Goal: Task Accomplishment & Management: Manage account settings

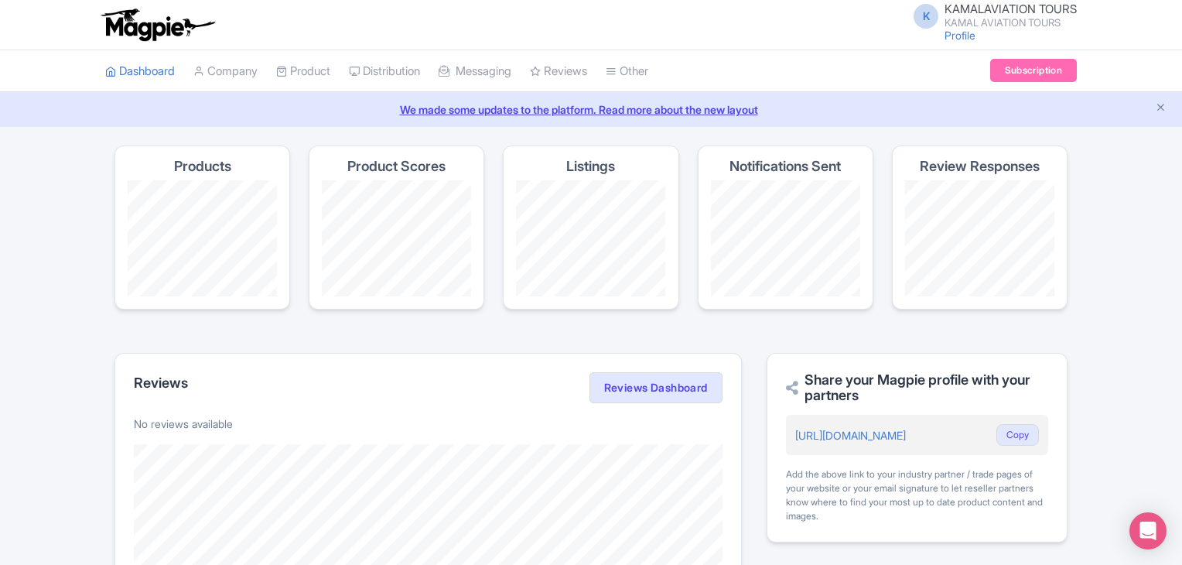
click at [922, 15] on span "K" at bounding box center [926, 16] width 25 height 25
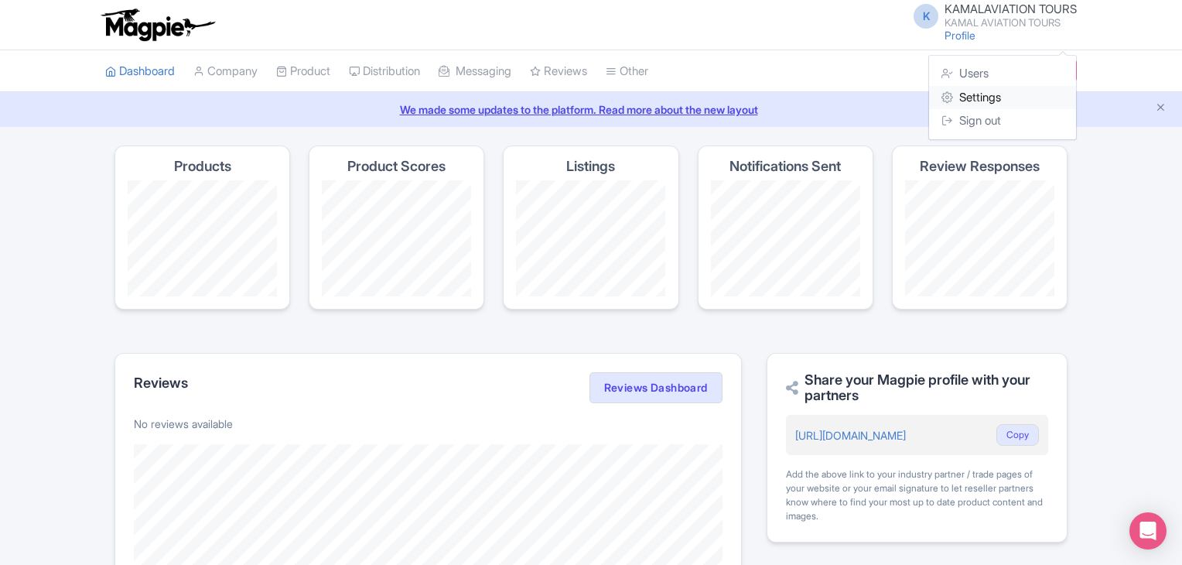
click at [963, 95] on link "Settings" at bounding box center [1002, 98] width 147 height 24
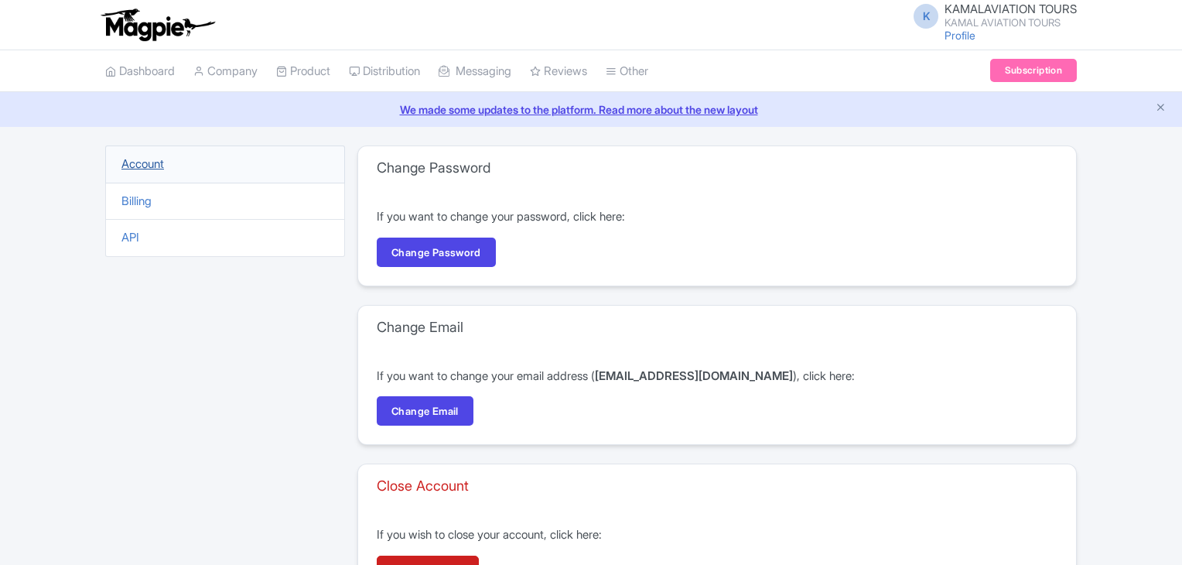
click at [149, 159] on link "Account" at bounding box center [142, 163] width 43 height 15
click at [952, 37] on link "Profile" at bounding box center [960, 35] width 31 height 13
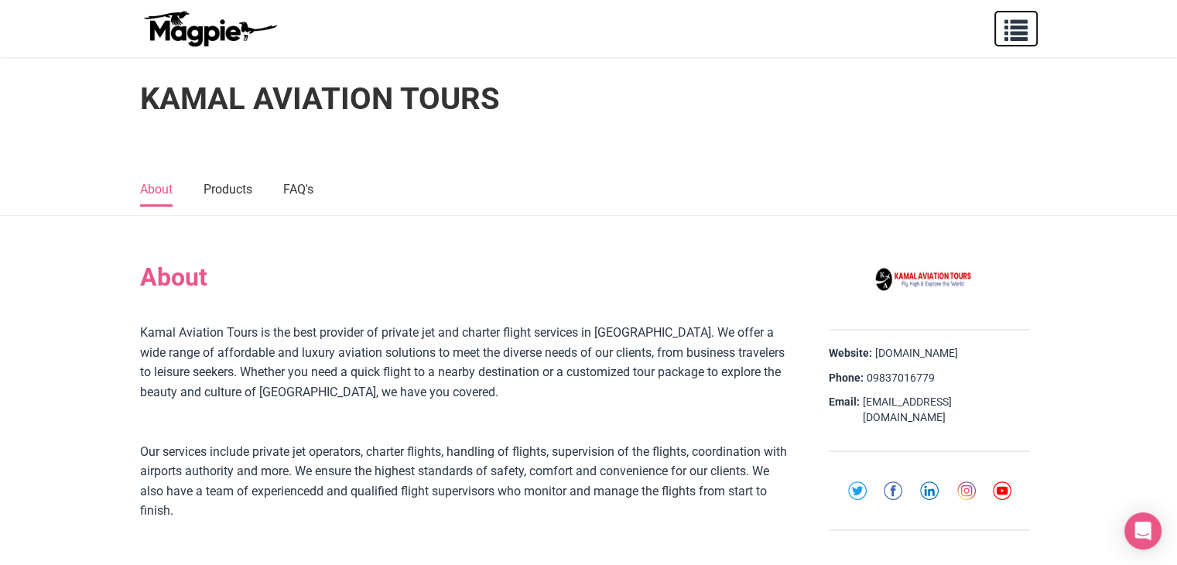
click at [1006, 15] on span "button" at bounding box center [1015, 26] width 23 height 23
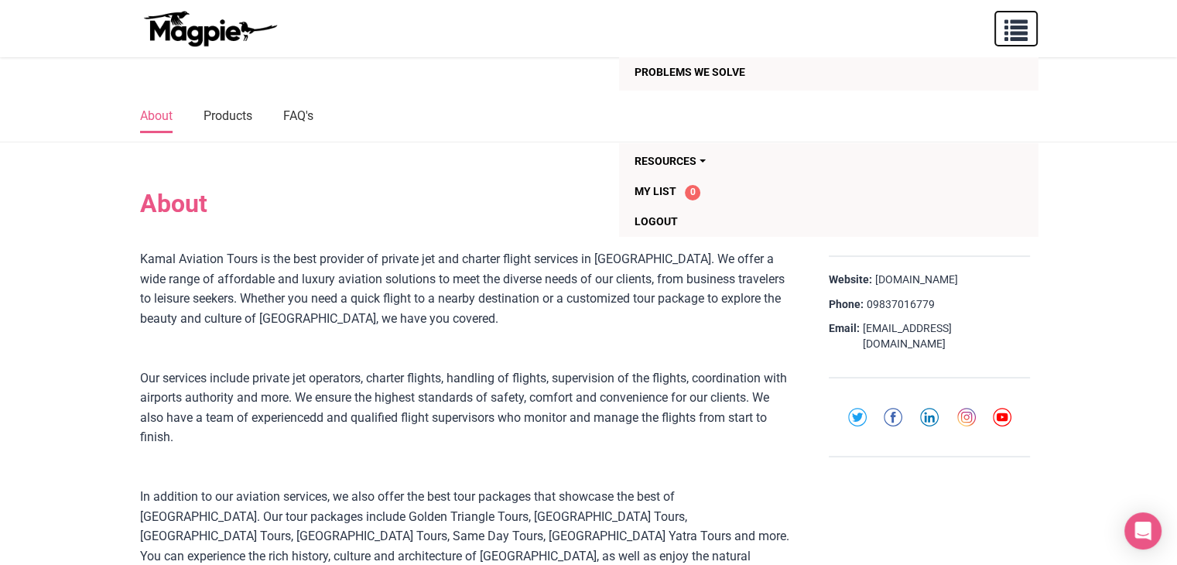
scroll to position [155, 0]
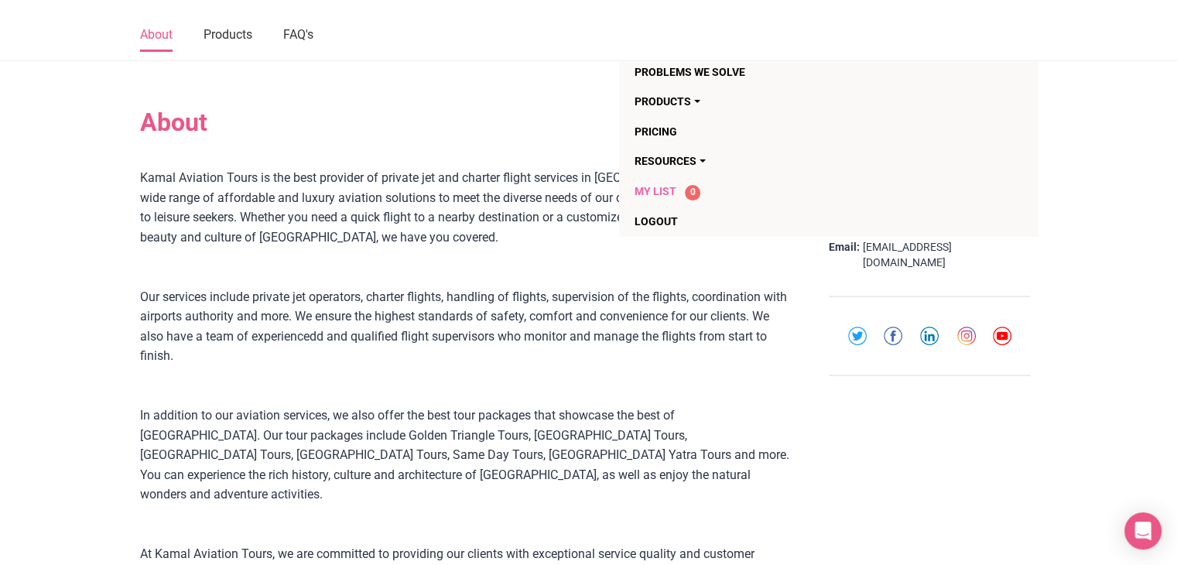
click at [669, 197] on span "My List" at bounding box center [656, 191] width 42 height 12
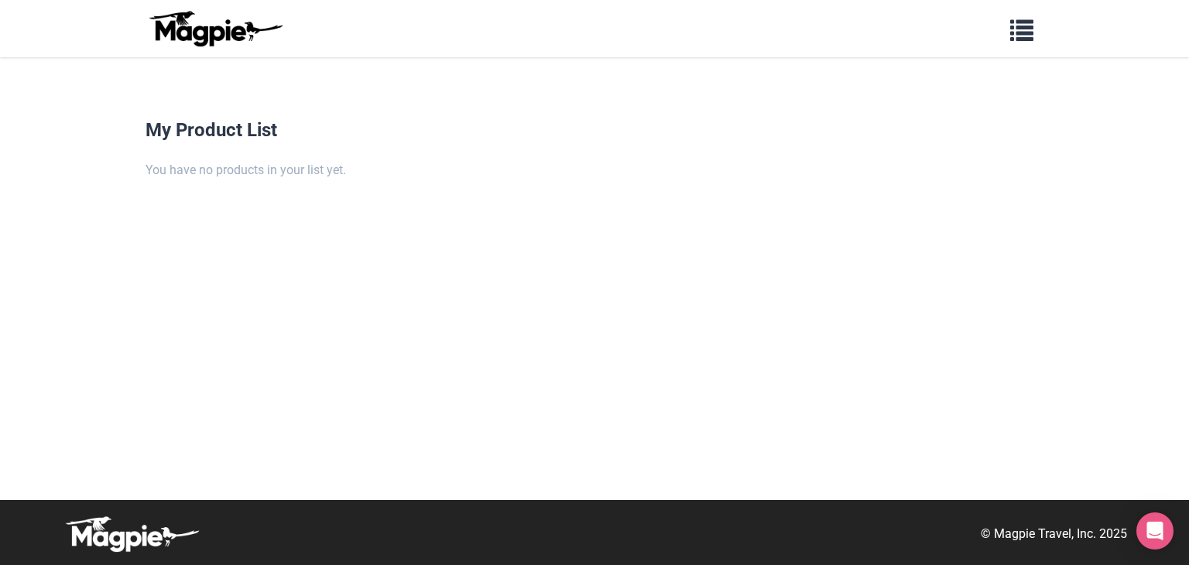
click at [239, 134] on h4 "My Product List" at bounding box center [594, 130] width 898 height 22
click at [233, 174] on div "You have no products in your list yet." at bounding box center [594, 170] width 898 height 20
click at [234, 173] on div "You have no products in your list yet." at bounding box center [594, 170] width 898 height 20
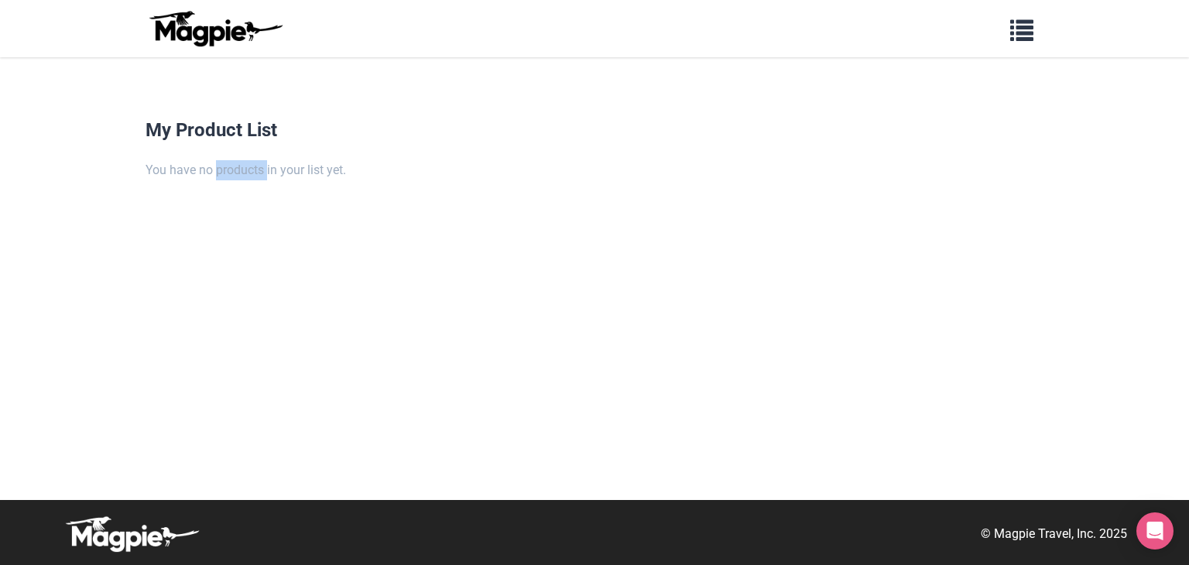
click at [235, 172] on div "You have no products in your list yet." at bounding box center [594, 170] width 898 height 20
click at [235, 171] on div "You have no products in your list yet." at bounding box center [594, 170] width 898 height 20
click at [297, 176] on div "You have no products in your list yet." at bounding box center [594, 170] width 898 height 20
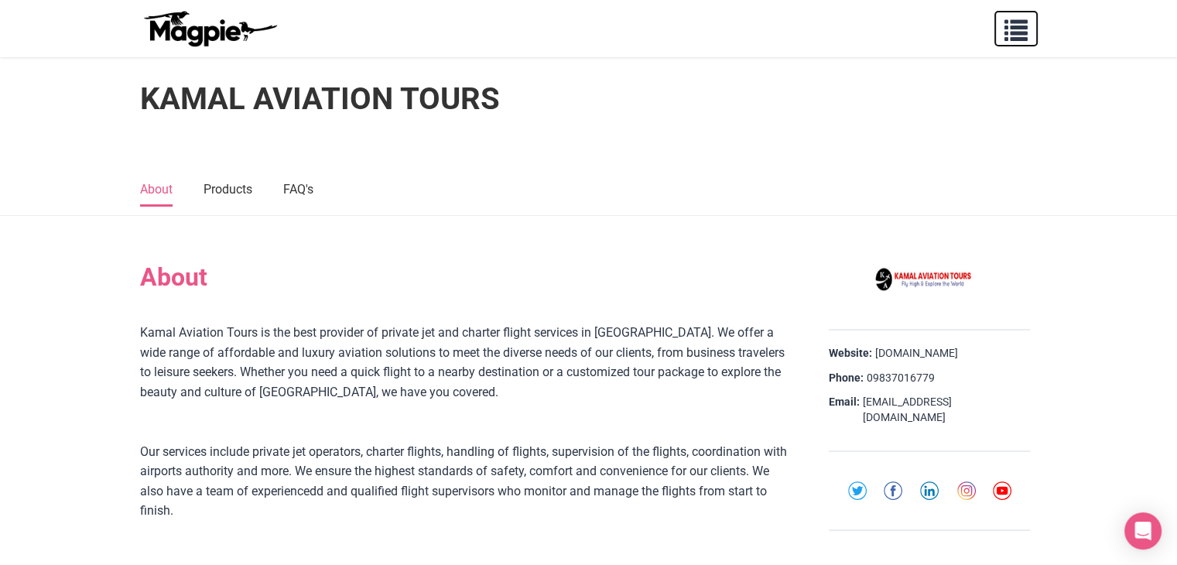
click at [1011, 22] on span "button" at bounding box center [1015, 26] width 23 height 23
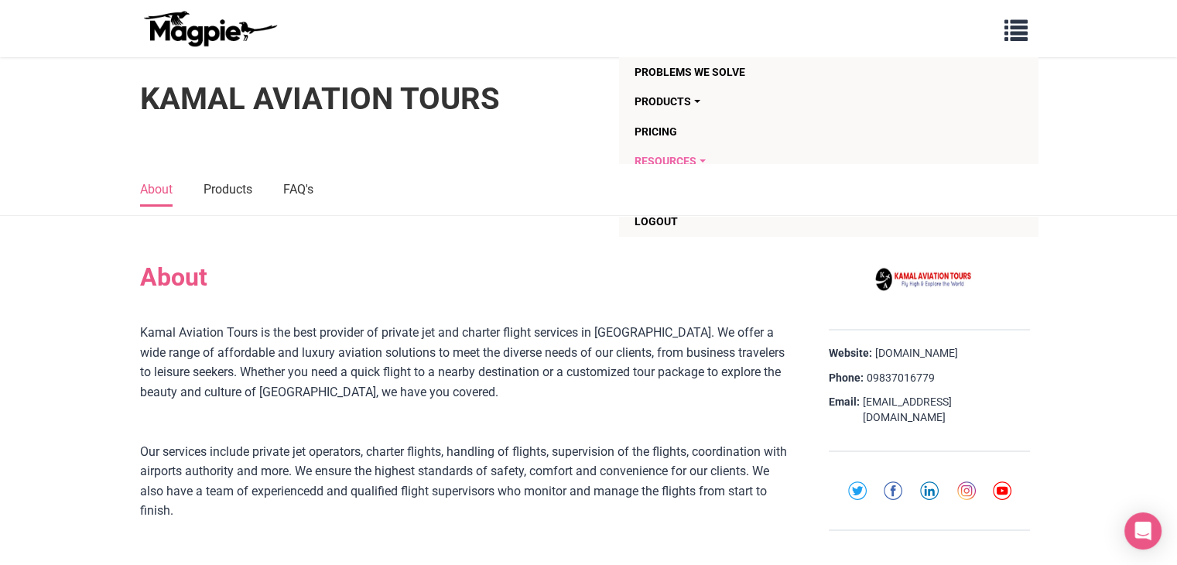
click at [682, 162] on link "Resources" at bounding box center [740, 160] width 210 height 29
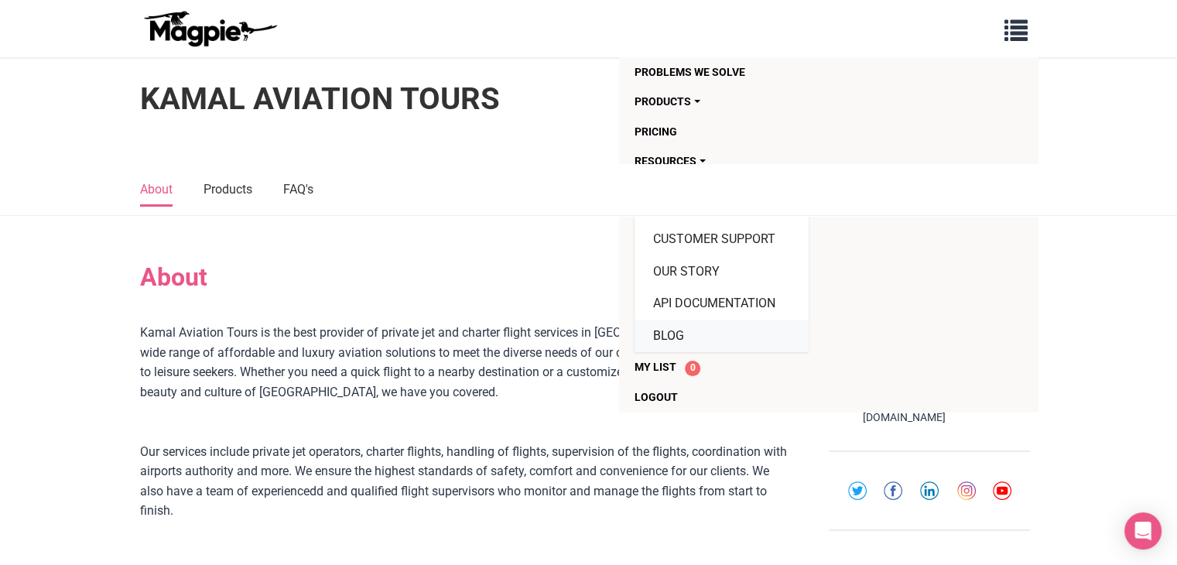
click at [669, 329] on link "Blog" at bounding box center [722, 336] width 174 height 33
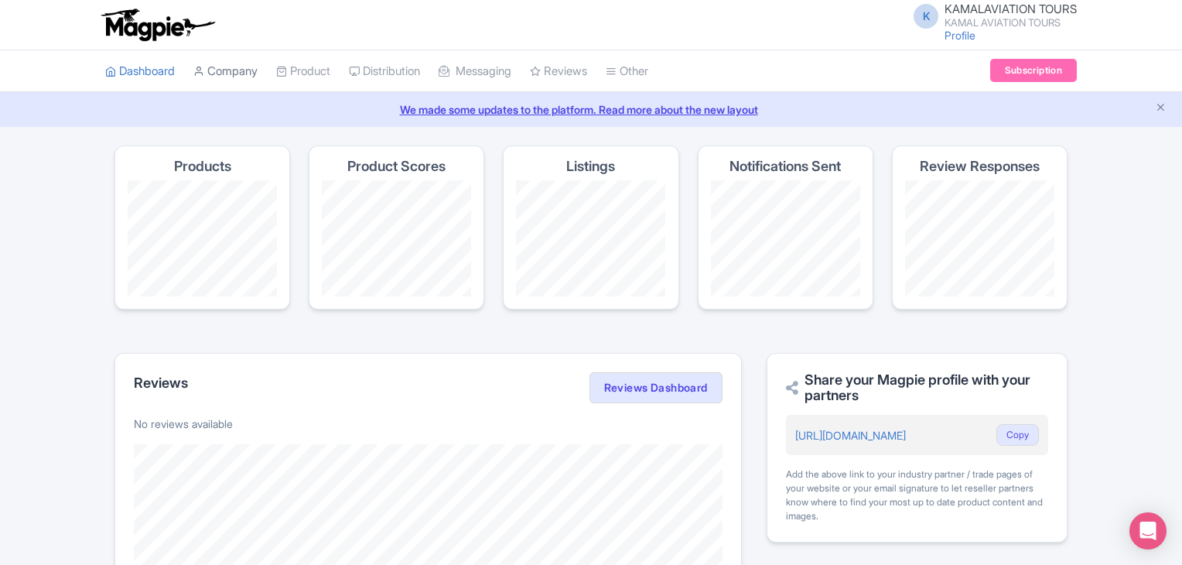
click at [241, 72] on link "Company" at bounding box center [225, 71] width 64 height 43
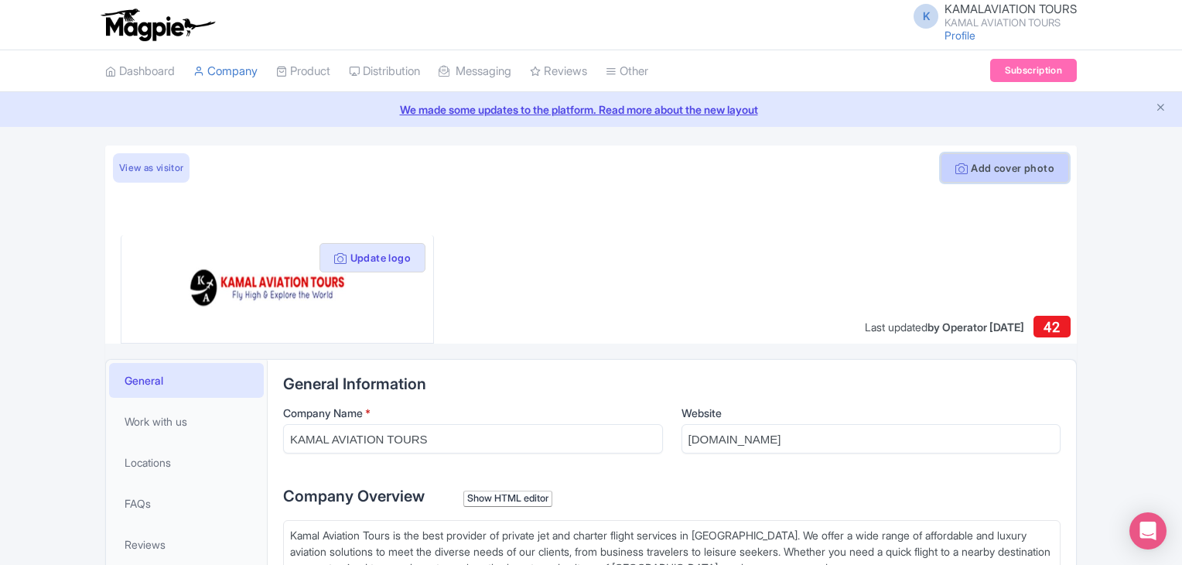
click at [1013, 177] on button "Add cover photo" at bounding box center [1005, 167] width 128 height 29
click at [982, 171] on button "Add cover photo" at bounding box center [1005, 167] width 128 height 29
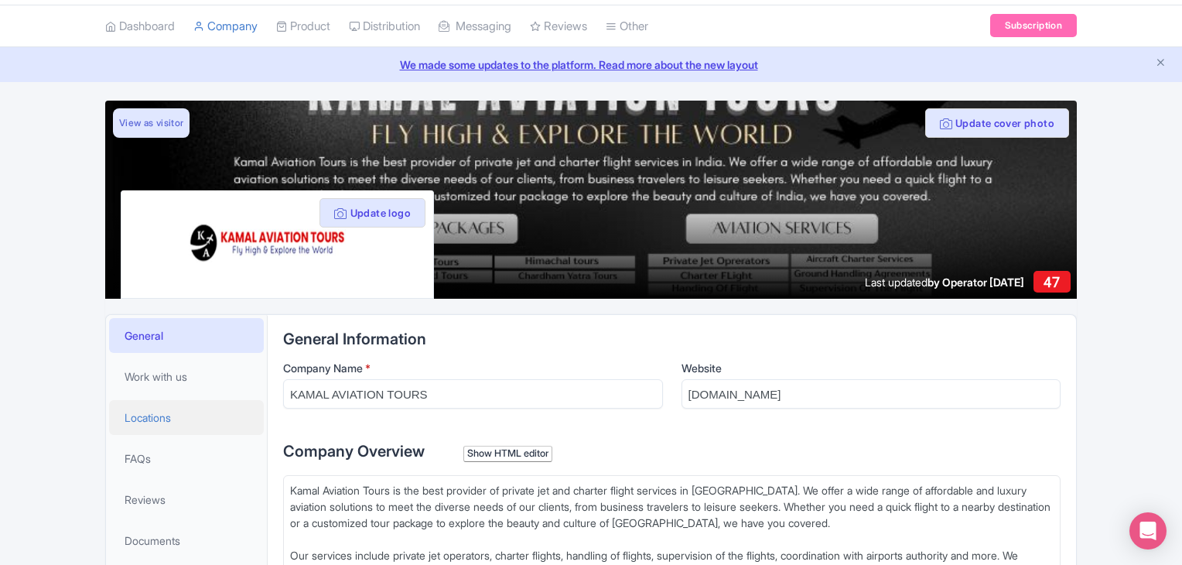
scroll to position [103, 0]
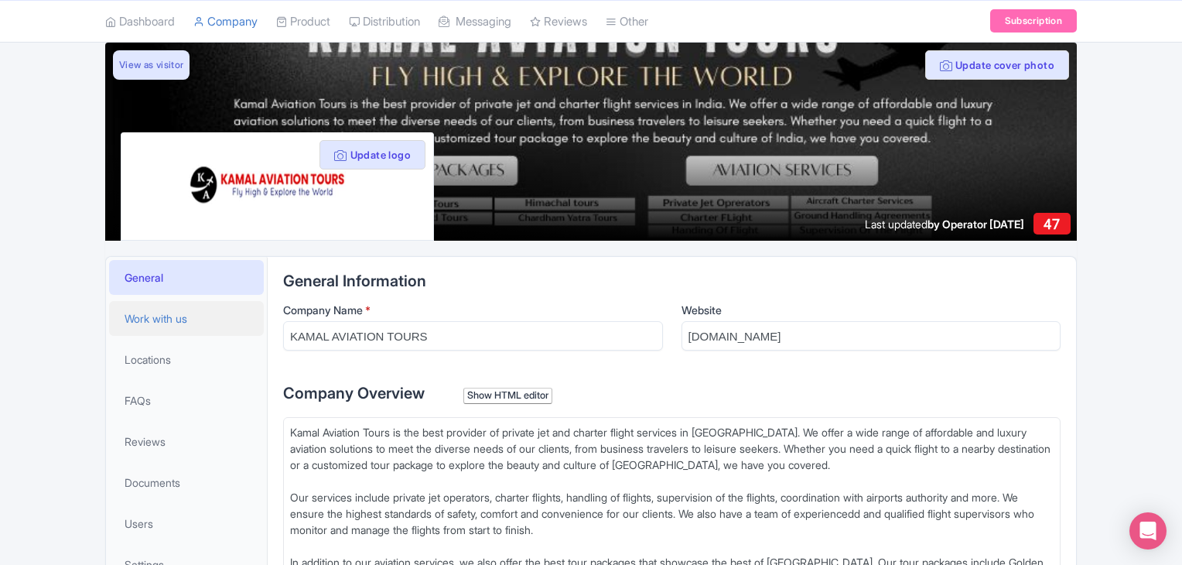
click at [159, 318] on span "Work with us" at bounding box center [156, 318] width 63 height 16
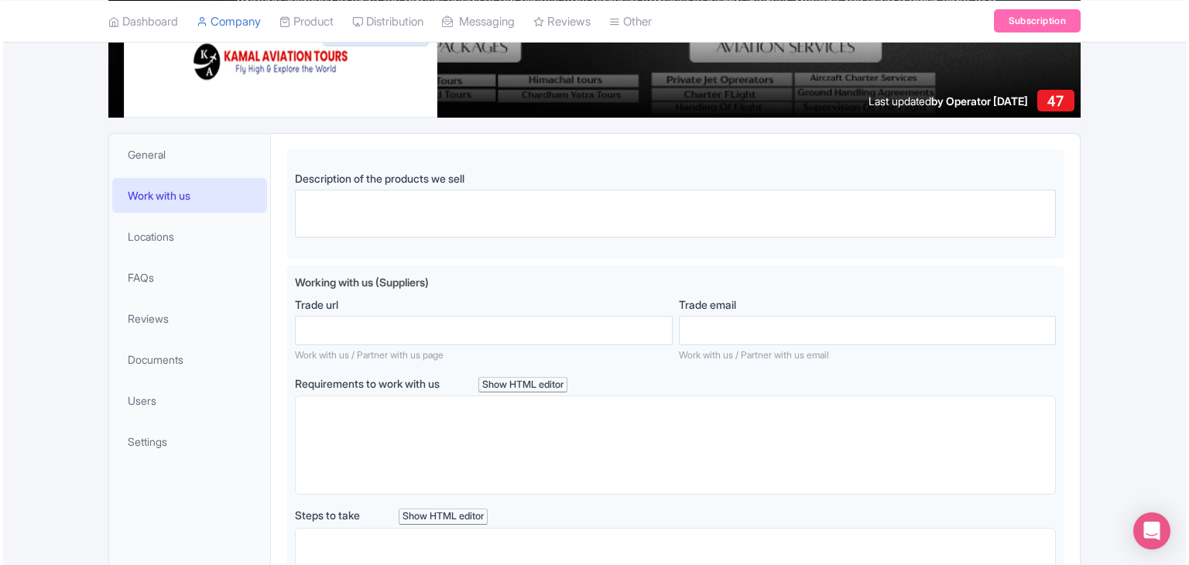
scroll to position [133, 0]
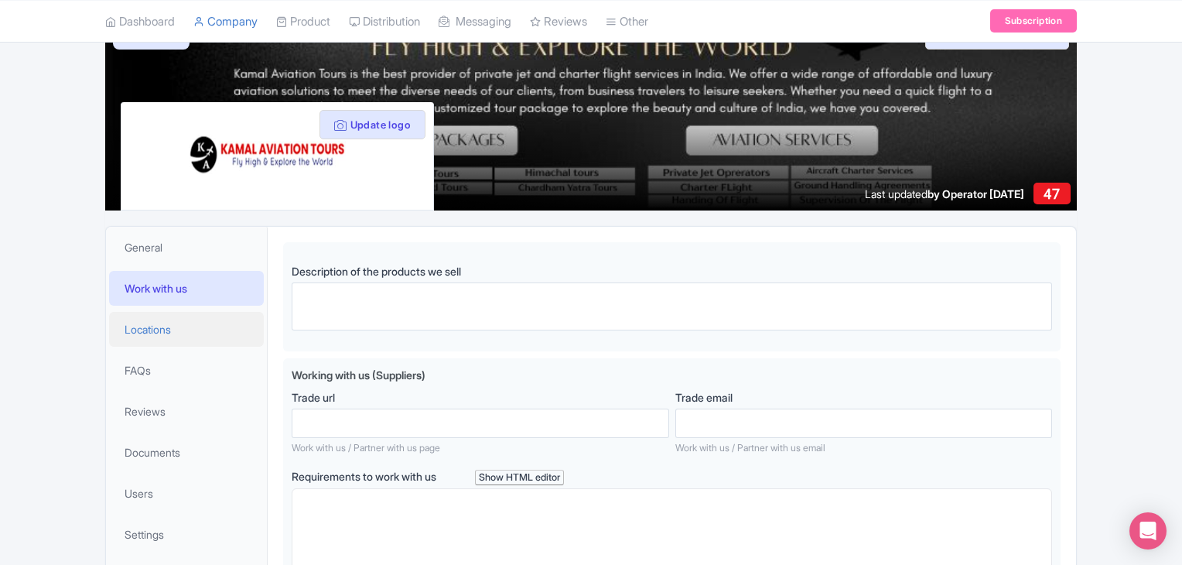
click at [145, 328] on span "Locations" at bounding box center [148, 329] width 46 height 16
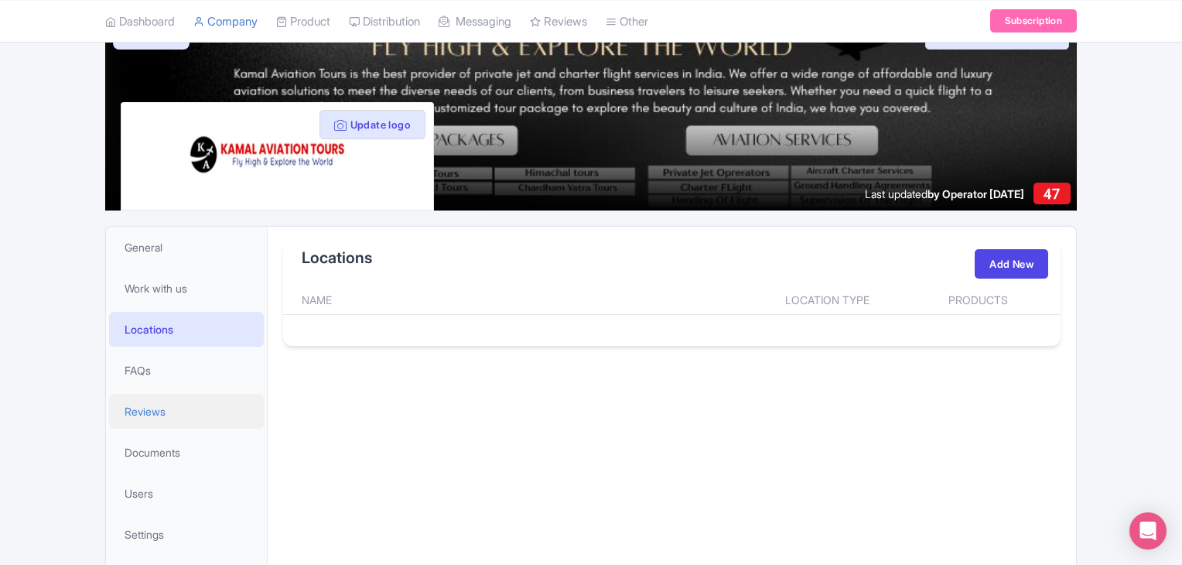
click at [141, 409] on span "Reviews" at bounding box center [145, 411] width 41 height 16
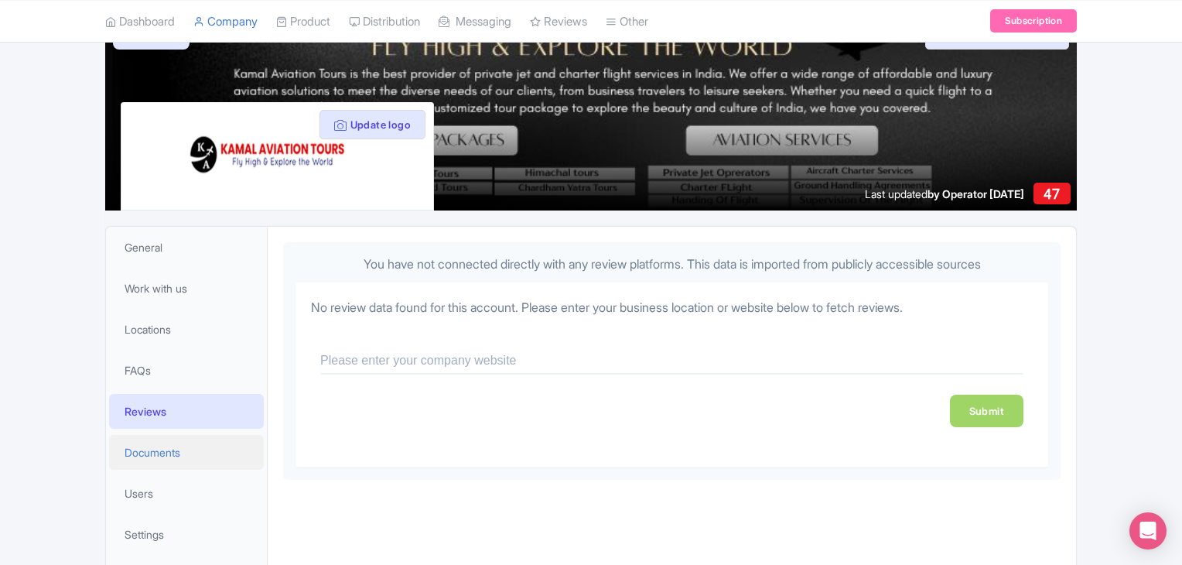
click at [170, 450] on span "Documents" at bounding box center [153, 452] width 56 height 16
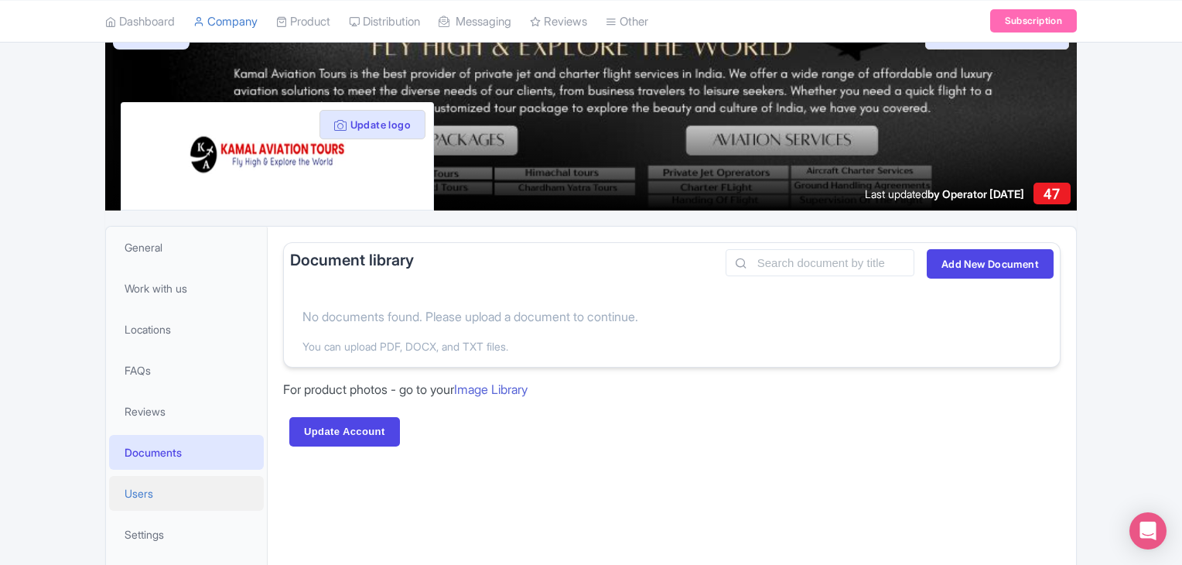
click at [145, 500] on span "Users" at bounding box center [139, 493] width 29 height 16
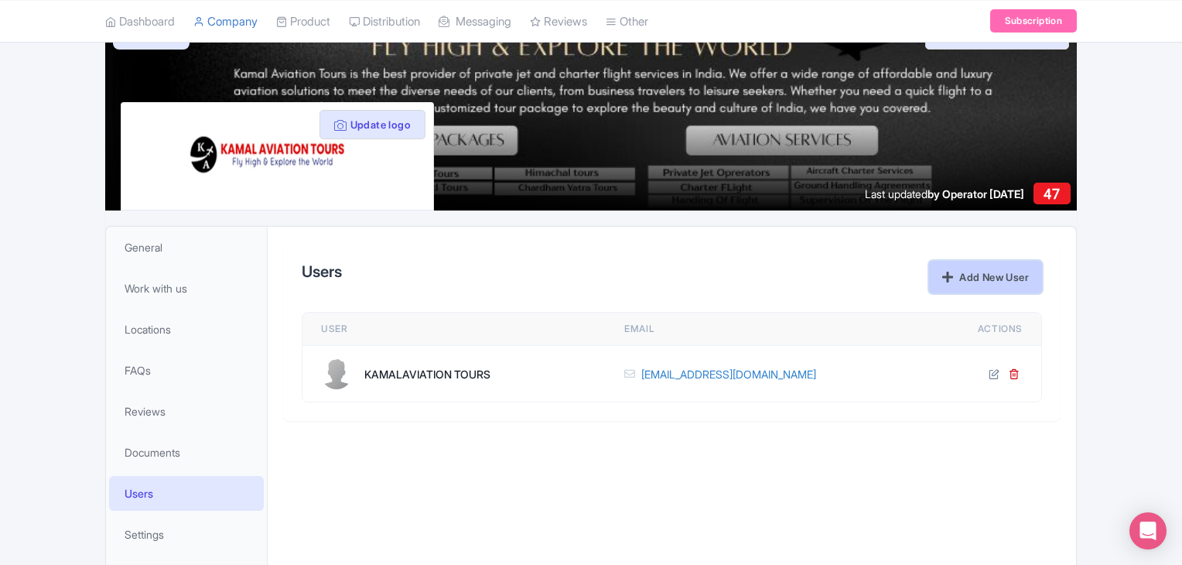
click at [981, 286] on link "Add New User" at bounding box center [985, 277] width 113 height 33
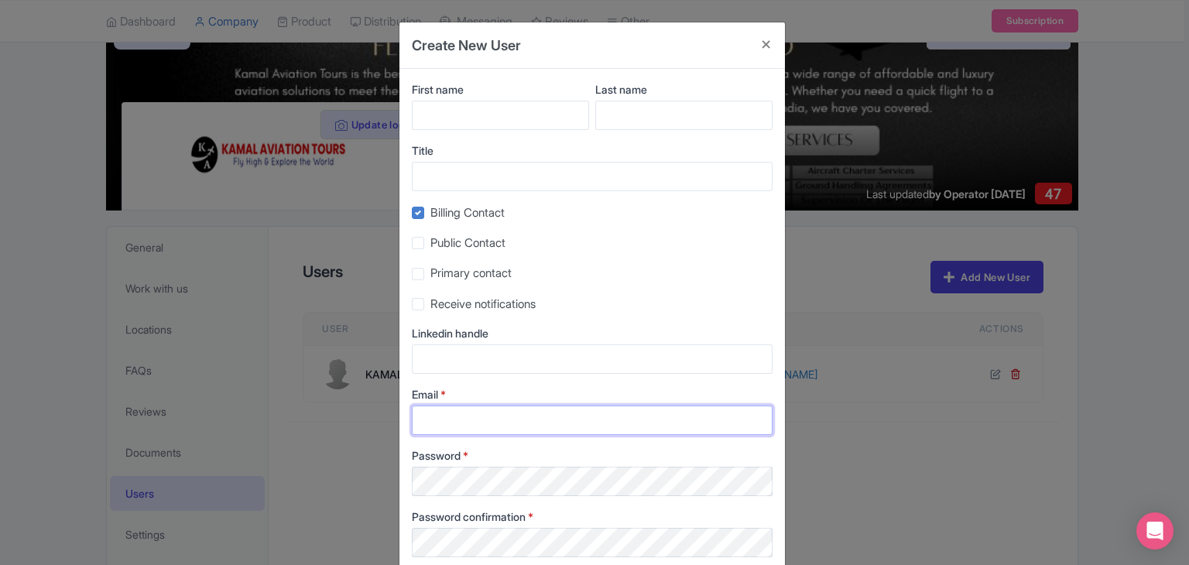
type input "aviationtourskamal@gmail.com"
click at [769, 43] on button "Close" at bounding box center [766, 44] width 37 height 44
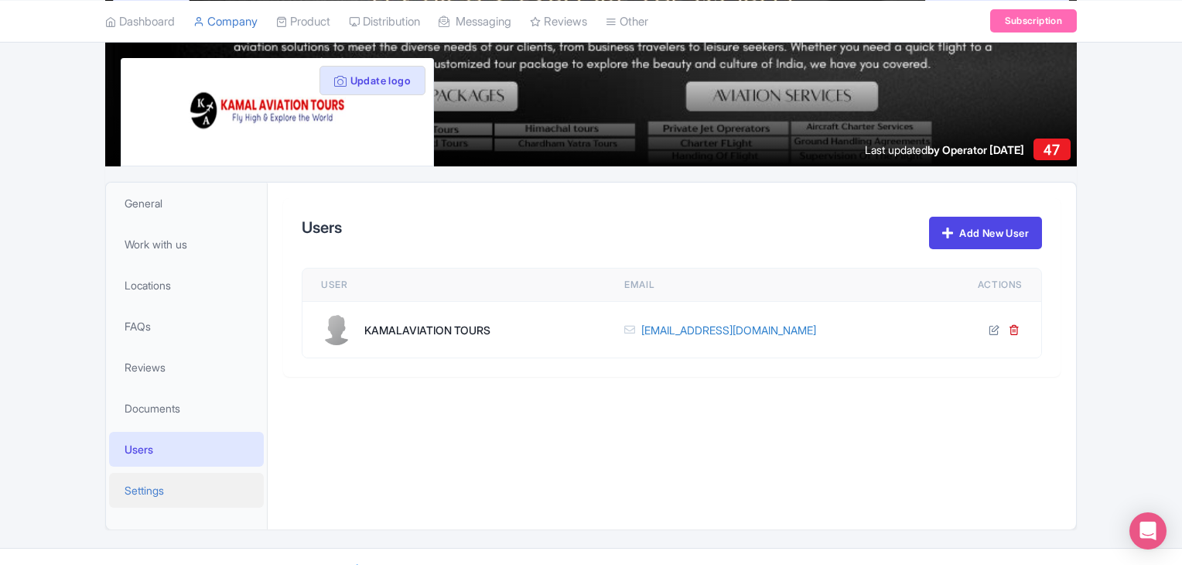
scroll to position [207, 0]
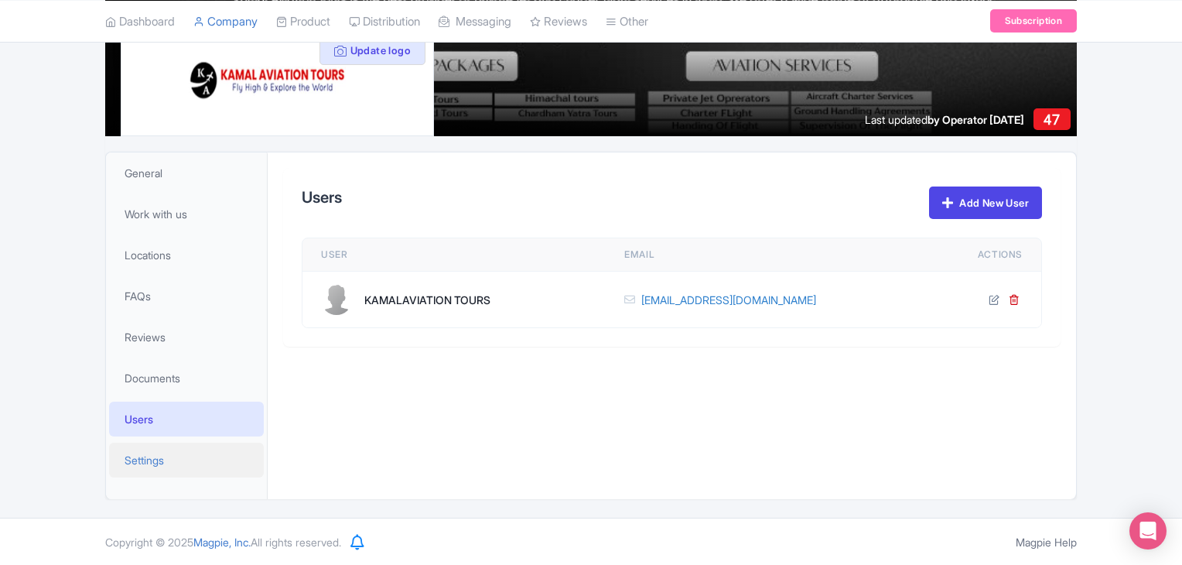
click at [149, 460] on span "Settings" at bounding box center [144, 460] width 39 height 16
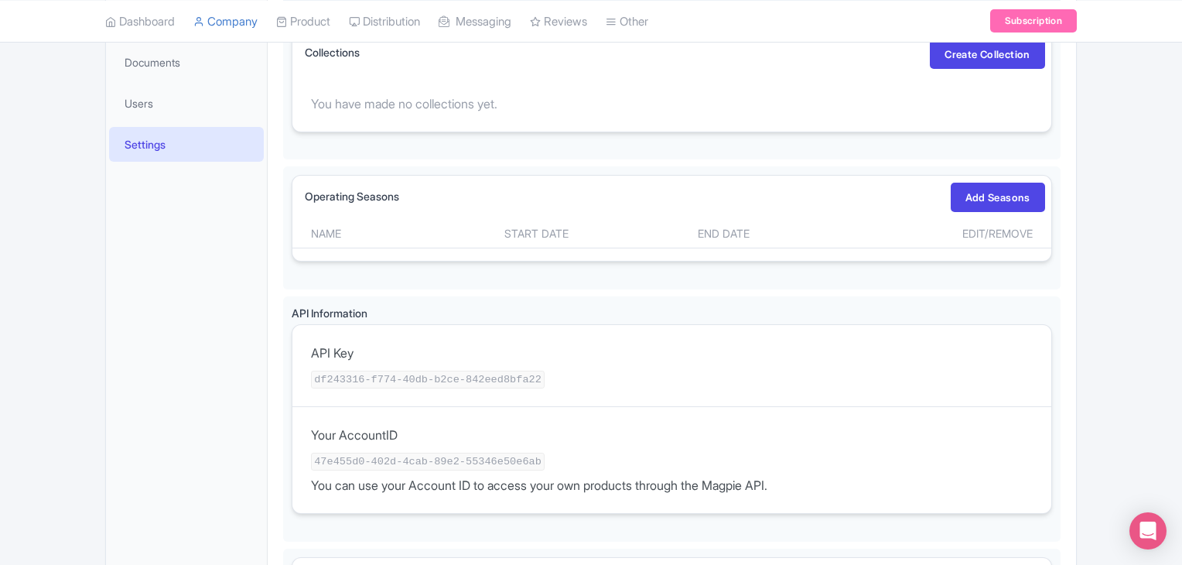
scroll to position [402, 0]
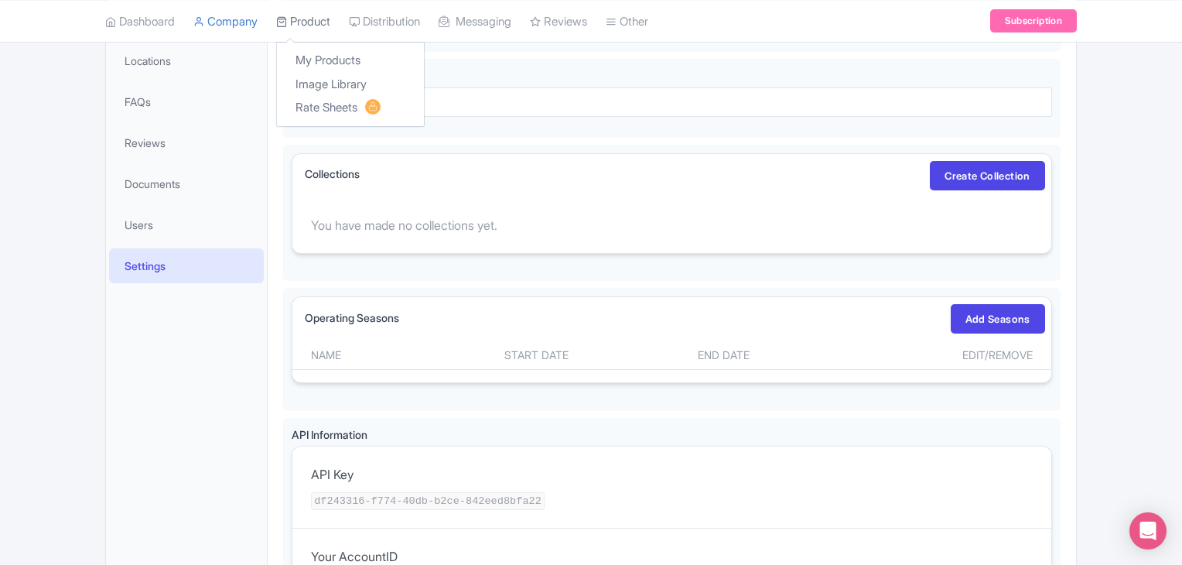
click at [306, 27] on link "Product" at bounding box center [303, 21] width 54 height 43
click at [337, 98] on link "Rate Sheets" at bounding box center [350, 108] width 147 height 24
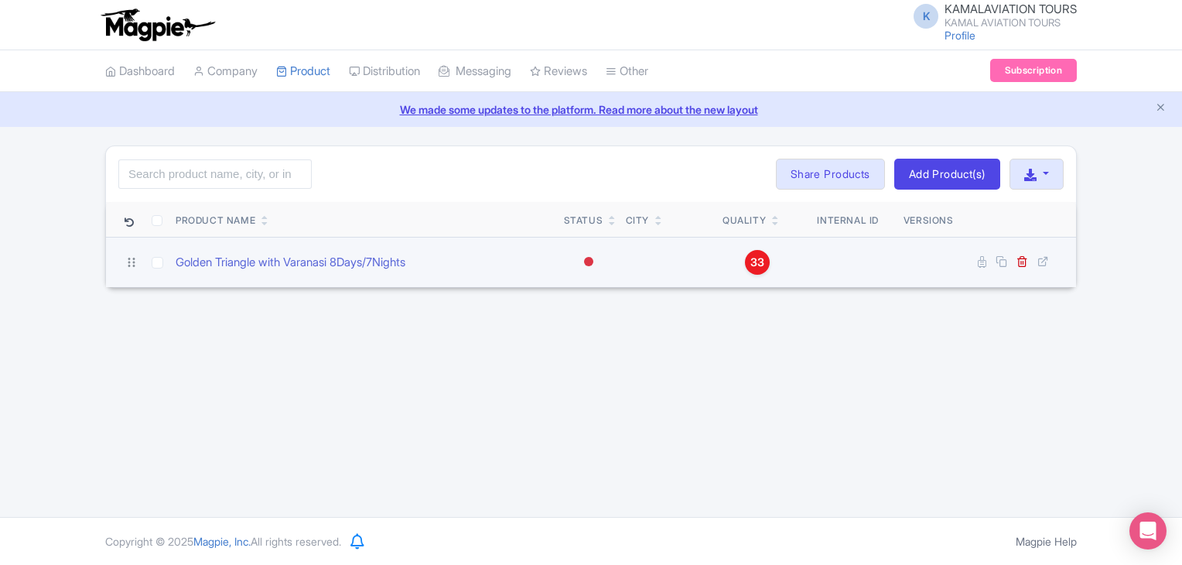
click at [765, 258] on div "33" at bounding box center [757, 262] width 25 height 25
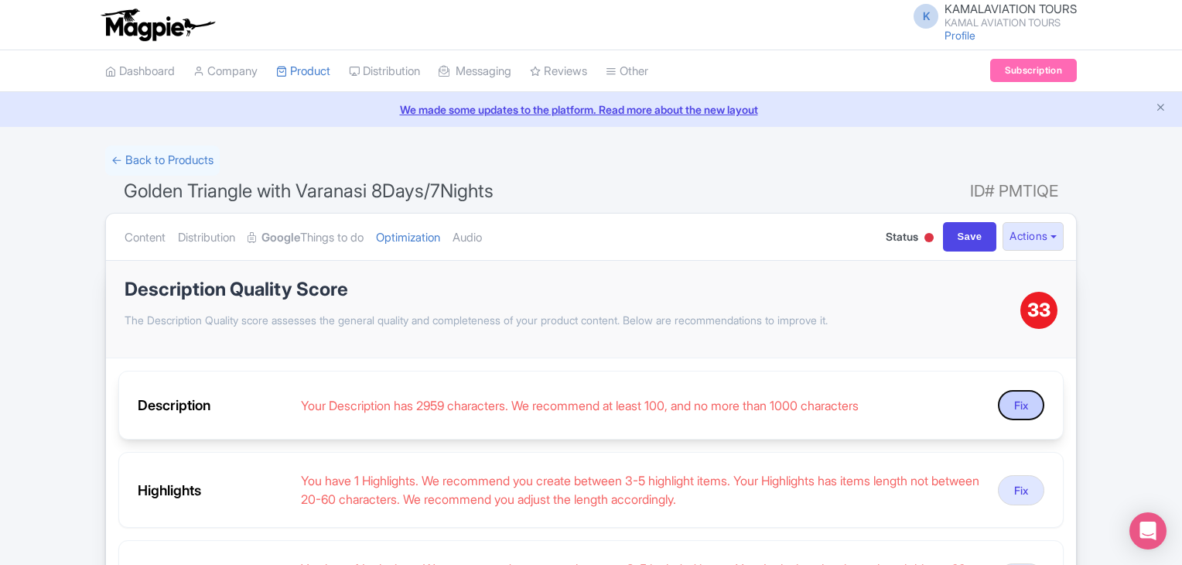
click at [1025, 400] on button "Fix" at bounding box center [1021, 405] width 46 height 30
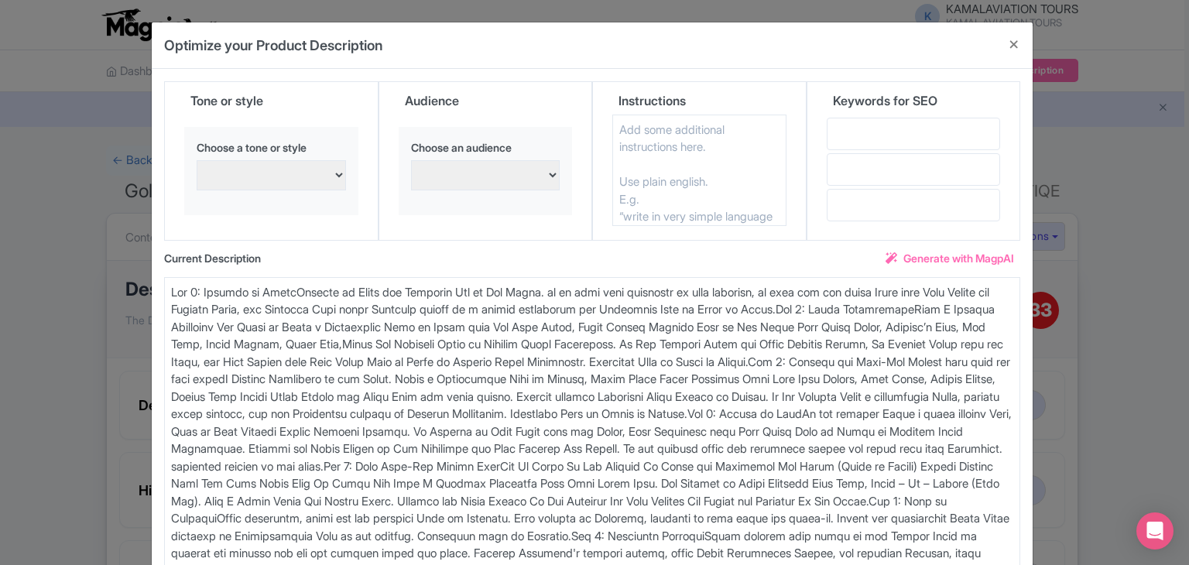
click at [441, 183] on select "Families with young children Confident and assertive Adventure seekers and thri…" at bounding box center [485, 175] width 149 height 30
select select "Solo travelers and backpackers"
click at [411, 160] on select "Families with young children Confident and assertive Adventure seekers and thri…" at bounding box center [485, 175] width 149 height 30
click at [248, 165] on select "persuasive, informative, and engaging Excited and enthusiastic Confident and as…" at bounding box center [271, 175] width 149 height 30
select select "Professional and informative"
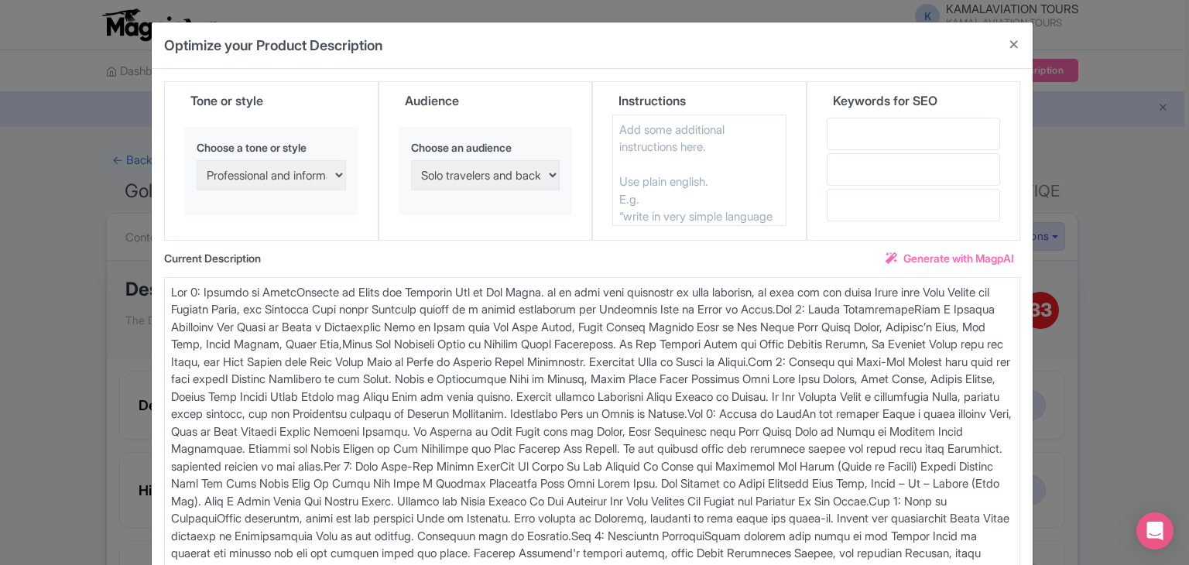
click at [197, 160] on select "persuasive, informative, and engaging Excited and enthusiastic Confident and as…" at bounding box center [271, 175] width 149 height 30
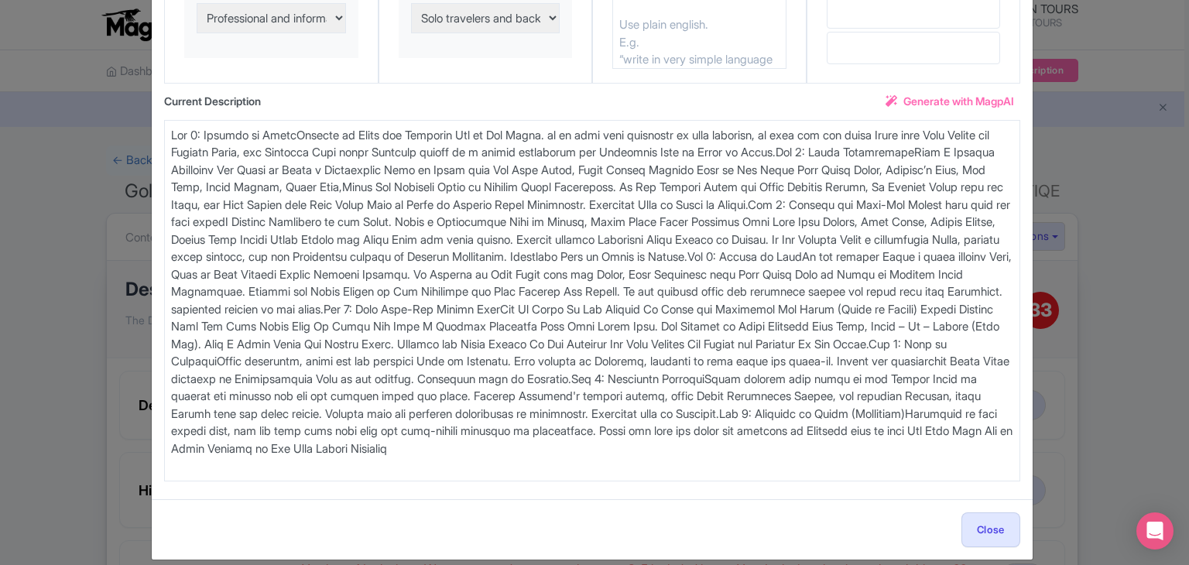
scroll to position [172, 0]
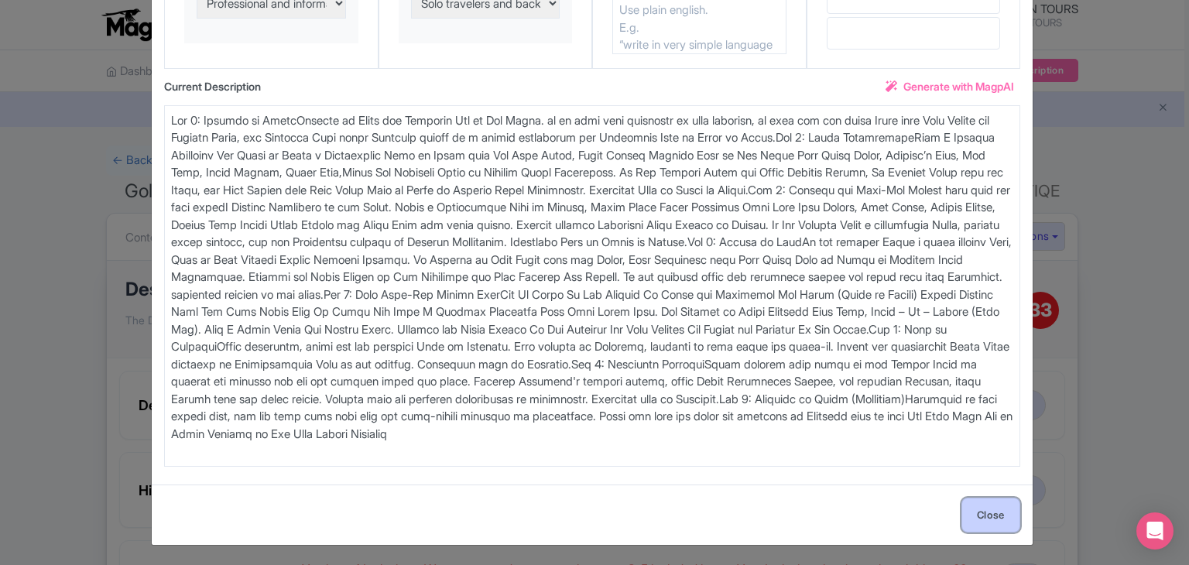
click at [994, 502] on button "Close" at bounding box center [990, 515] width 59 height 35
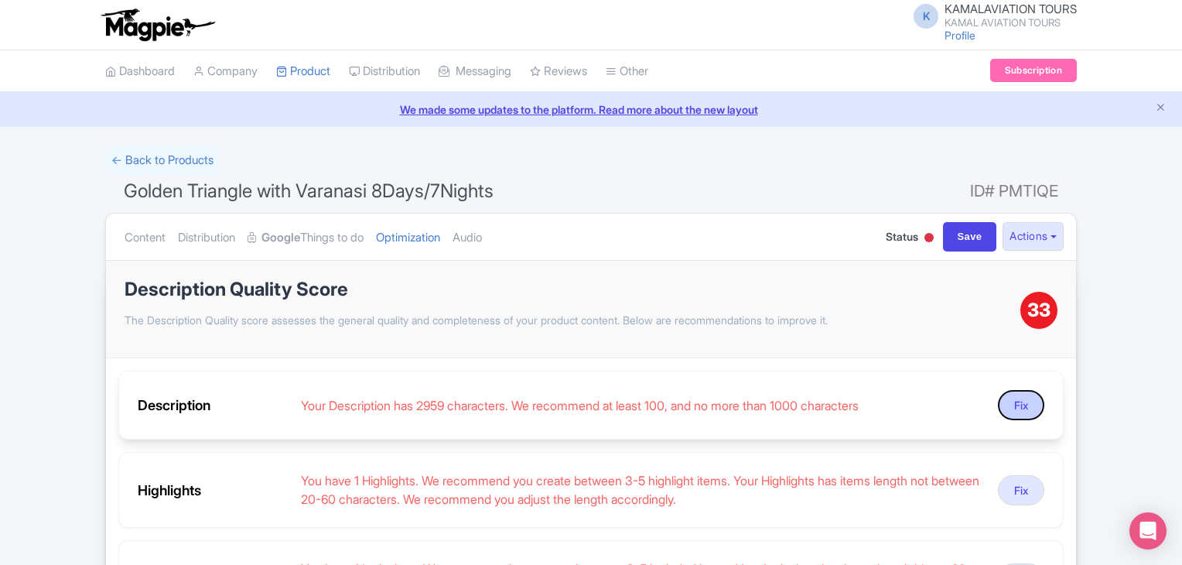
click at [998, 400] on button "Fix" at bounding box center [1021, 405] width 46 height 30
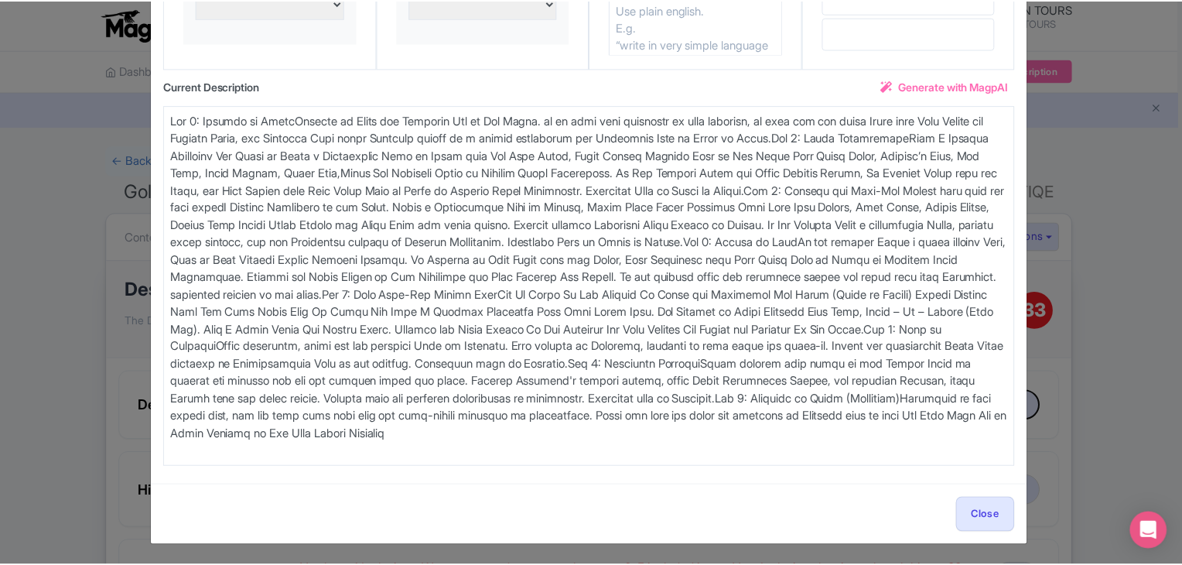
scroll to position [0, 0]
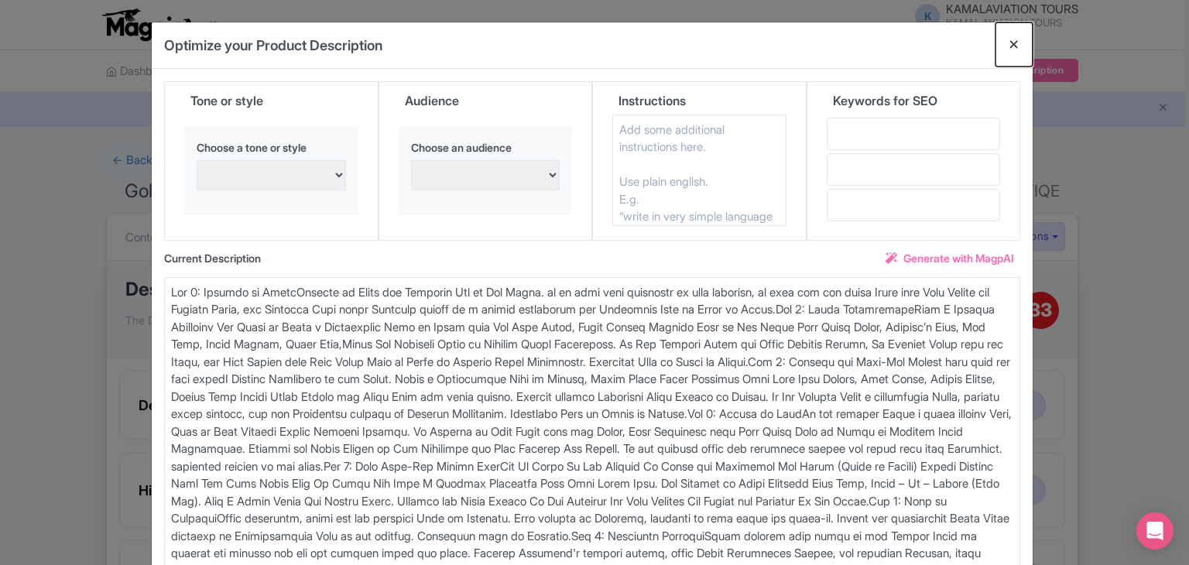
click at [1004, 35] on button "Close" at bounding box center [1013, 44] width 37 height 44
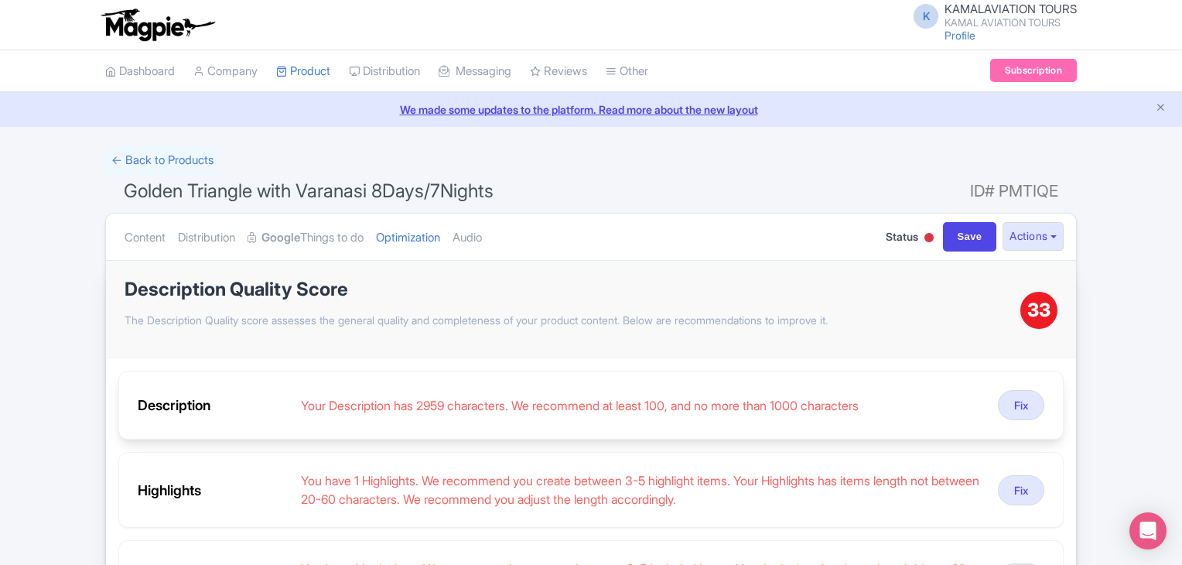
click at [870, 412] on div "Your Description has 2959 characters. We recommend at least 100, and no more th…" at bounding box center [643, 405] width 685 height 19
click at [785, 391] on div "Description Your Description has 2959 characters. We recommend at least 100, an…" at bounding box center [591, 405] width 946 height 69
click at [694, 406] on div "Your Description has 2959 characters. We recommend at least 100, and no more th…" at bounding box center [643, 405] width 685 height 19
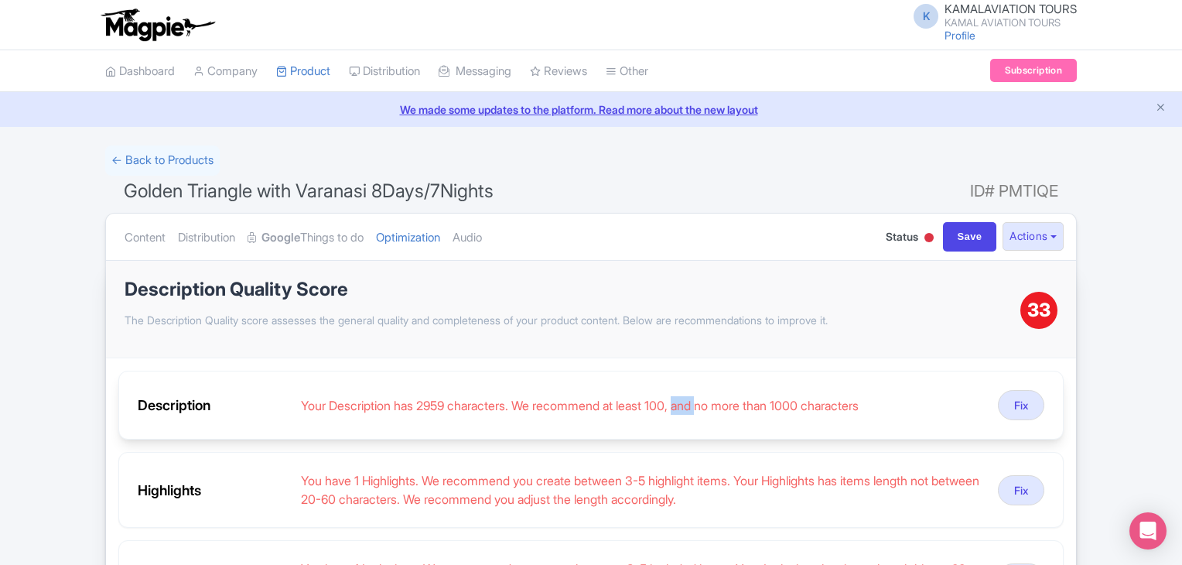
click at [694, 406] on div "Your Description has 2959 characters. We recommend at least 100, and no more th…" at bounding box center [643, 405] width 685 height 19
click at [357, 238] on link "Google Things to do" at bounding box center [306, 238] width 116 height 49
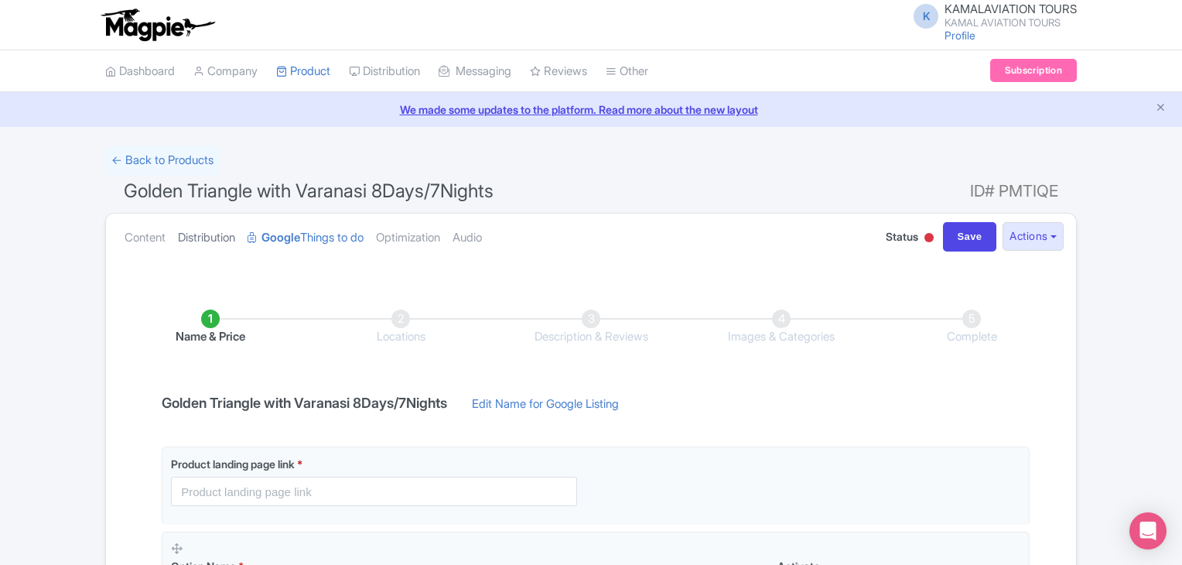
click at [217, 234] on link "Distribution" at bounding box center [206, 238] width 57 height 49
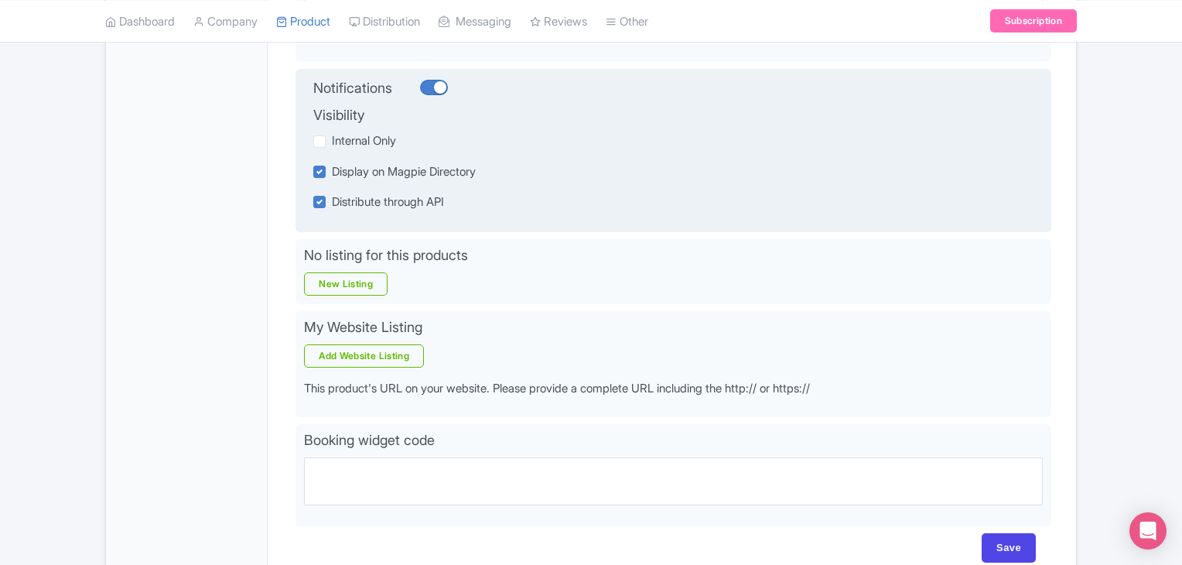
scroll to position [160, 0]
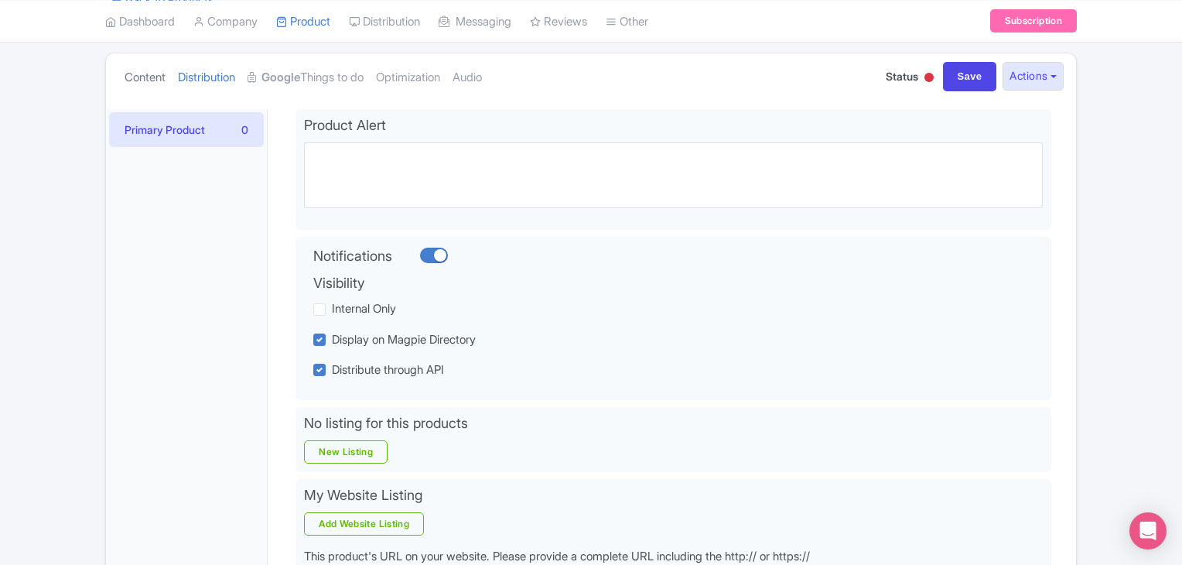
click at [155, 76] on link "Content" at bounding box center [145, 77] width 41 height 49
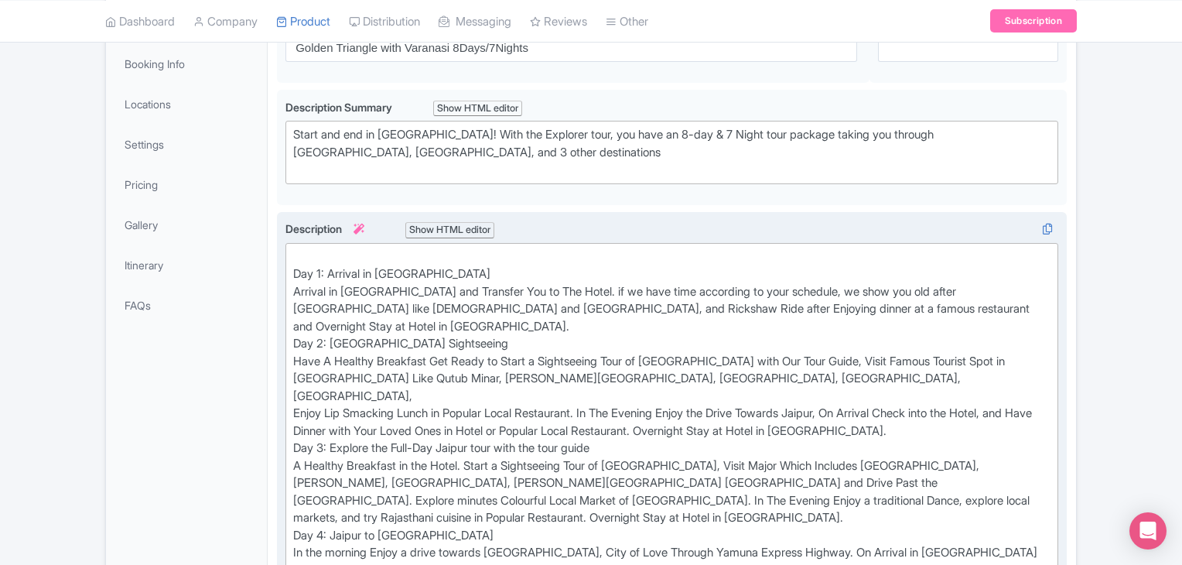
scroll to position [367, 0]
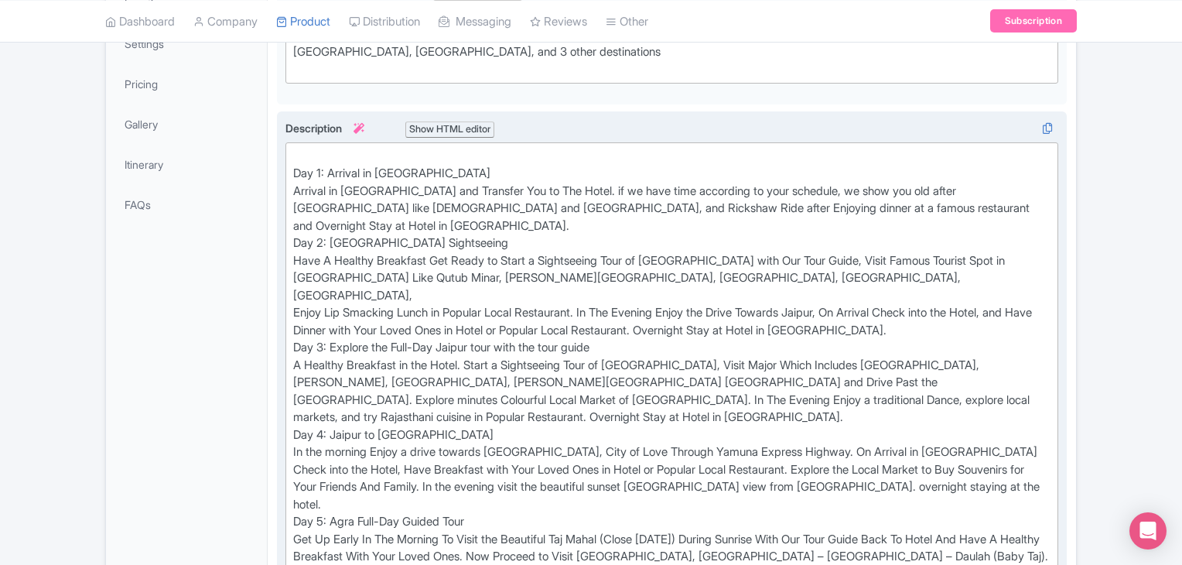
click at [474, 121] on div "Show HTML editor" at bounding box center [449, 129] width 89 height 16
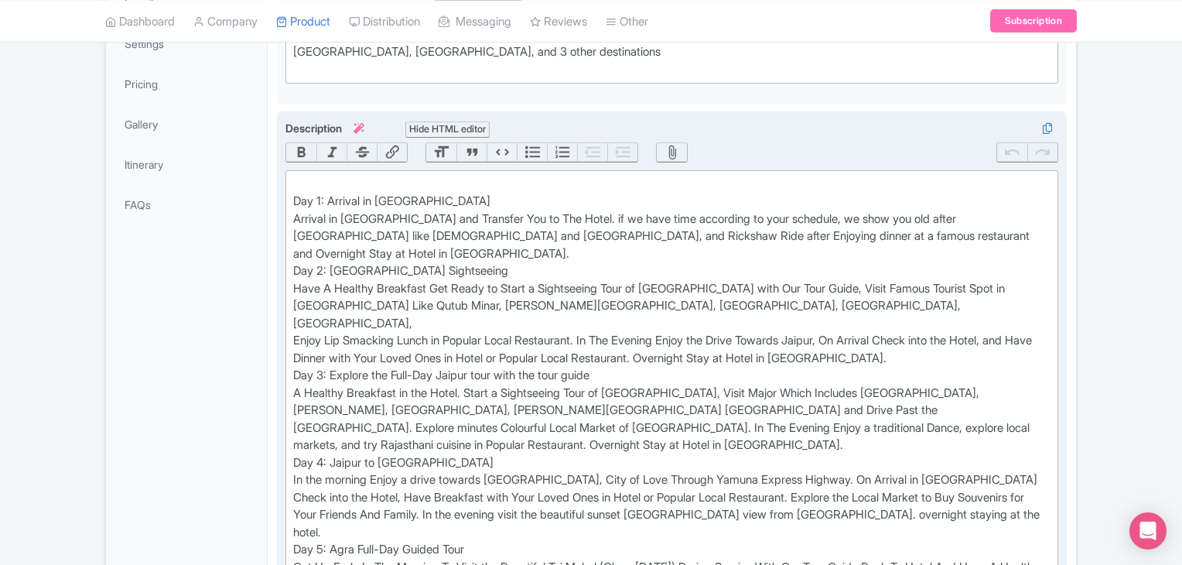
click at [474, 121] on div "Hide HTML editor" at bounding box center [447, 129] width 84 height 16
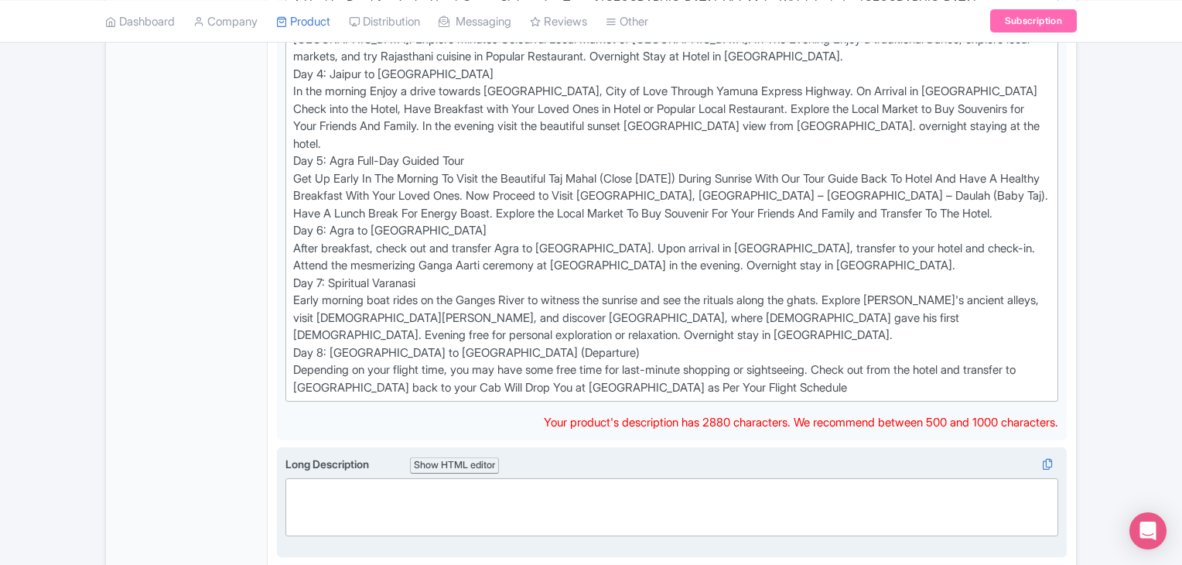
click at [360, 478] on trix-editor at bounding box center [672, 507] width 773 height 58
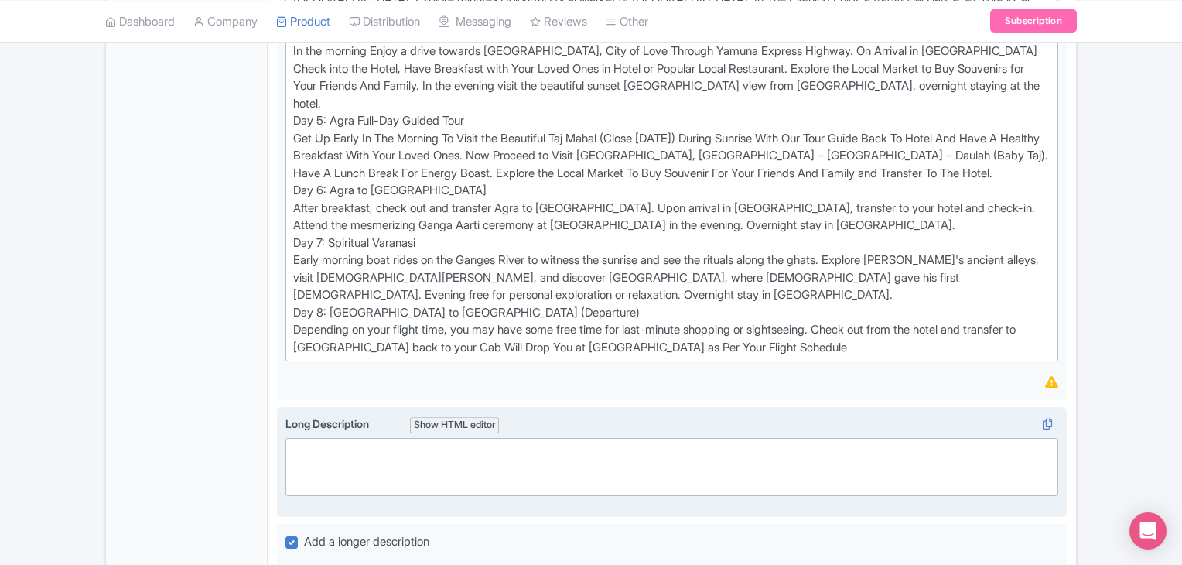
click at [360, 430] on div "Long Description i Show HTML editor Bold Italic Strikethrough Link Heading Quot…" at bounding box center [672, 462] width 790 height 111
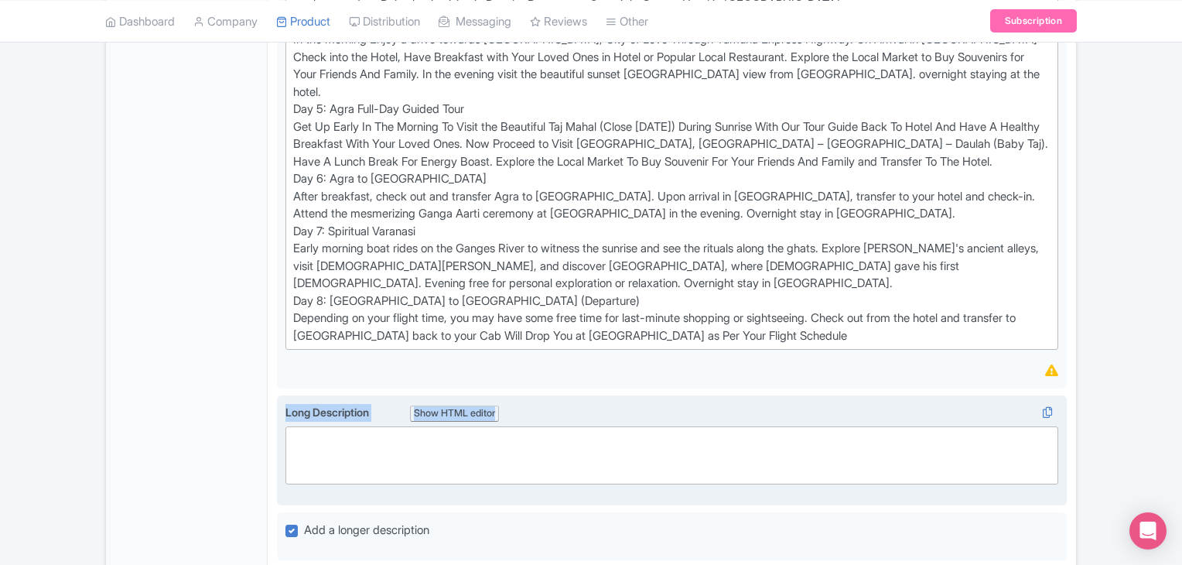
click at [368, 426] on trix-editor at bounding box center [672, 455] width 773 height 58
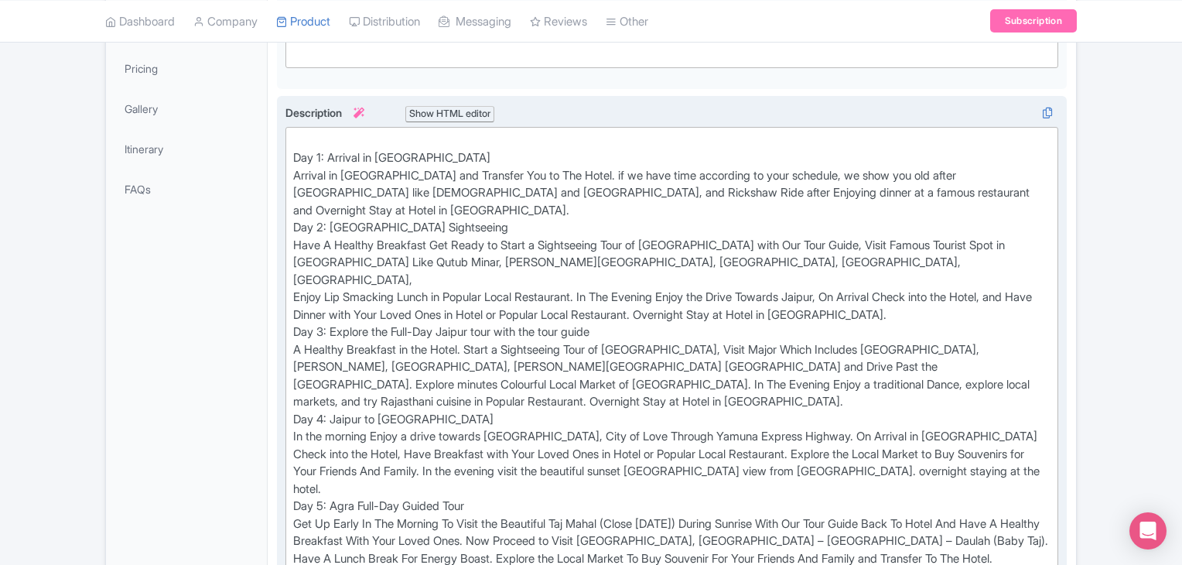
scroll to position [315, 0]
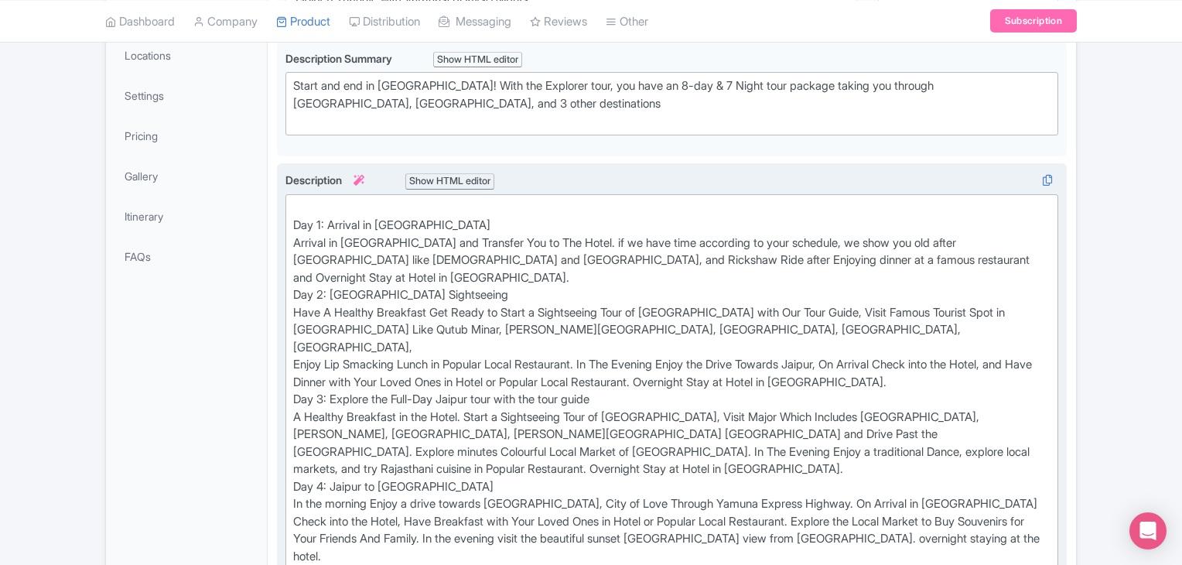
click at [353, 282] on div "Day 1: Arrival in Delhi Arrival in Delhi and Transfer You to The Hotel. if we h…" at bounding box center [672, 505] width 758 height 610
click at [448, 248] on div "Day 1: Arrival in Delhi Arrival in Delhi and Transfer You to The Hotel. if we h…" at bounding box center [672, 505] width 758 height 610
click at [454, 256] on div "Day 1: Arrival in Delhi Arrival in Delhi and Transfer You to The Hotel. if we h…" at bounding box center [672, 505] width 758 height 610
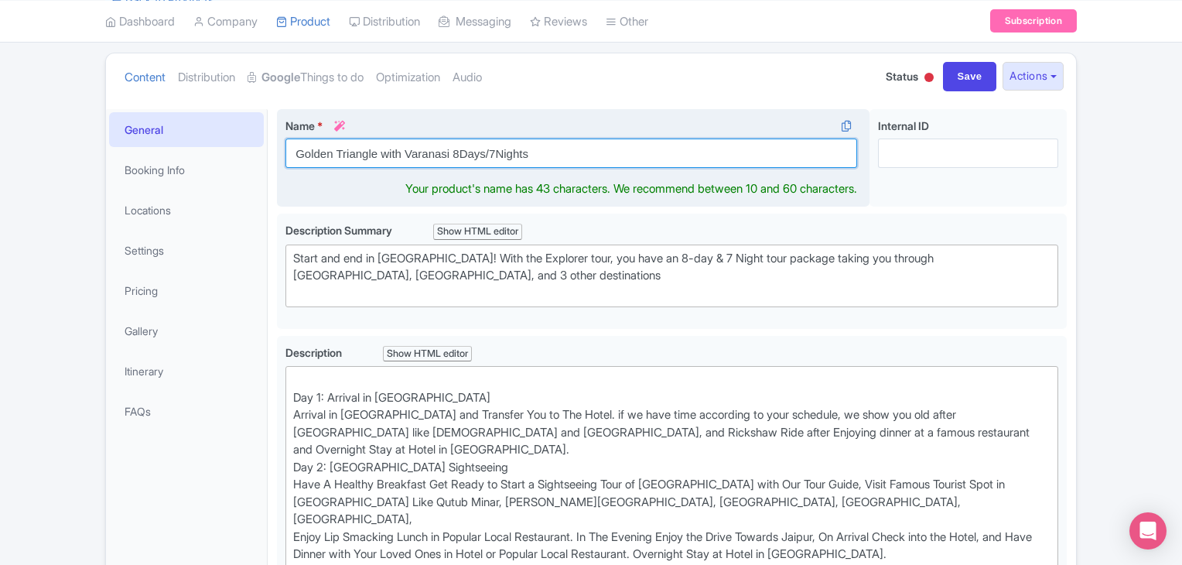
scroll to position [178, 0]
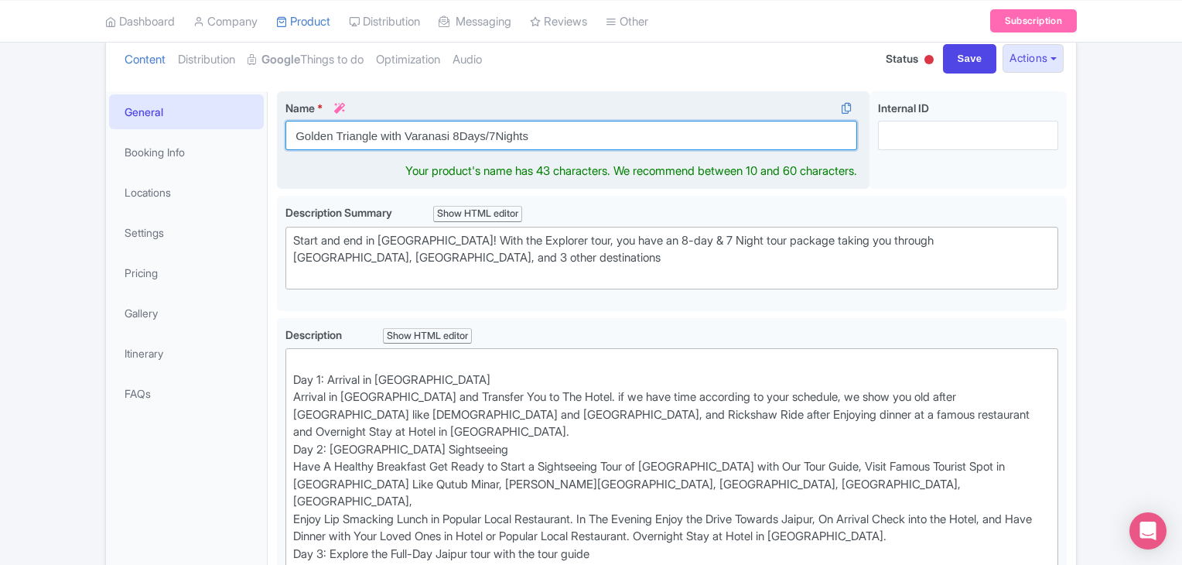
click at [433, 151] on div "Name * i Golden Triangle with Varanasi 8Days/7Nights Your product's name has 43…" at bounding box center [573, 140] width 593 height 98
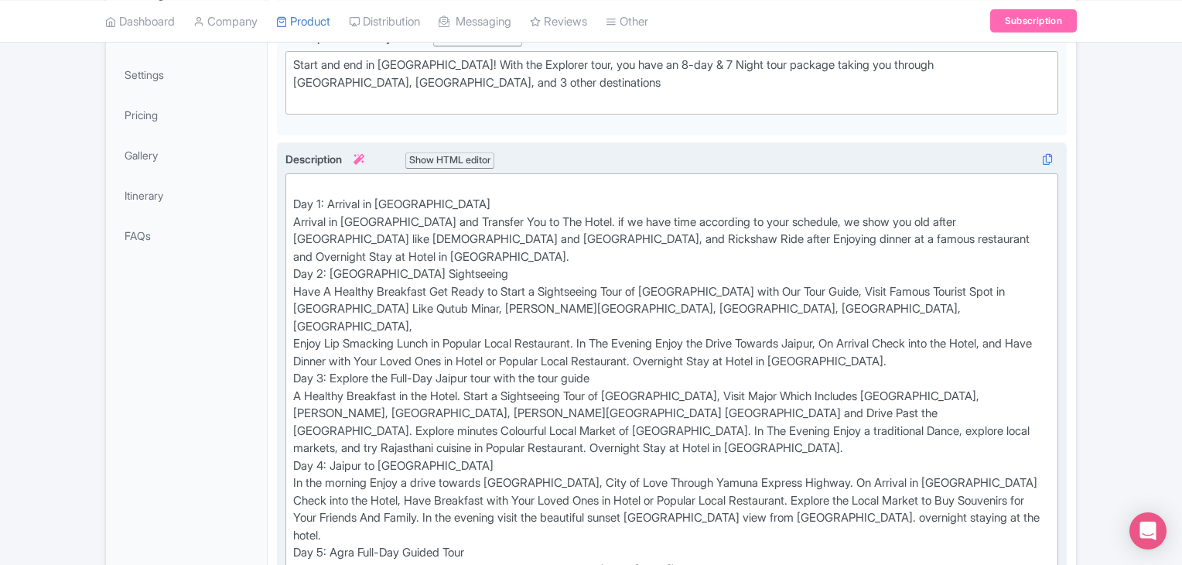
scroll to position [333, 0]
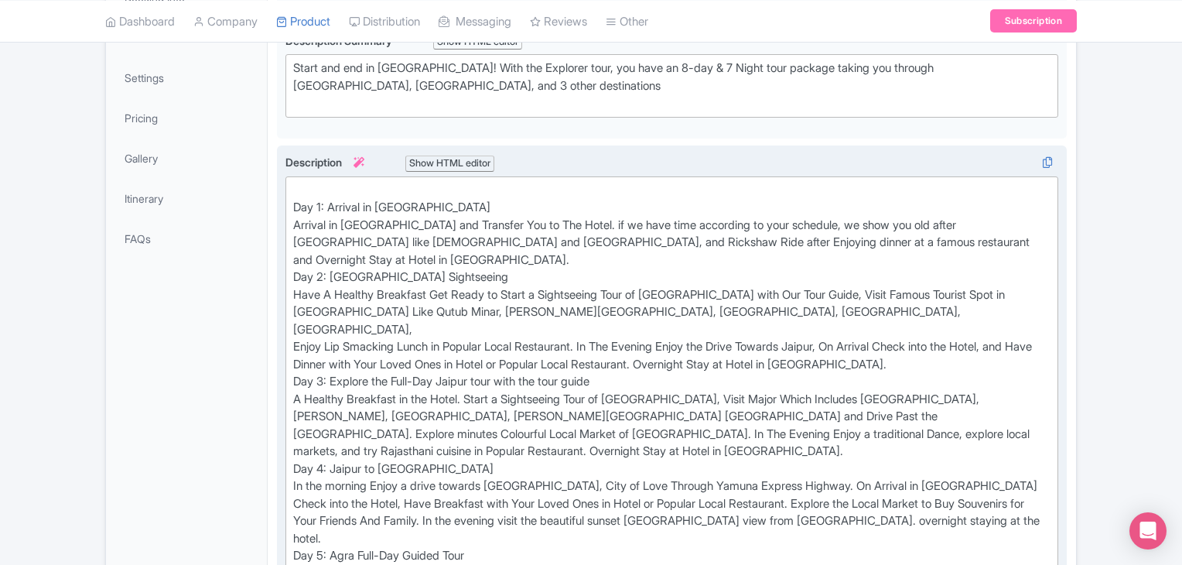
click at [354, 268] on div "Day 1: Arrival in Delhi Arrival in Delhi and Transfer You to The Hotel. if we h…" at bounding box center [672, 487] width 758 height 610
type trix-editor "<div><br>Day 1: Arrival in Delhi<br>Arrival in Delhi and Transfer You to The Ho…"
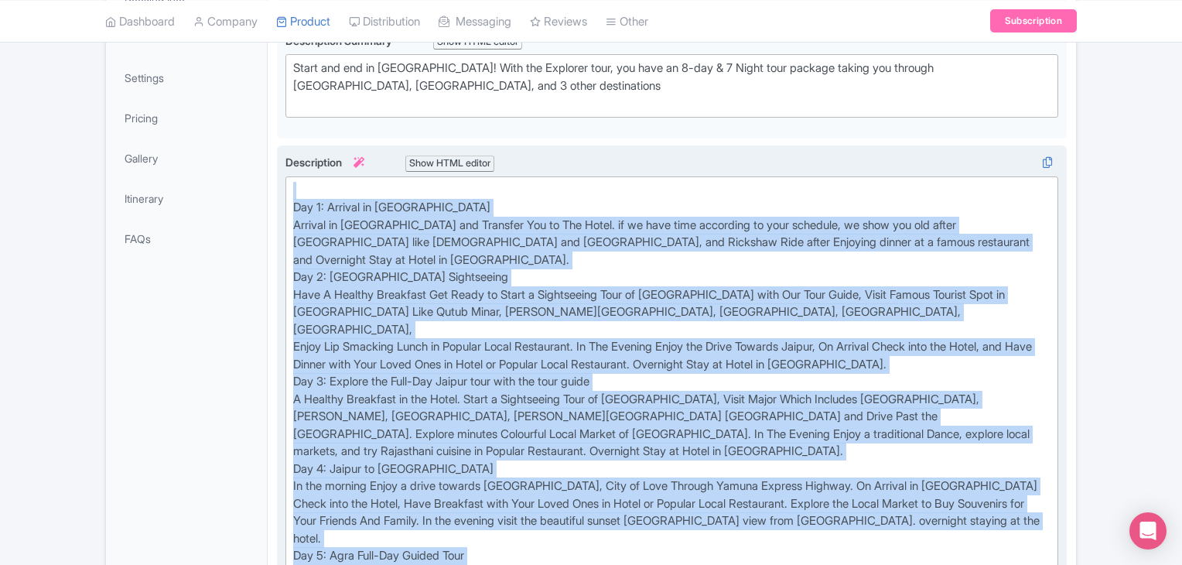
copy div "Day 1: Arrival in Delhi Arrival in Delhi and Transfer You to The Hotel. if we h…"
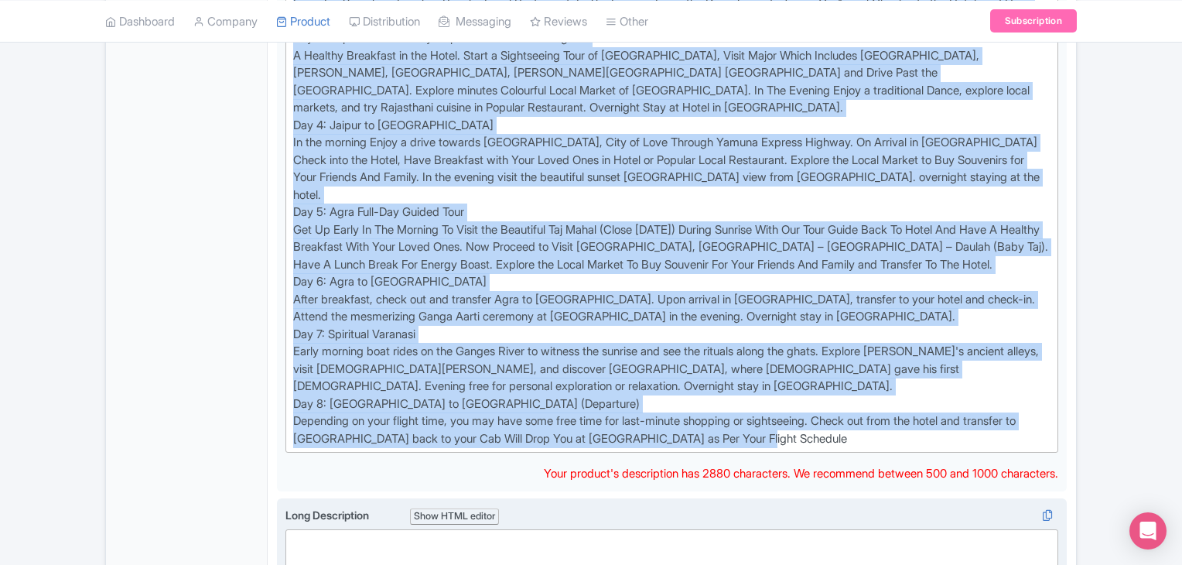
scroll to position [797, 0]
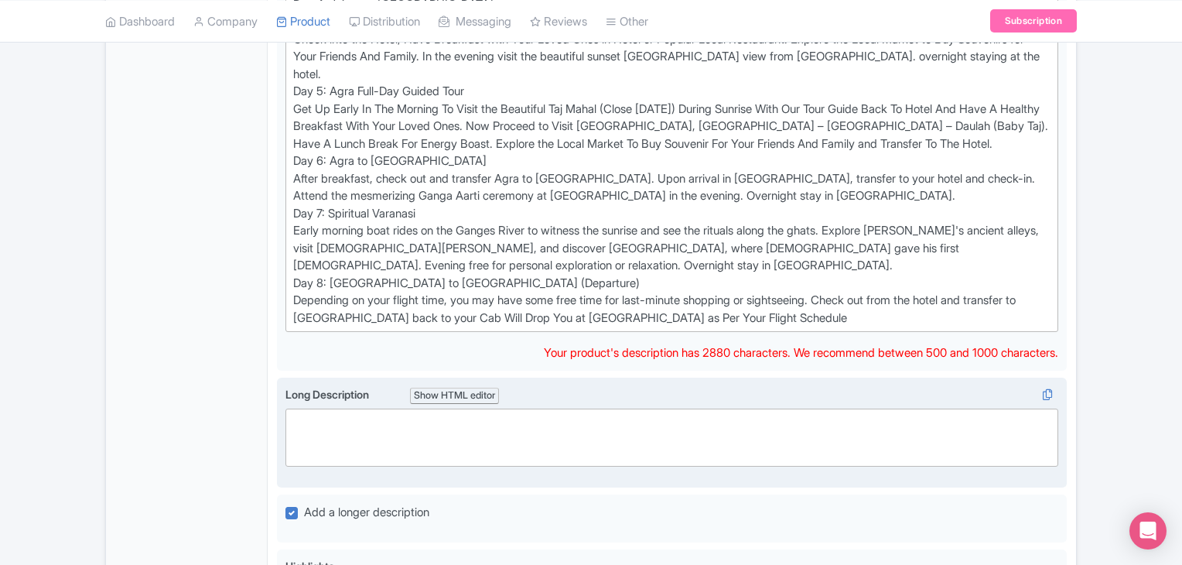
click at [409, 409] on trix-editor at bounding box center [672, 438] width 773 height 58
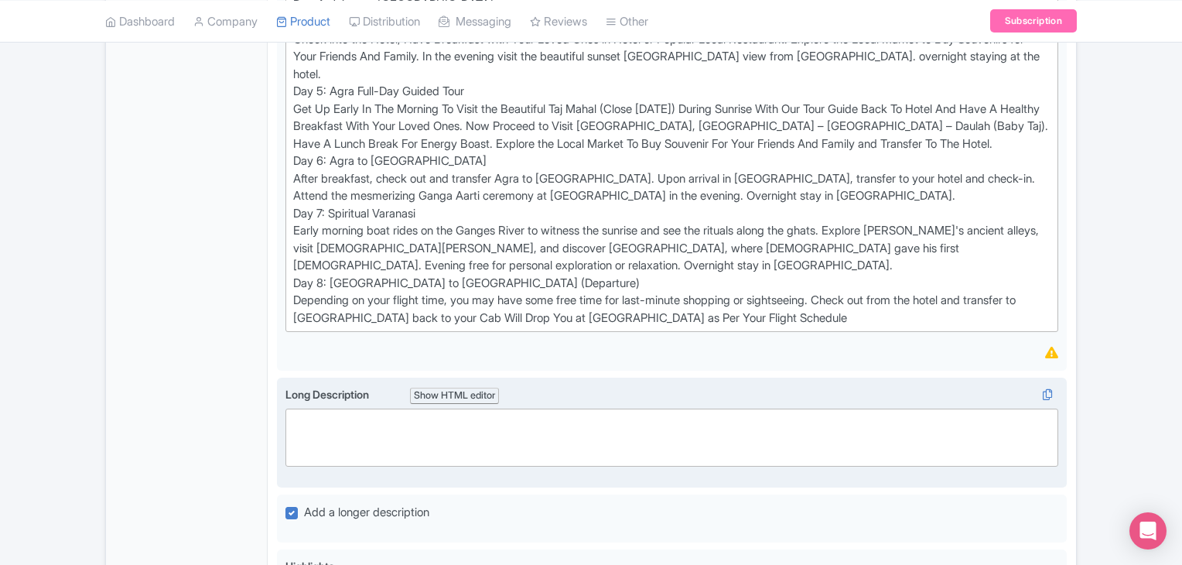
paste trix-editor "<div><br>Day 1: Arrival in Delhi<br>Arrival in Delhi and Transfer You to The Ho…"
type trix-editor "<div><br>Day 1: Arrival in Delhi<br>Arrival in Delhi and Transfer You to The Ho…"
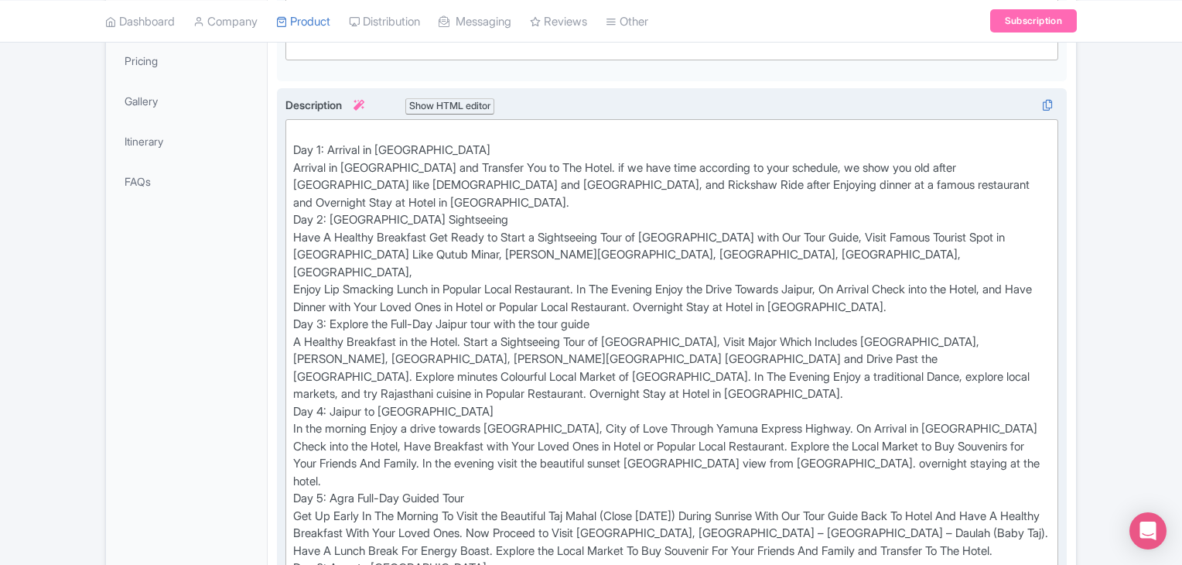
scroll to position [282, 0]
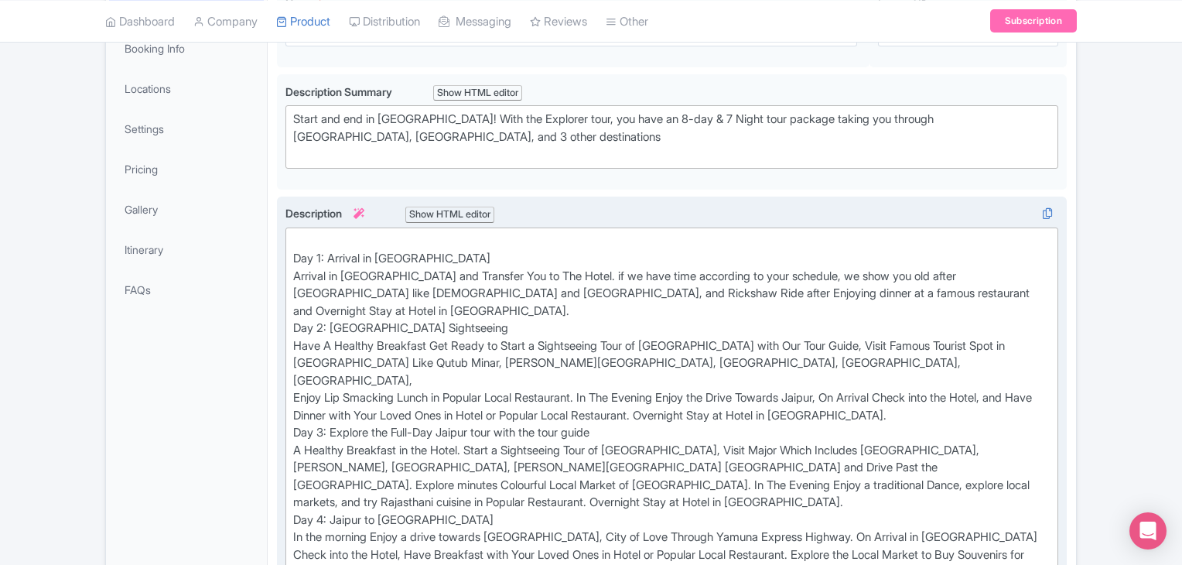
click at [370, 344] on div "Day 1: Arrival in Delhi Arrival in Delhi and Transfer You to The Hotel. if we h…" at bounding box center [672, 538] width 758 height 610
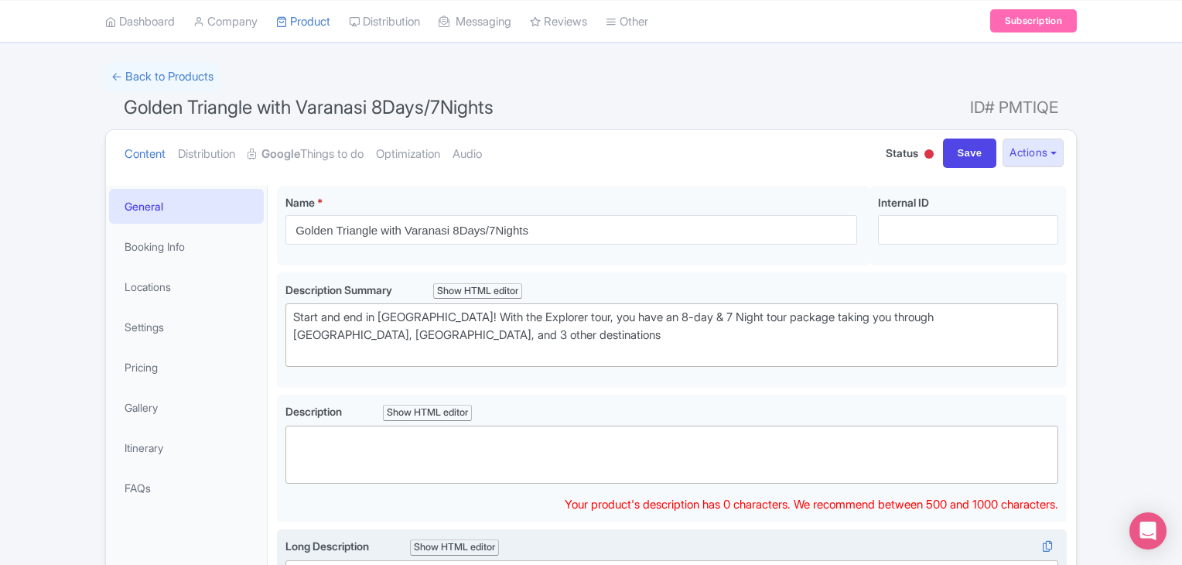
scroll to position [206, 0]
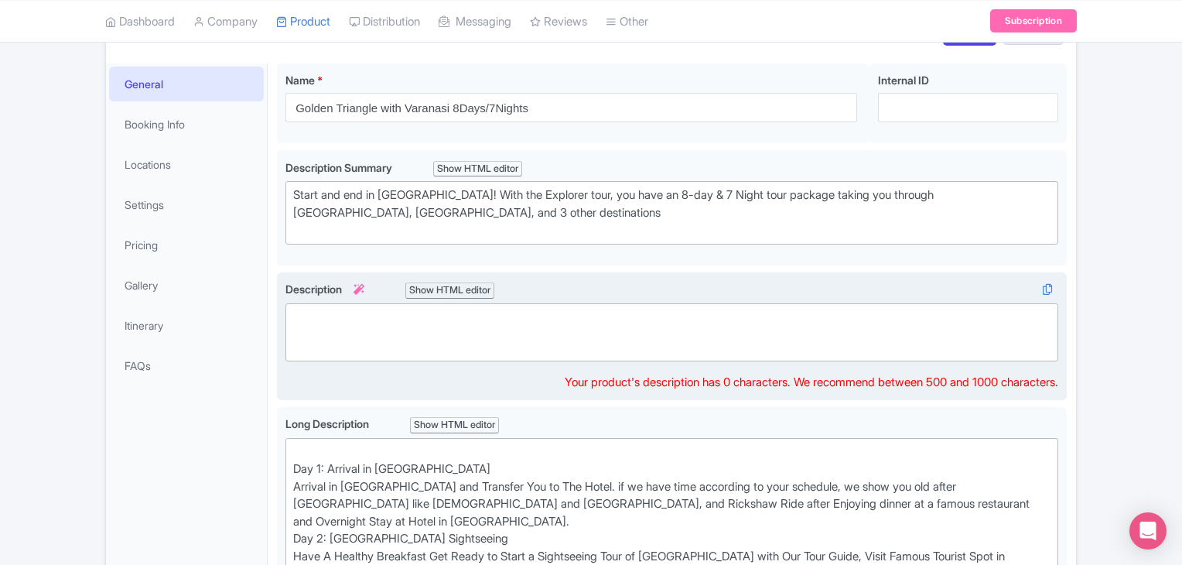
click at [361, 323] on trix-editor at bounding box center [672, 332] width 773 height 58
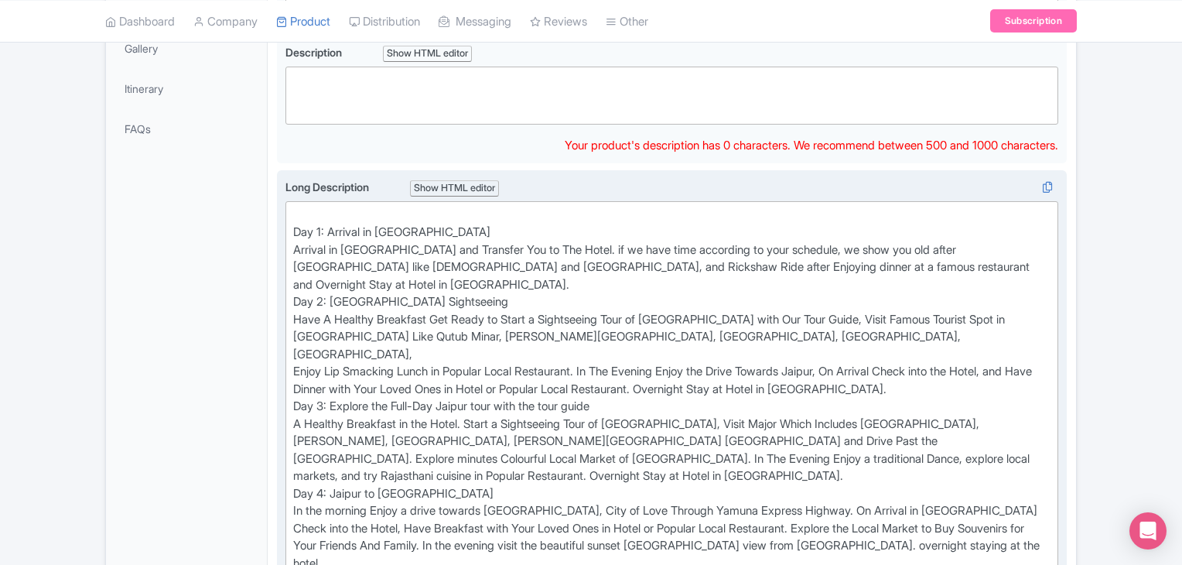
scroll to position [412, 0]
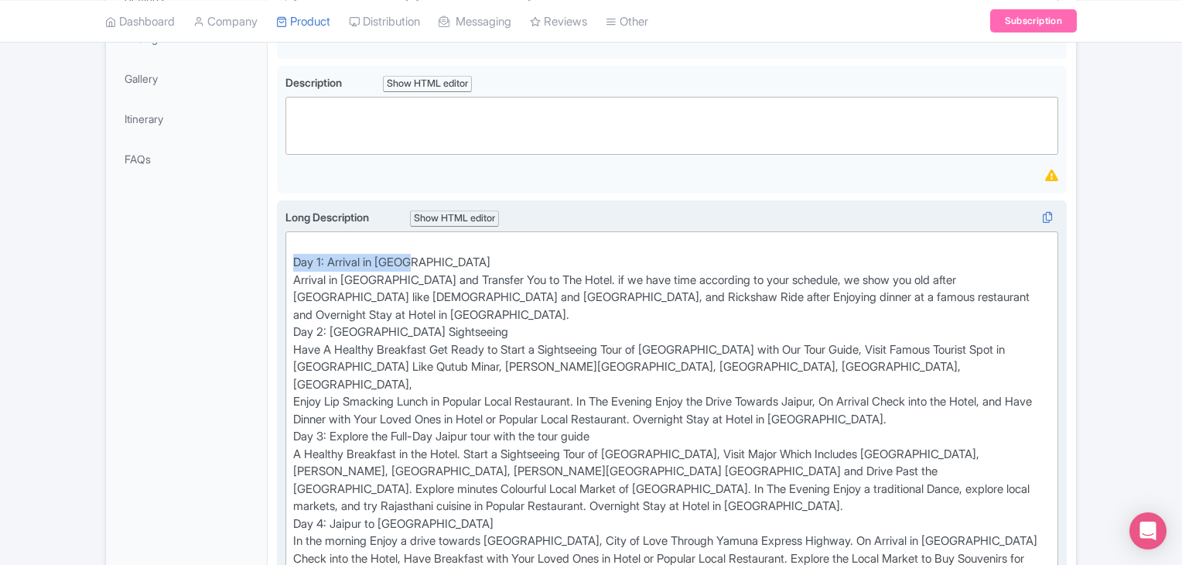
drag, startPoint x: 294, startPoint y: 255, endPoint x: 426, endPoint y: 262, distance: 132.5
click at [426, 262] on div "Day 1: Arrival in Delhi Arrival in Delhi and Transfer You to The Hotel. if we h…" at bounding box center [672, 542] width 758 height 610
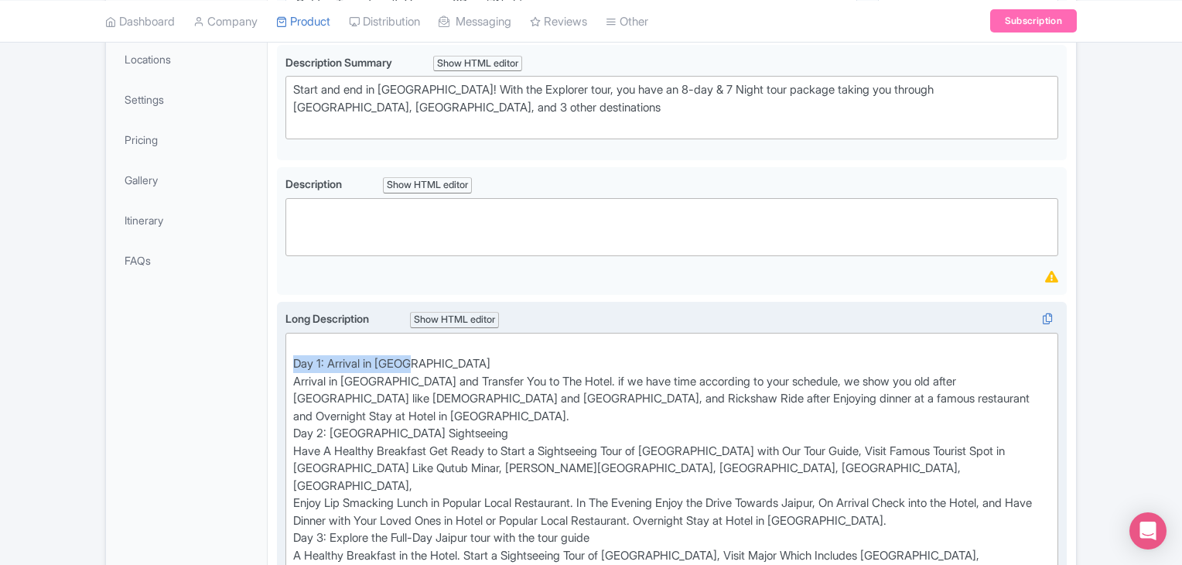
scroll to position [310, 0]
click at [437, 313] on div "Show HTML editor" at bounding box center [454, 321] width 89 height 16
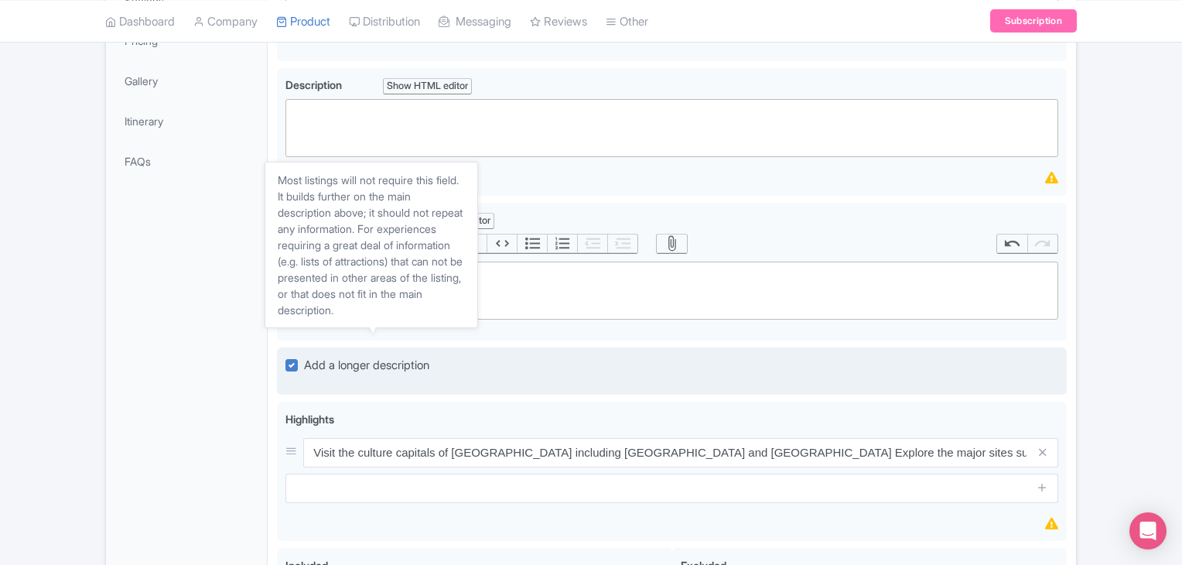
scroll to position [412, 0]
click at [371, 355] on span "Add a longer description" at bounding box center [366, 362] width 125 height 15
click at [314, 354] on input "Add a longer description" at bounding box center [309, 359] width 10 height 10
checkbox input "false"
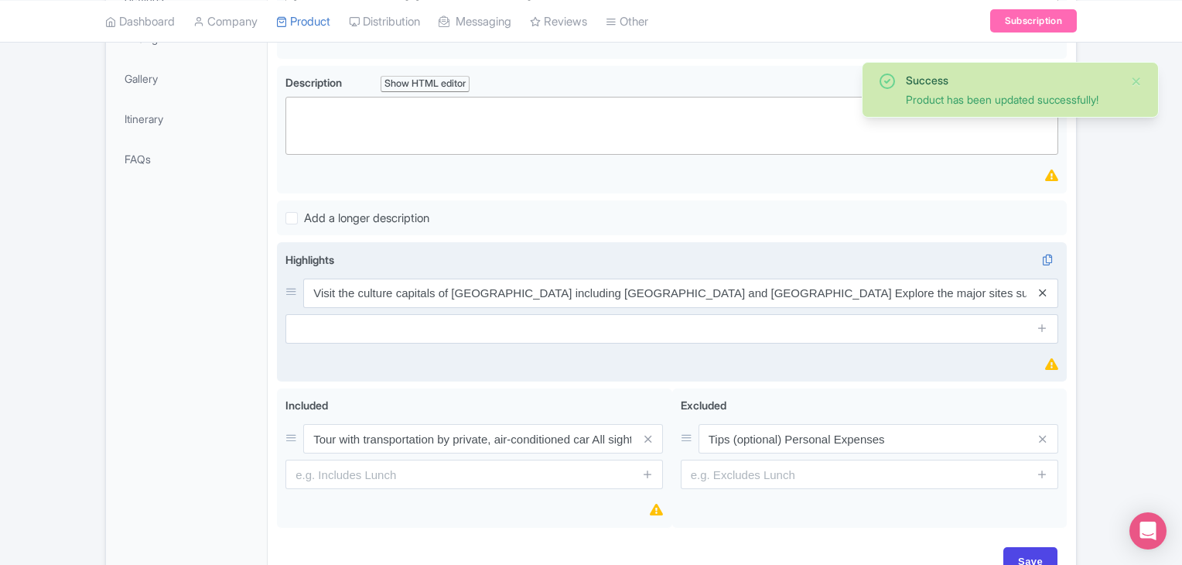
click at [1044, 289] on icon at bounding box center [1042, 293] width 7 height 12
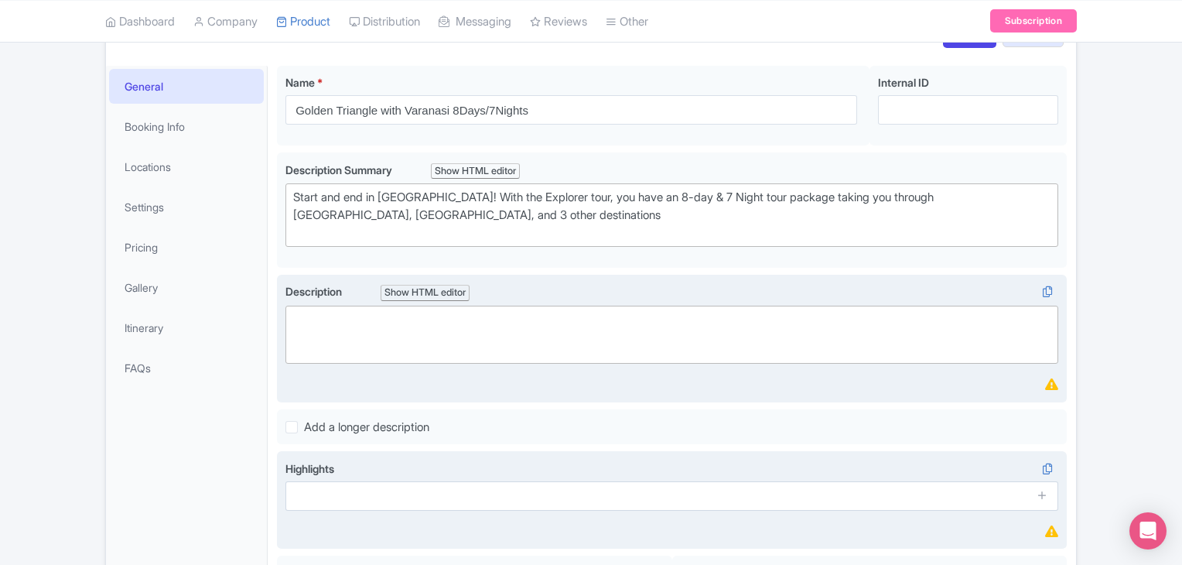
scroll to position [206, 0]
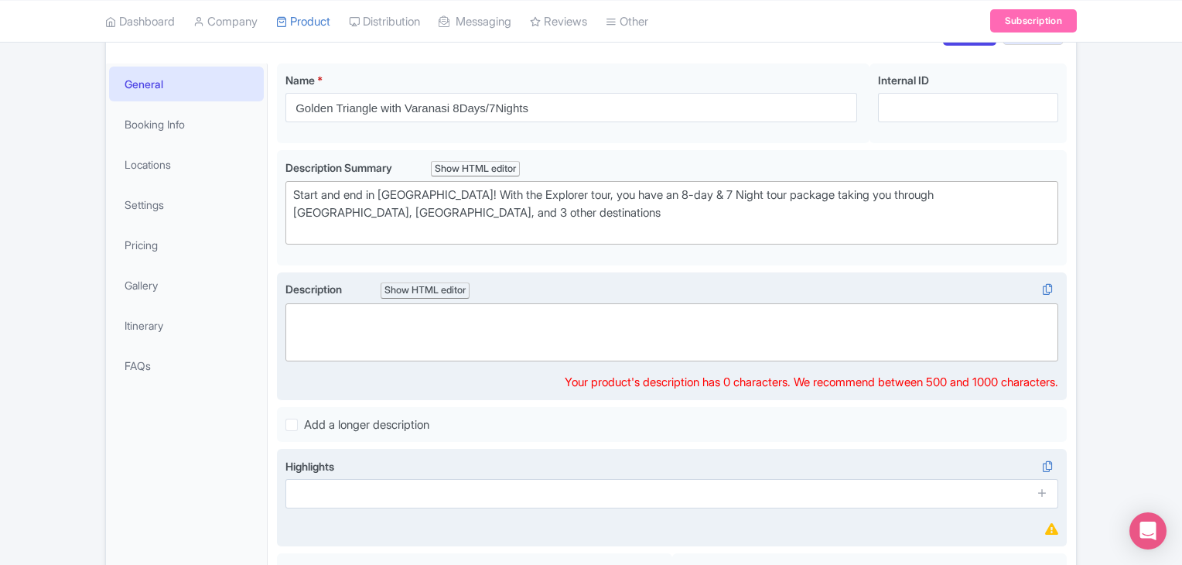
click at [340, 335] on trix-editor at bounding box center [672, 332] width 773 height 58
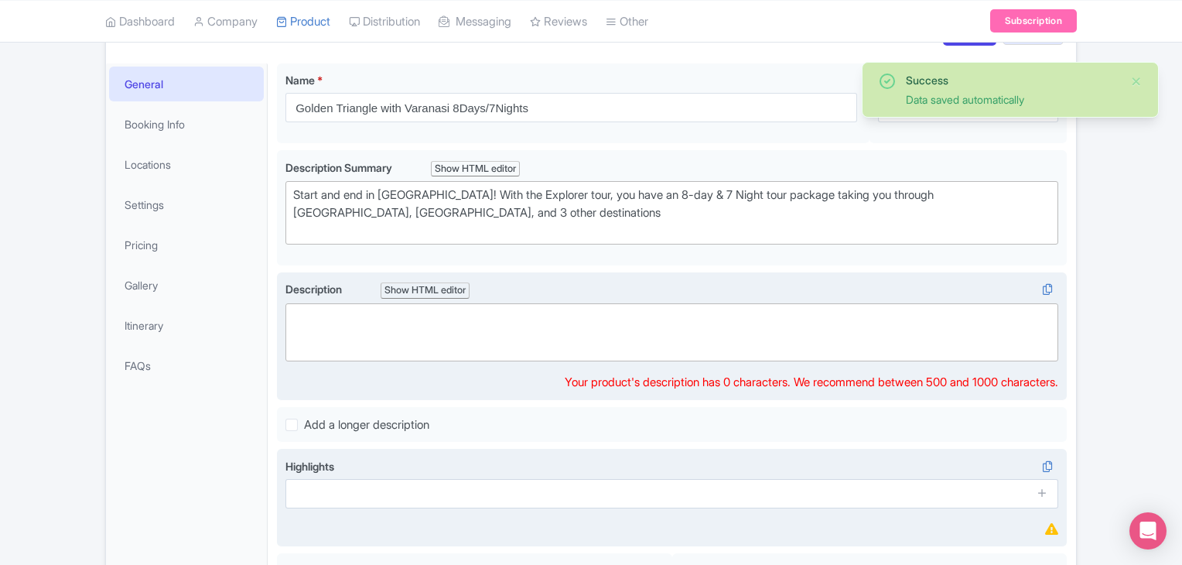
click at [414, 341] on trix-editor at bounding box center [672, 332] width 773 height 58
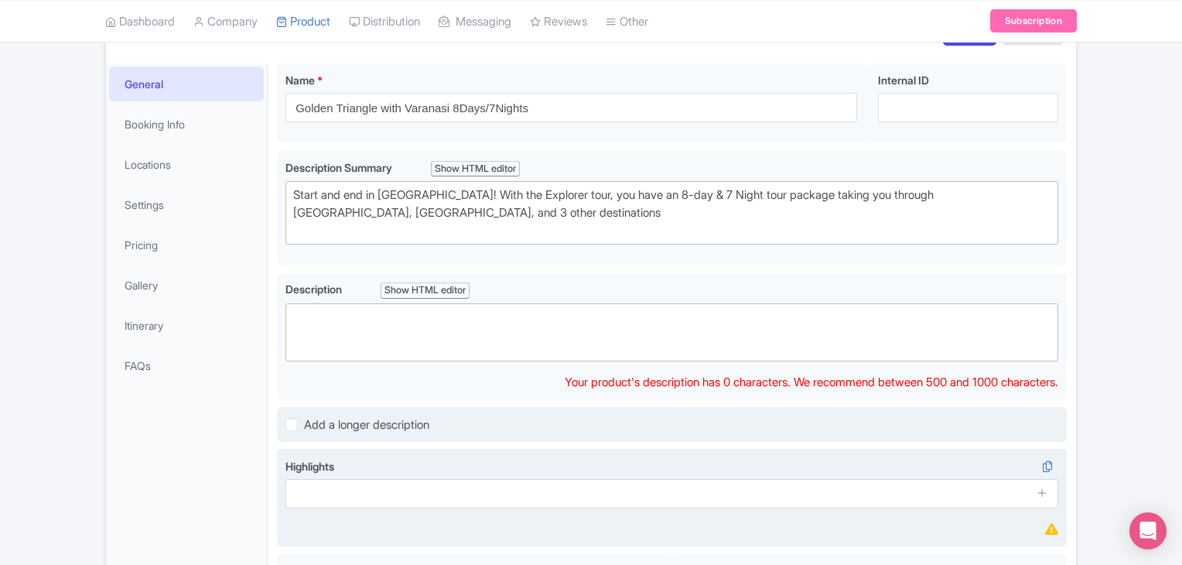
click at [304, 421] on label "Add a longer description" at bounding box center [366, 425] width 125 height 18
click at [304, 421] on input "Add a longer description" at bounding box center [309, 421] width 10 height 10
checkbox input "true"
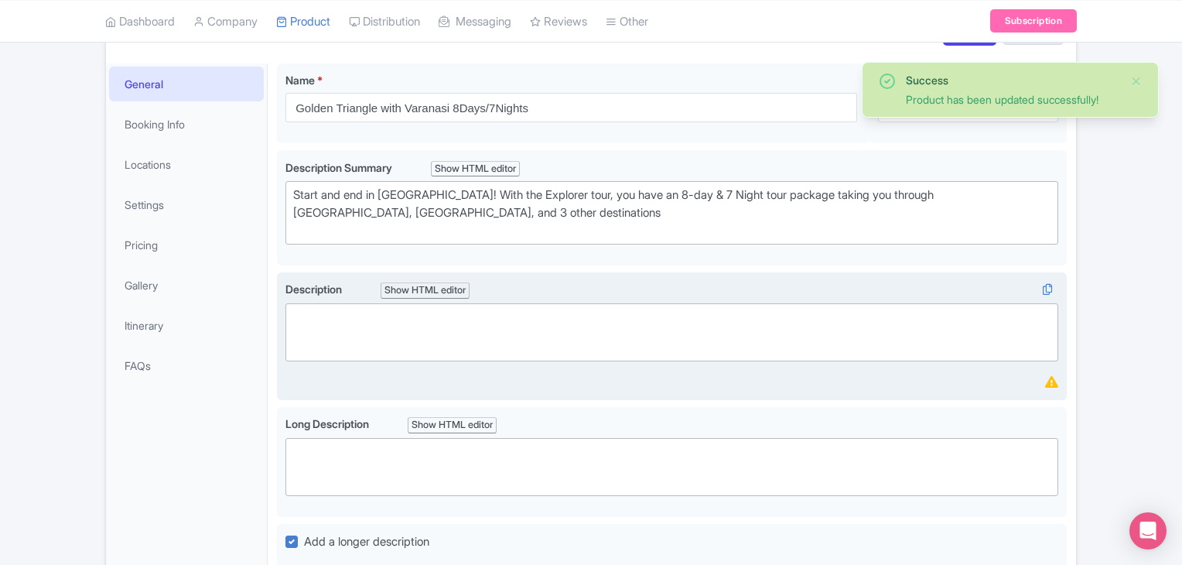
click at [334, 334] on trix-editor at bounding box center [672, 332] width 773 height 58
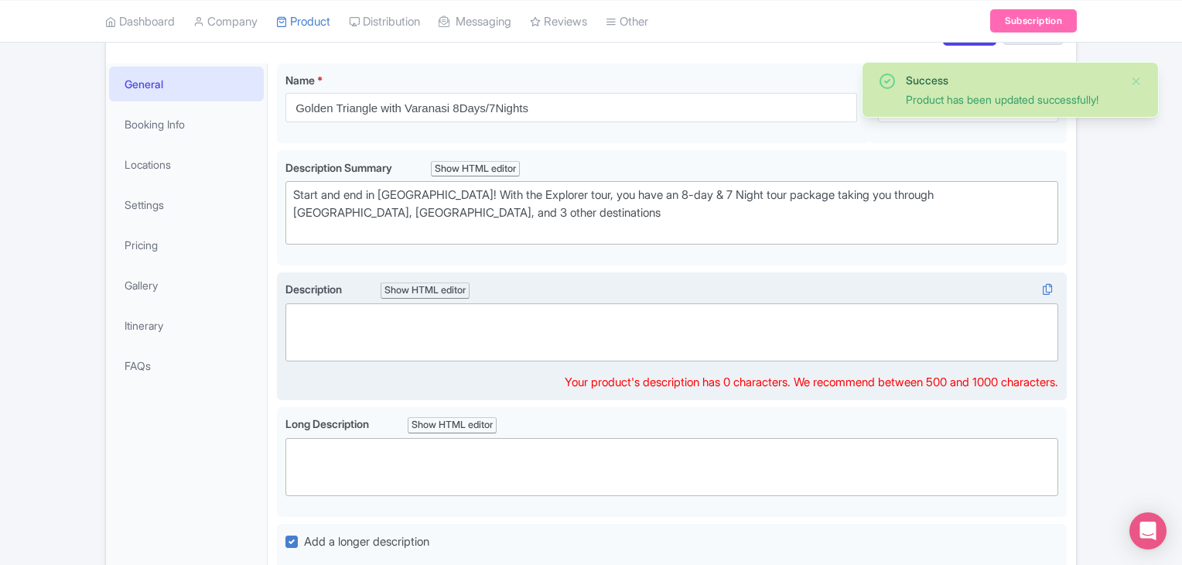
click at [334, 334] on trix-editor at bounding box center [672, 332] width 773 height 58
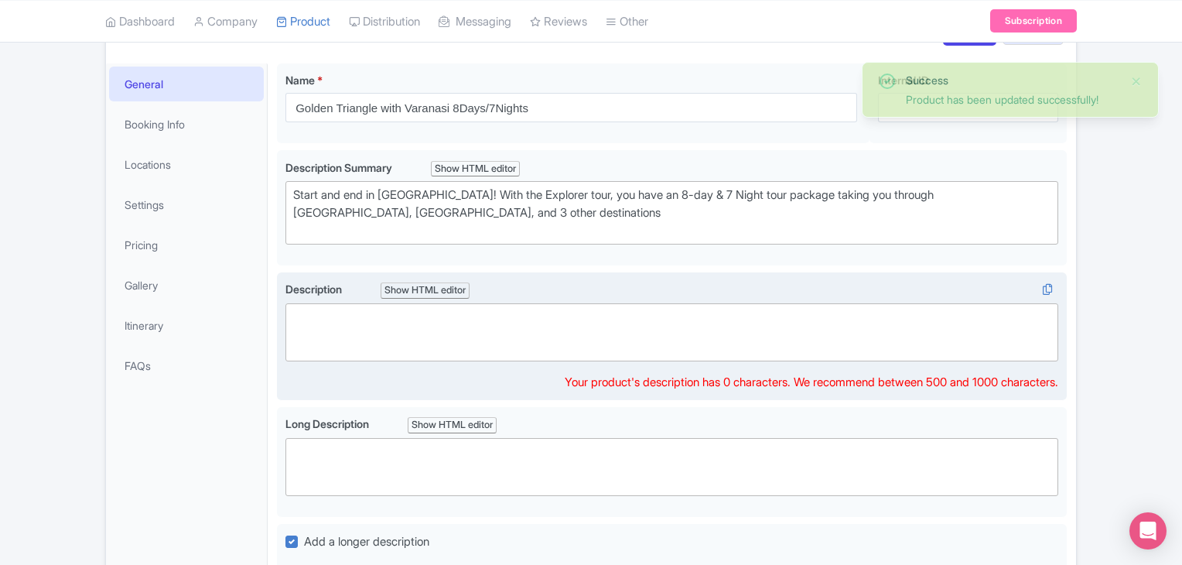
click at [334, 334] on trix-editor at bounding box center [672, 332] width 773 height 58
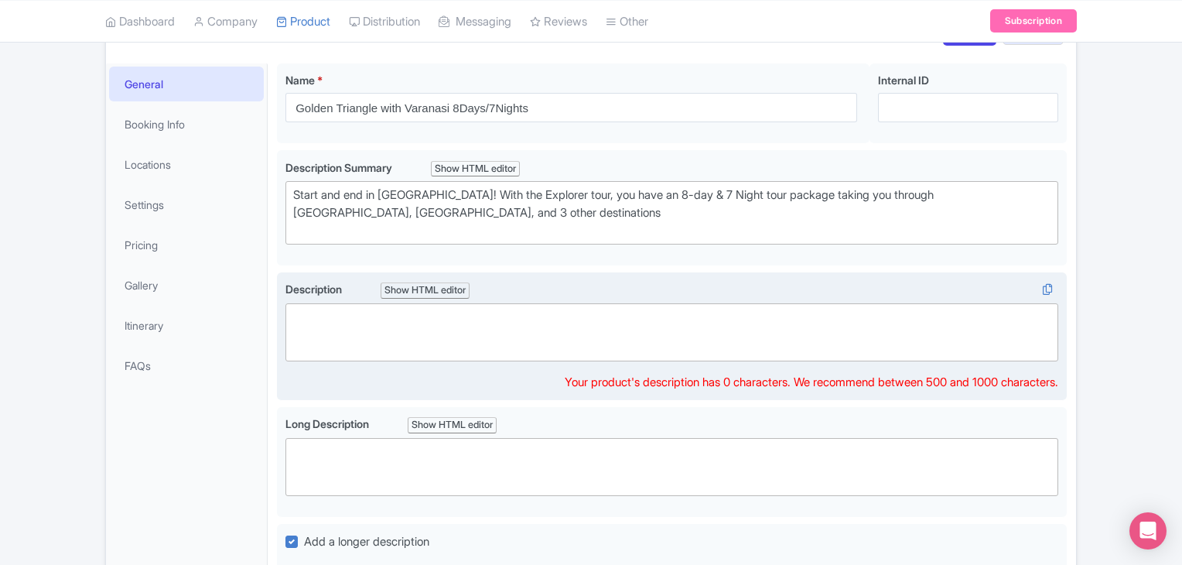
click at [334, 330] on trix-editor at bounding box center [672, 332] width 773 height 58
paste trix-editor "<div>Embark on a mesmerizing journey with the Golden Triangle Tour With Varanas…"
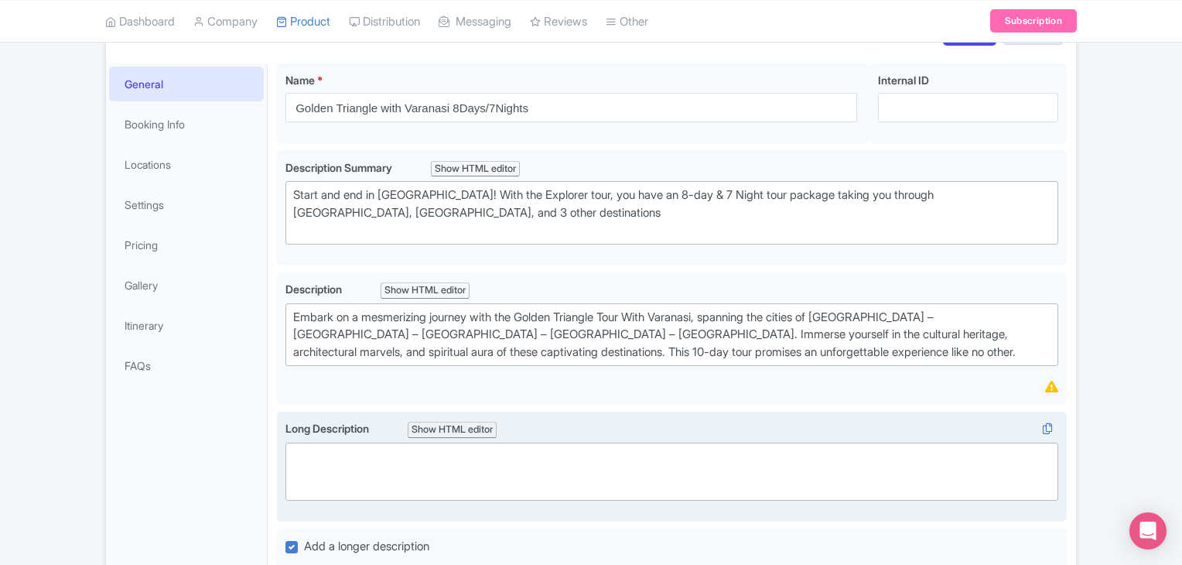
click at [405, 459] on trix-editor at bounding box center [672, 472] width 773 height 58
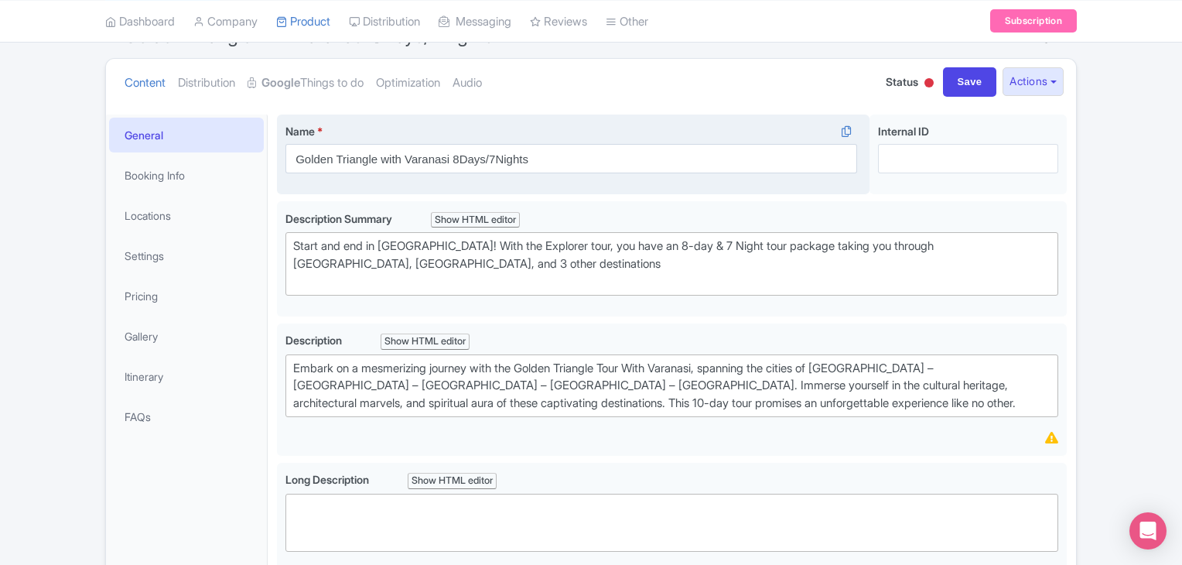
scroll to position [155, 0]
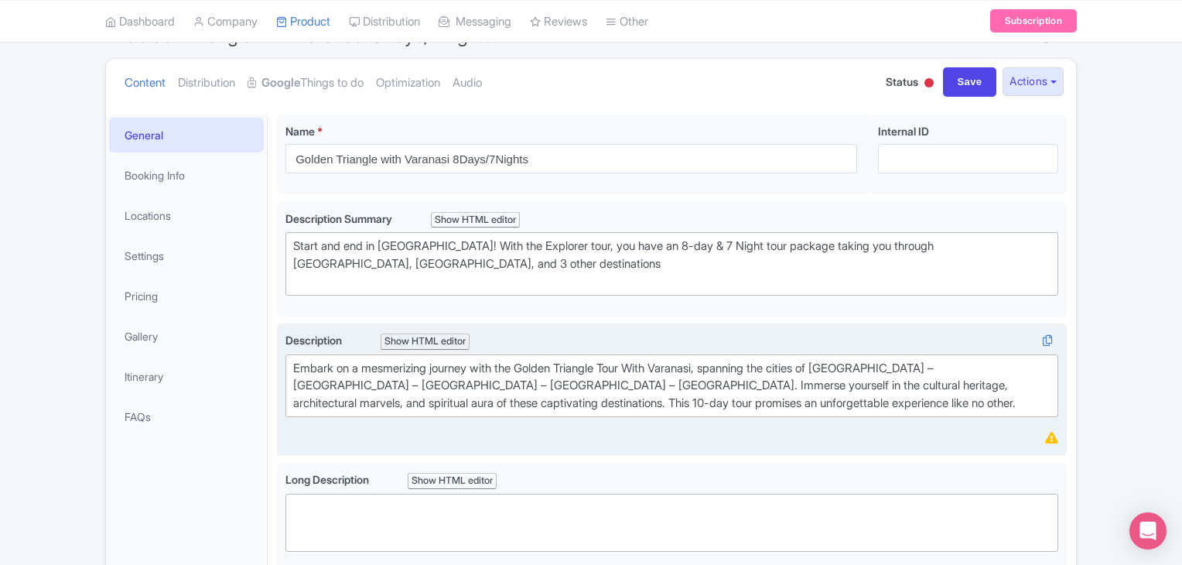
click at [703, 381] on div "Embark on a mesmerizing journey with the Golden Triangle Tour With Varanasi, sp…" at bounding box center [672, 386] width 758 height 53
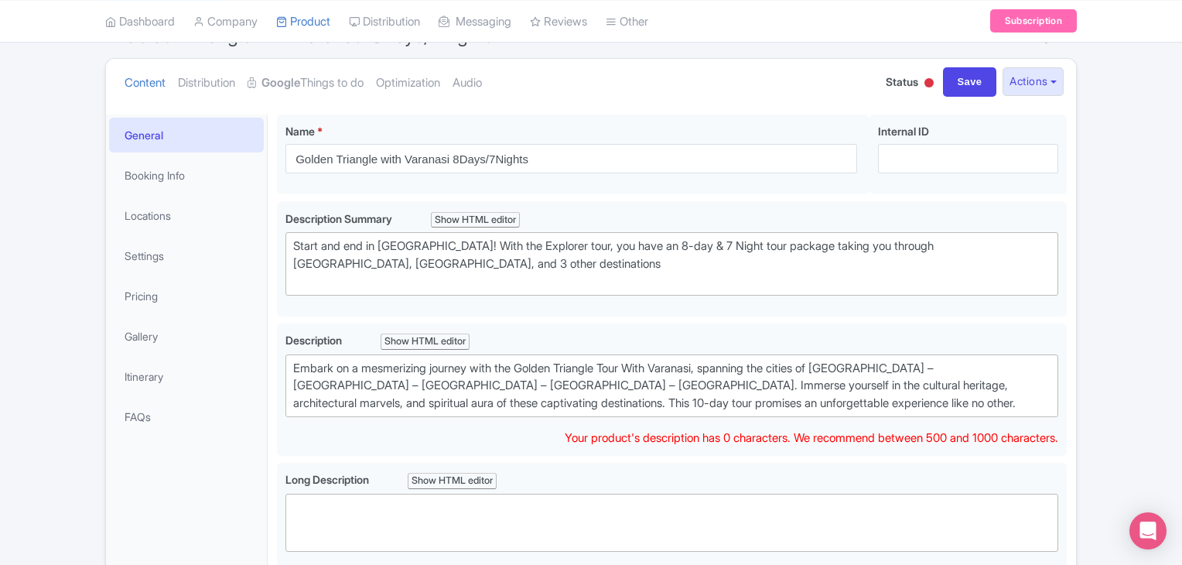
scroll to position [0, 0]
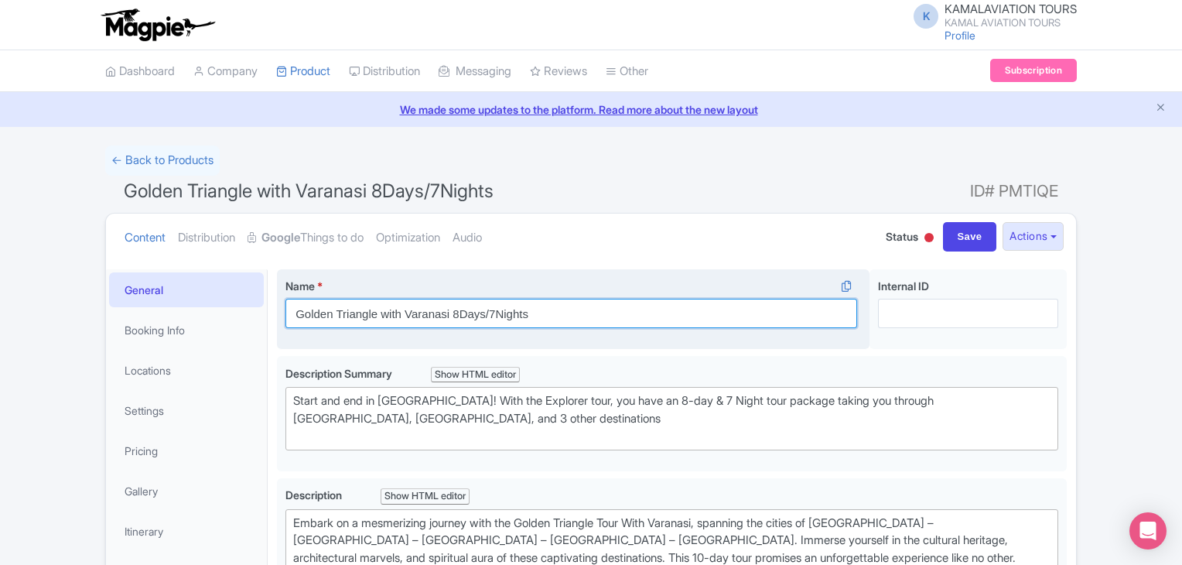
click at [545, 316] on input "Golden Triangle with Varanasi 8Days/7Nights" at bounding box center [572, 313] width 572 height 29
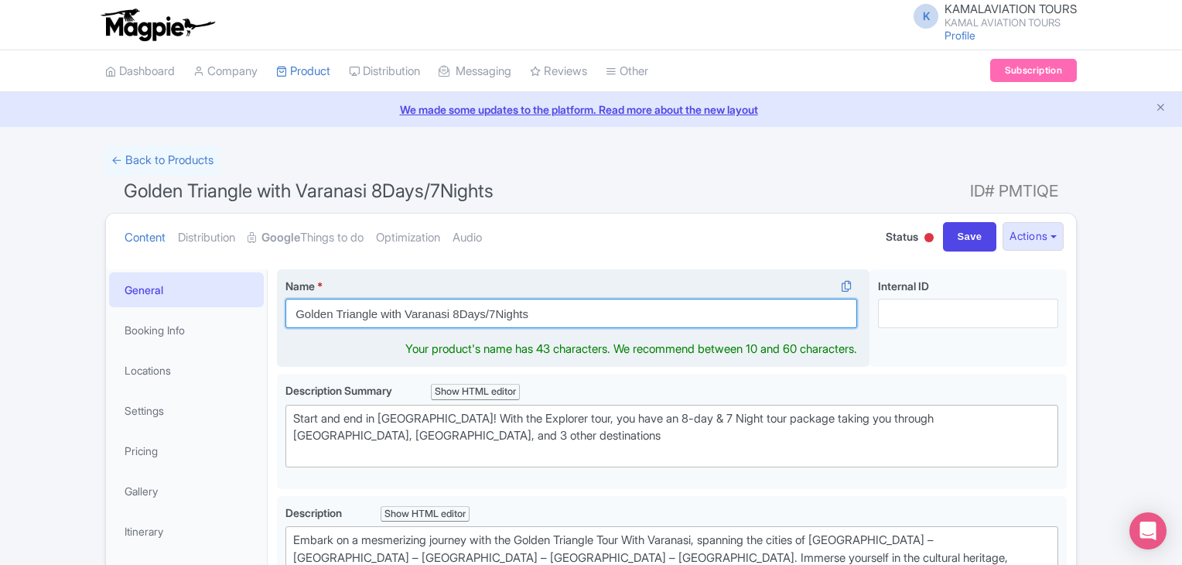
click at [545, 316] on input "Golden Triangle with Varanasi 8Days/7Nights" at bounding box center [572, 313] width 572 height 29
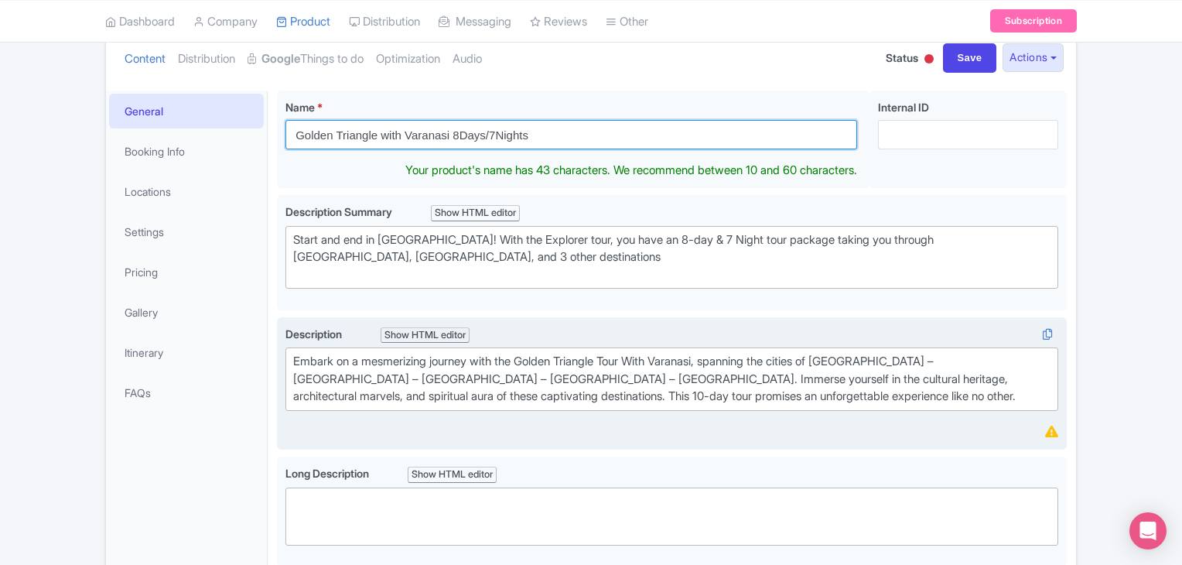
scroll to position [51, 0]
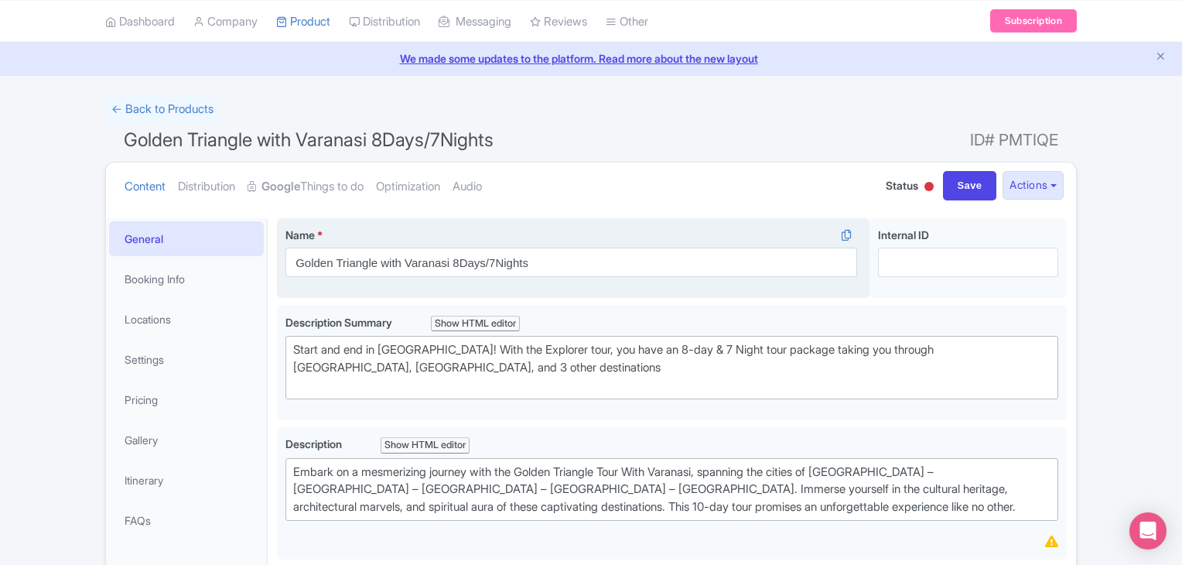
drag, startPoint x: 798, startPoint y: 300, endPoint x: 828, endPoint y: 296, distance: 30.5
click at [828, 296] on div "Name * Golden Triangle with Varanasi 8Days/7Nights Your product's name has 43 c…" at bounding box center [573, 258] width 593 height 80
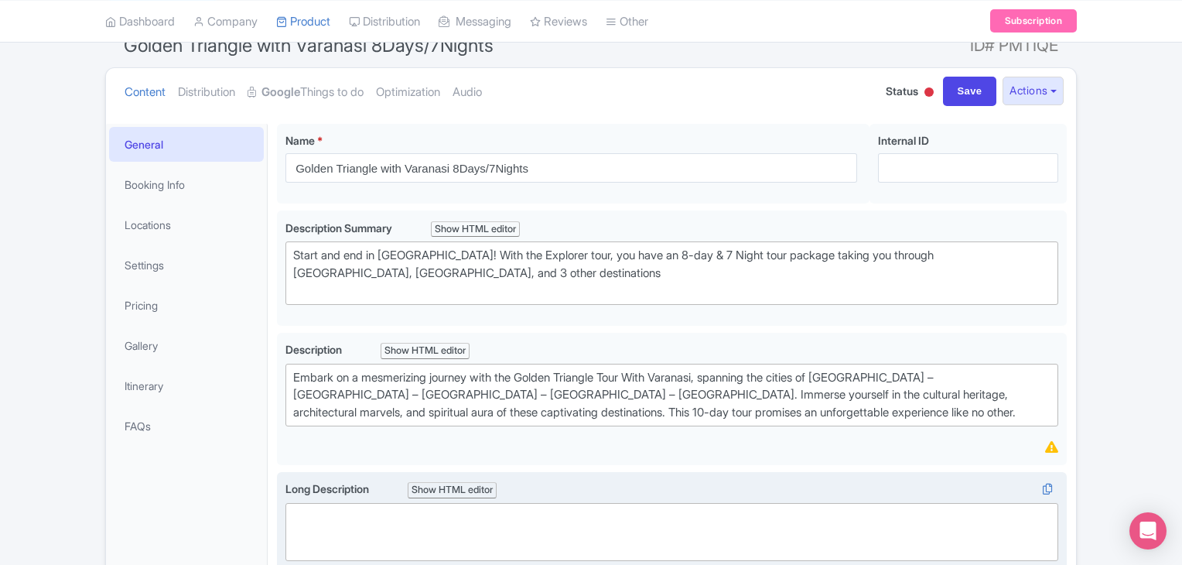
scroll to position [310, 0]
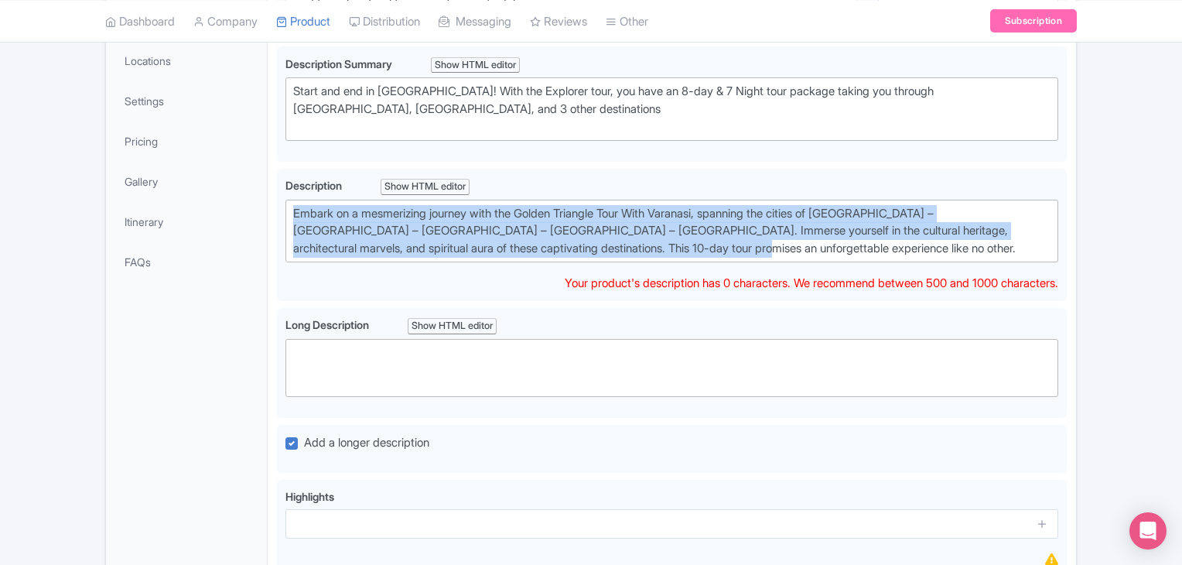
drag, startPoint x: 676, startPoint y: 243, endPoint x: 0, endPoint y: 87, distance: 693.2
click at [0, 87] on div "Success Product has been updated successfully! ← Back to Products Golden Triang…" at bounding box center [591, 312] width 1182 height 953
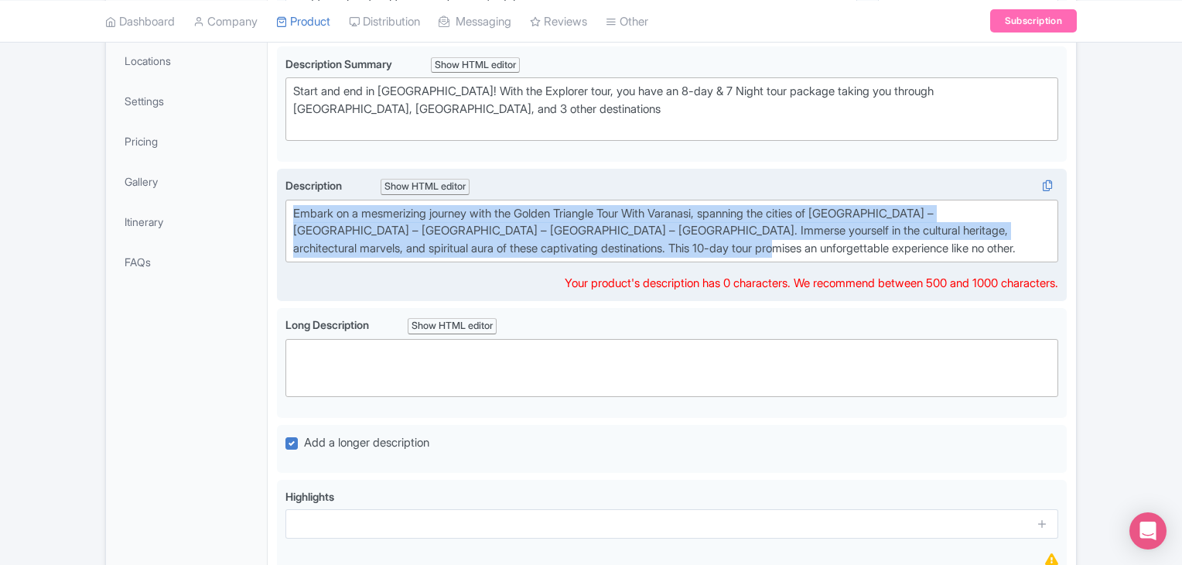
paste trix-editor "<div>&nbsp;Explore India's rich heritage with the Golden Triangle (Delhi, Agra,…"
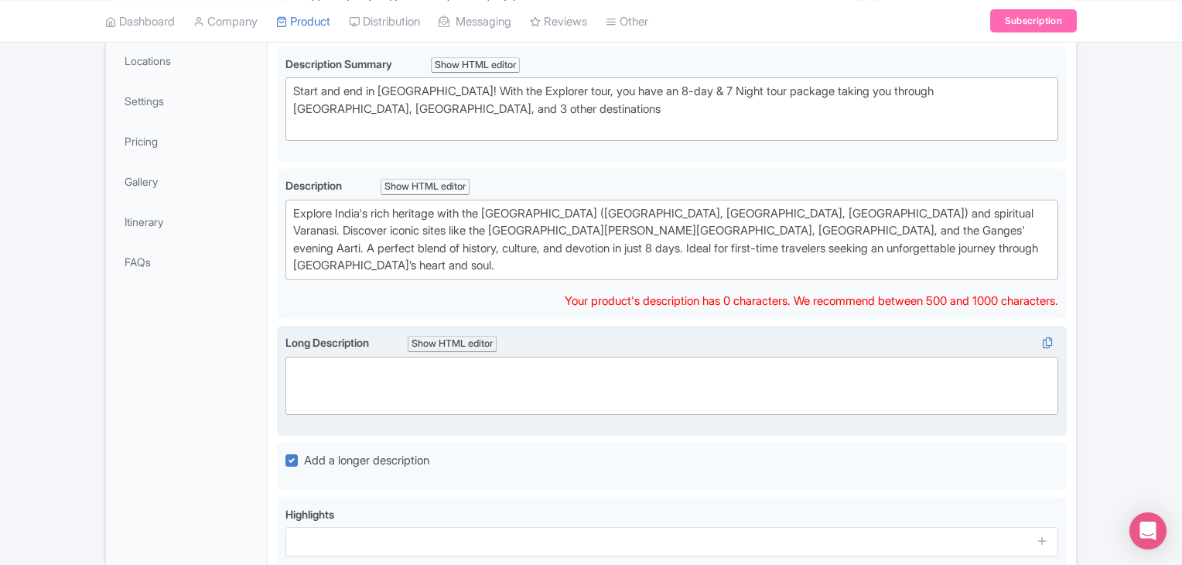
click at [532, 357] on trix-editor at bounding box center [672, 386] width 773 height 58
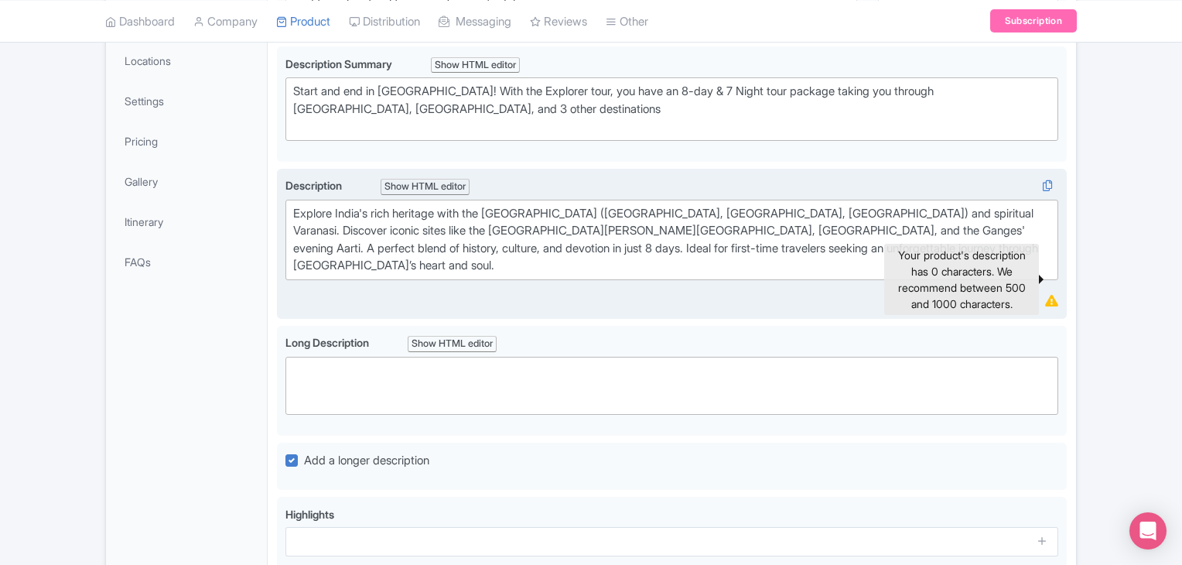
click at [1052, 295] on icon at bounding box center [1051, 301] width 13 height 12
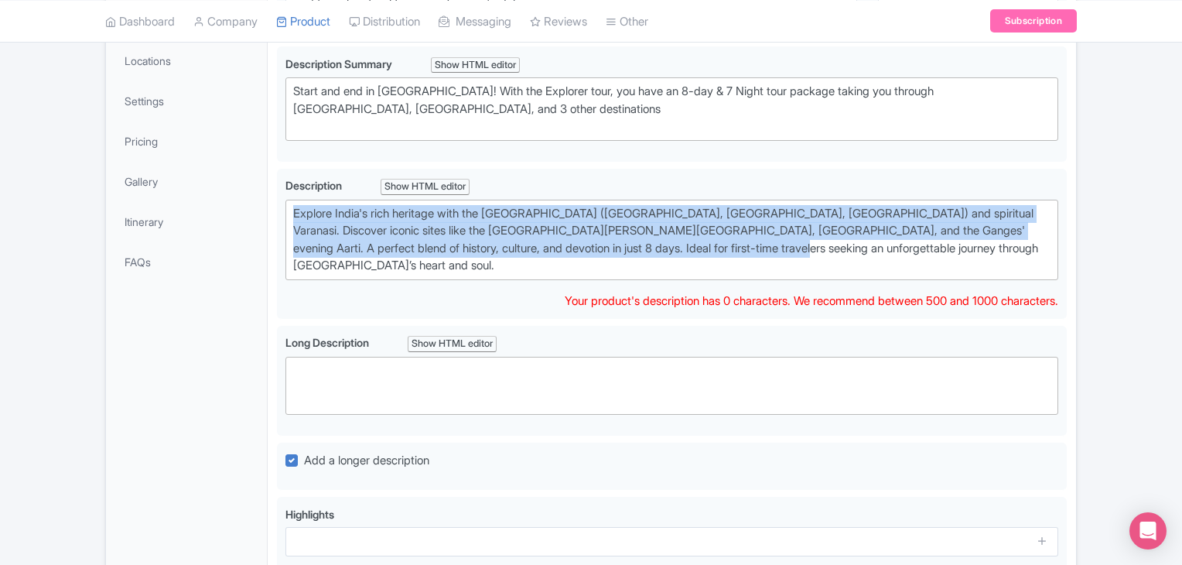
drag, startPoint x: 662, startPoint y: 245, endPoint x: 0, endPoint y: 97, distance: 678.7
click at [0, 97] on div "Success Product has been updated successfully! ← Back to Products Golden Triang…" at bounding box center [591, 321] width 1182 height 970
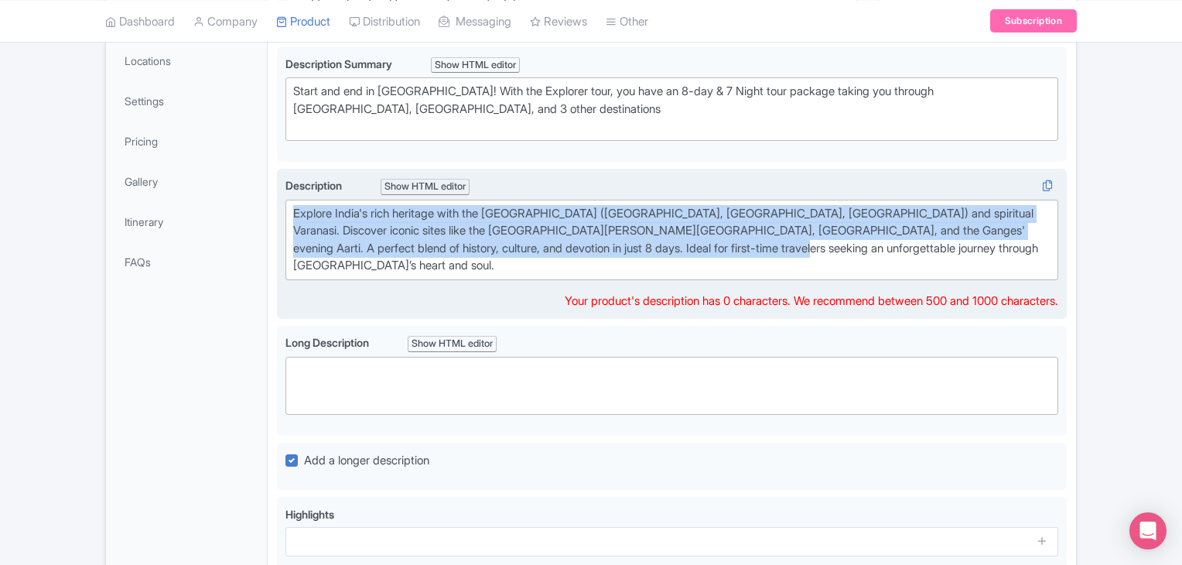
paste trix-editor "<div>Experience the best of India with this unforgettable 8-day journey coverin…"
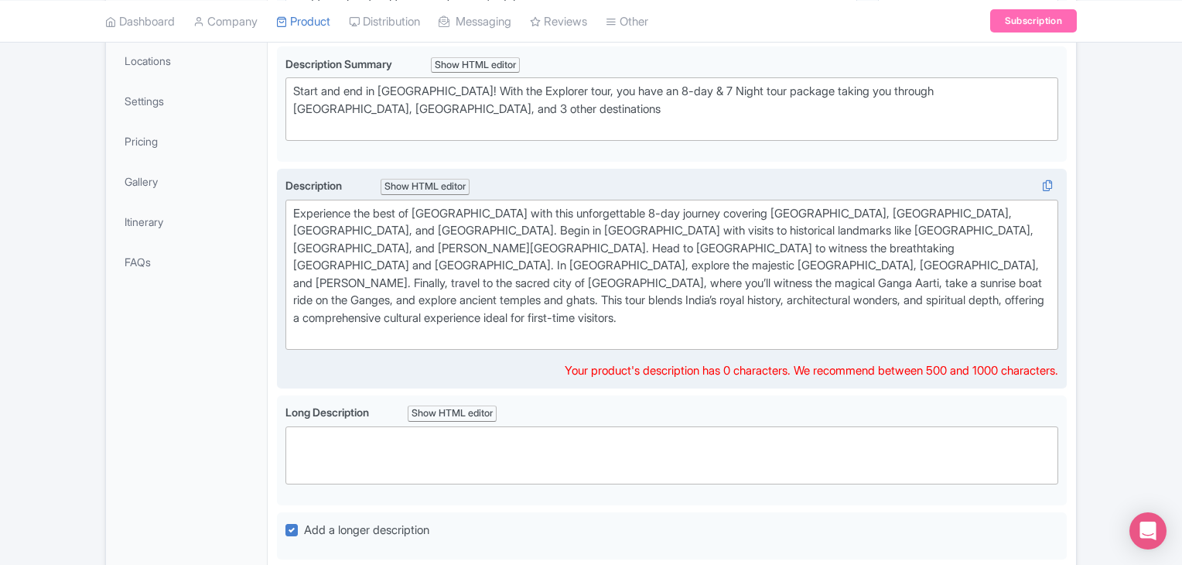
type trix-editor "<div>Experience the best of India with this unforgettable 8-day journey coverin…"
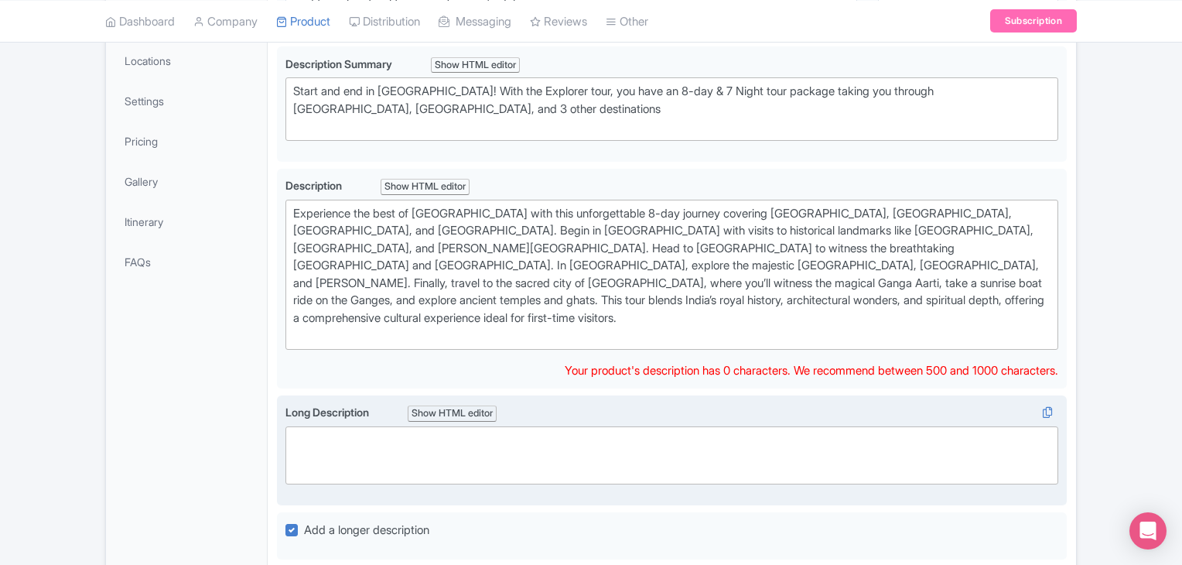
click at [476, 426] on trix-editor at bounding box center [672, 455] width 773 height 58
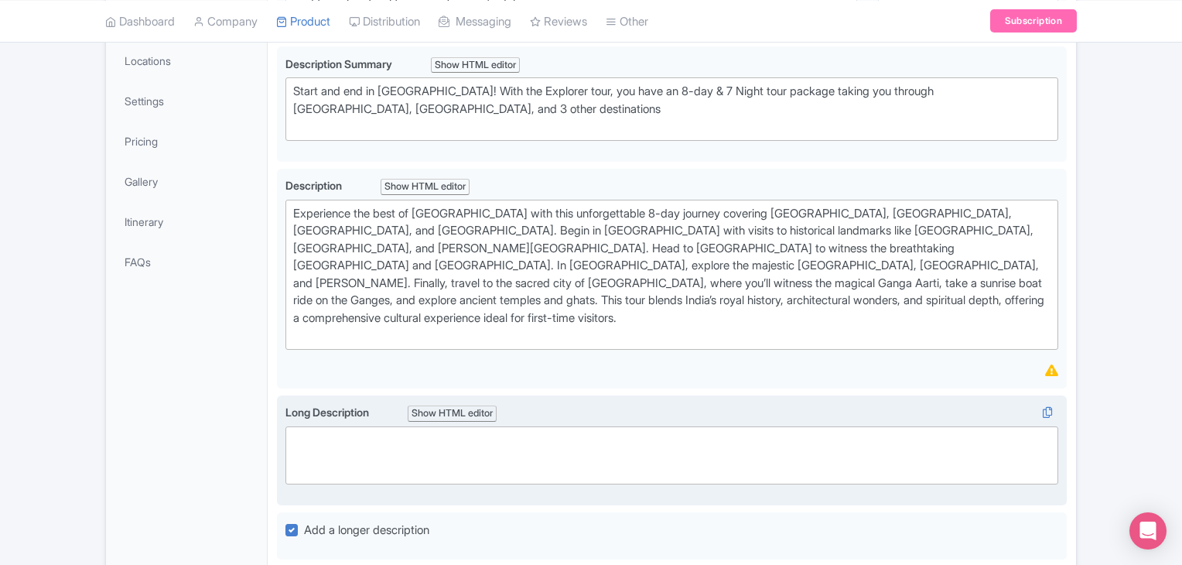
click at [388, 426] on trix-editor at bounding box center [672, 455] width 773 height 58
click at [440, 405] on div "Show HTML editor" at bounding box center [452, 413] width 89 height 16
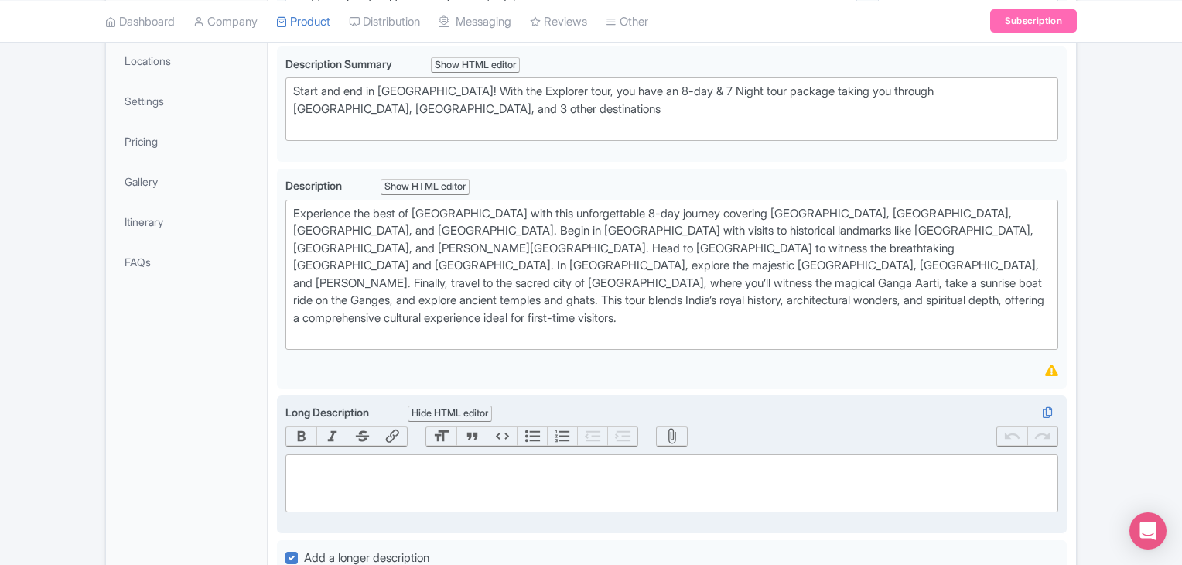
click at [405, 454] on trix-editor at bounding box center [672, 483] width 773 height 58
paste trix-editor "<div><strong>TOUR OVERVIEW</strong></div><div>Embark on a mesmerizing journey w…"
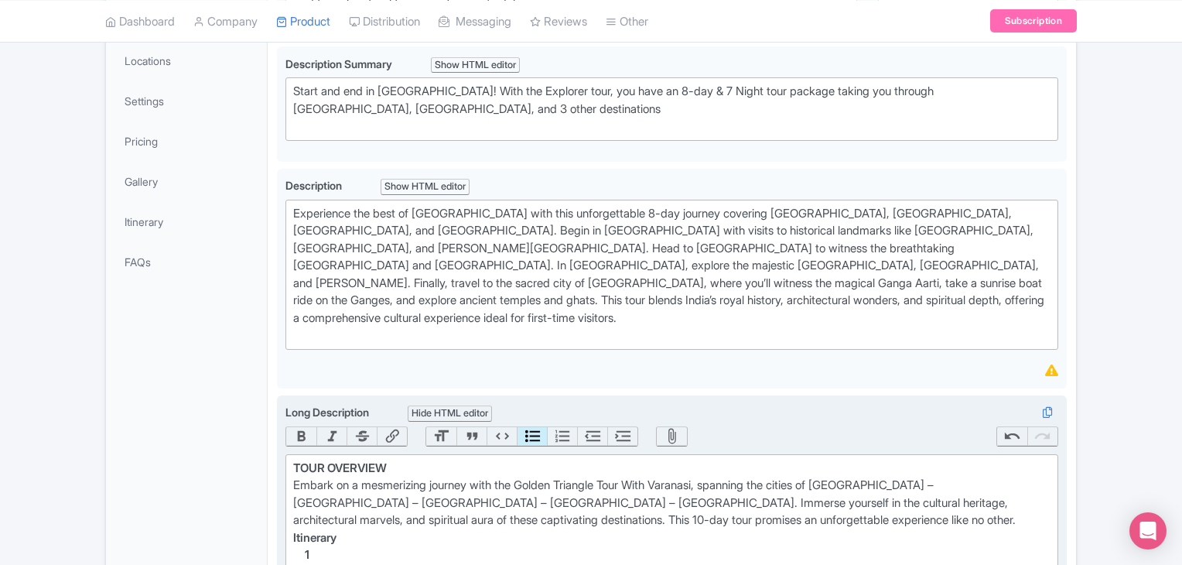
type trix-editor "<div><strong>TOUR OVERVIEW</strong></div><div>Embark on a mesmerizing journey w…"
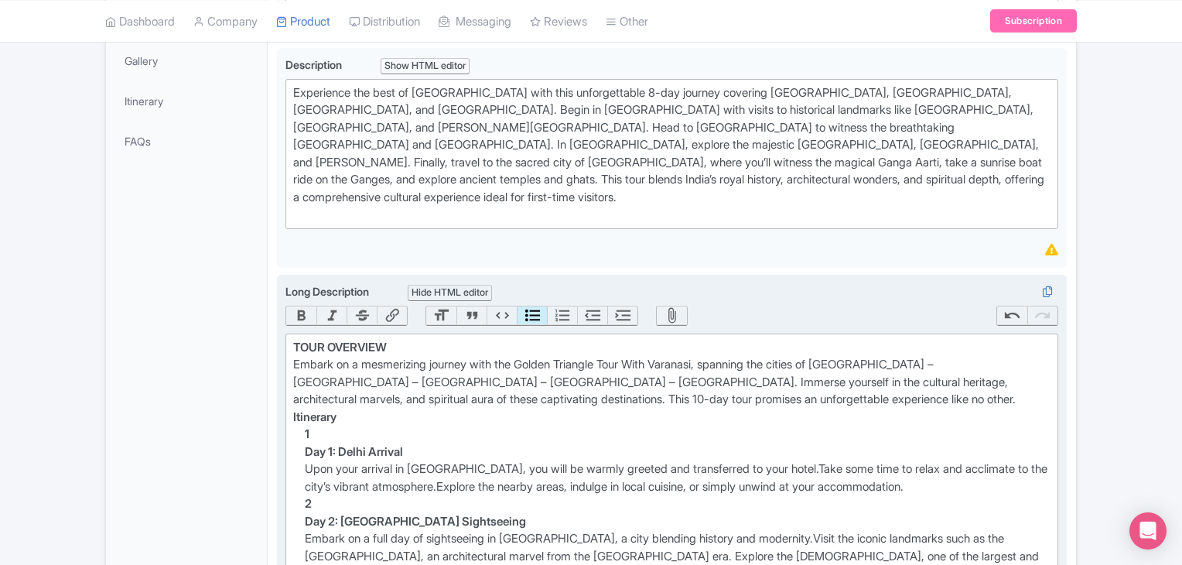
scroll to position [412, 0]
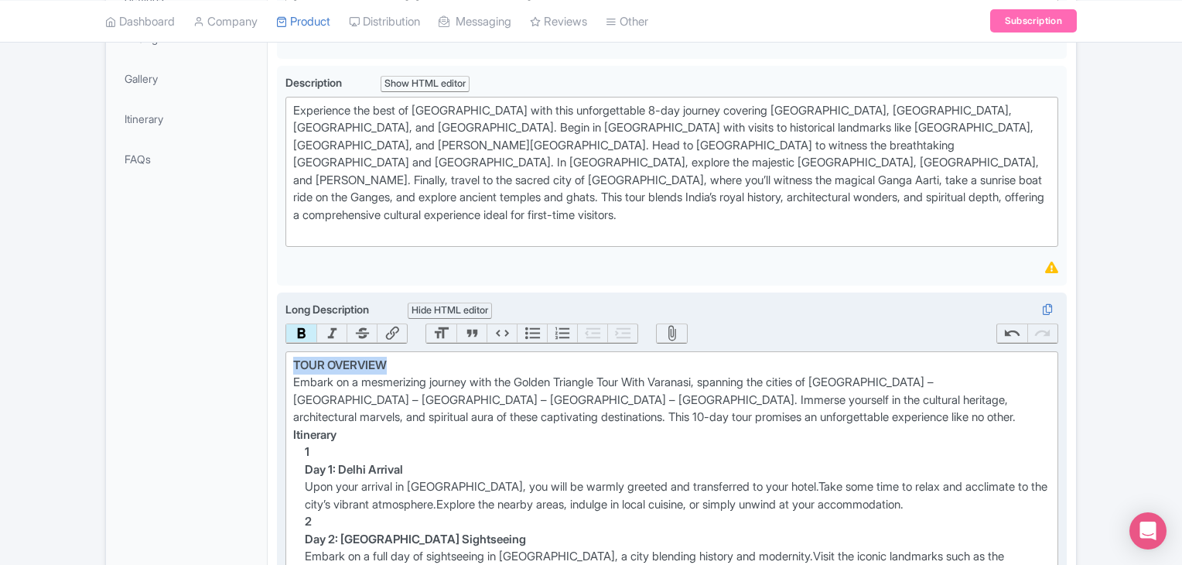
drag, startPoint x: 291, startPoint y: 319, endPoint x: 403, endPoint y: 313, distance: 112.4
click at [303, 324] on button "Bold" at bounding box center [301, 333] width 30 height 19
click at [304, 324] on button "Bold" at bounding box center [301, 333] width 30 height 19
click at [396, 426] on div "Itinerary" at bounding box center [672, 435] width 758 height 18
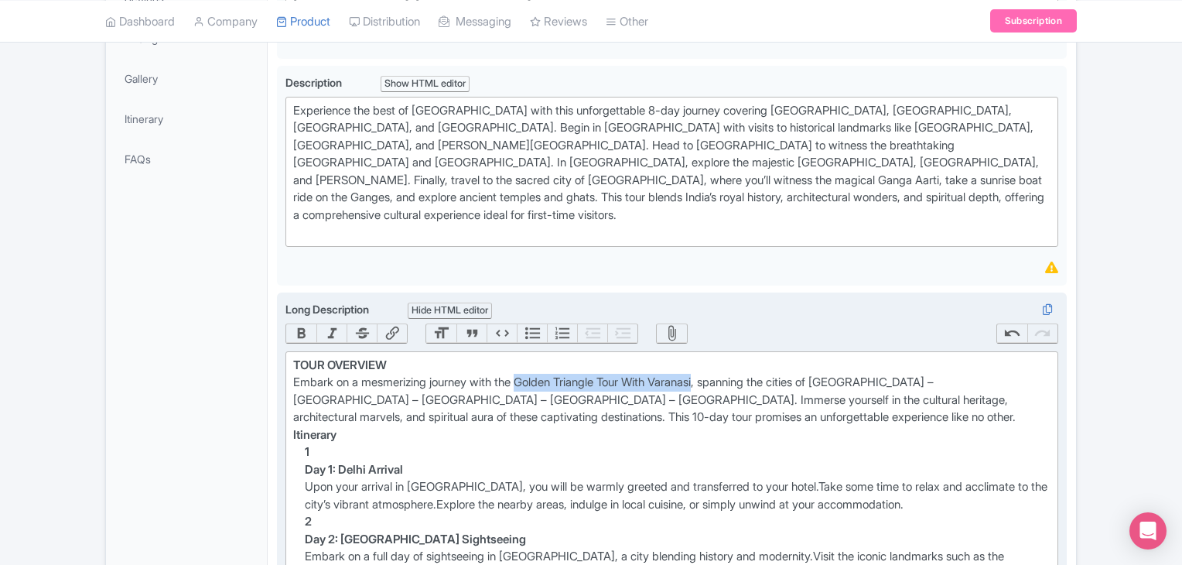
drag, startPoint x: 530, startPoint y: 339, endPoint x: 720, endPoint y: 345, distance: 190.5
click at [720, 374] on div "Embark on a mesmerizing journey with the Golden Triangle Tour With Varanasi, sp…" at bounding box center [672, 400] width 758 height 53
click at [392, 324] on button "Link" at bounding box center [392, 333] width 30 height 19
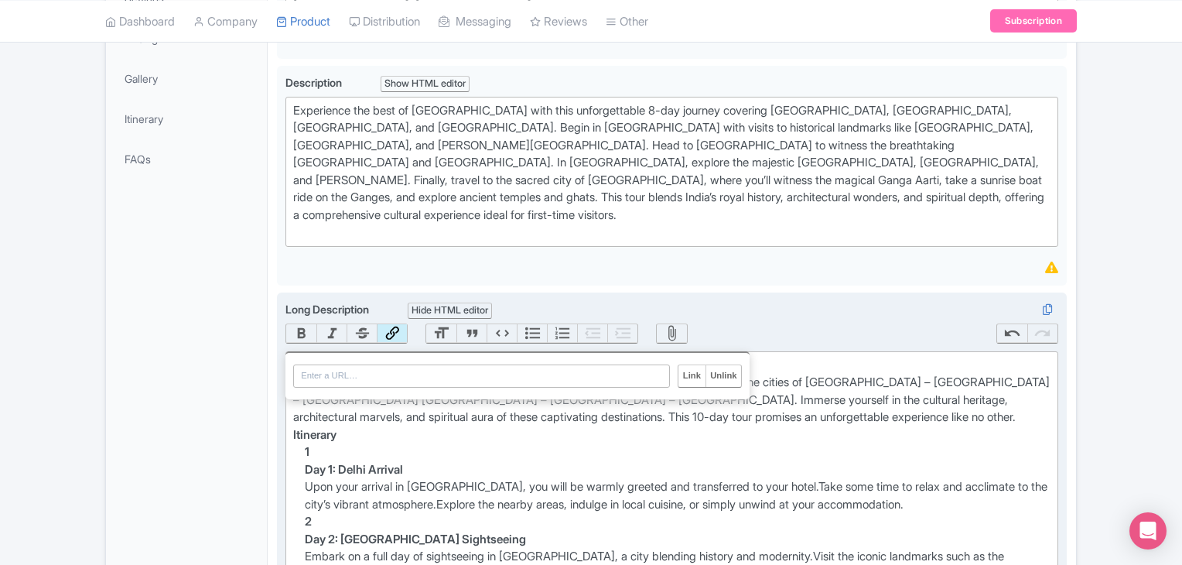
paste input "https://kamalaviationtours.com/golden-triangle-tour-with-varanasi.html"
type input "https://kamalaviationtours.com/golden-triangle-tour-with-varanasi.html"
click at [693, 365] on input "Link" at bounding box center [692, 376] width 26 height 22
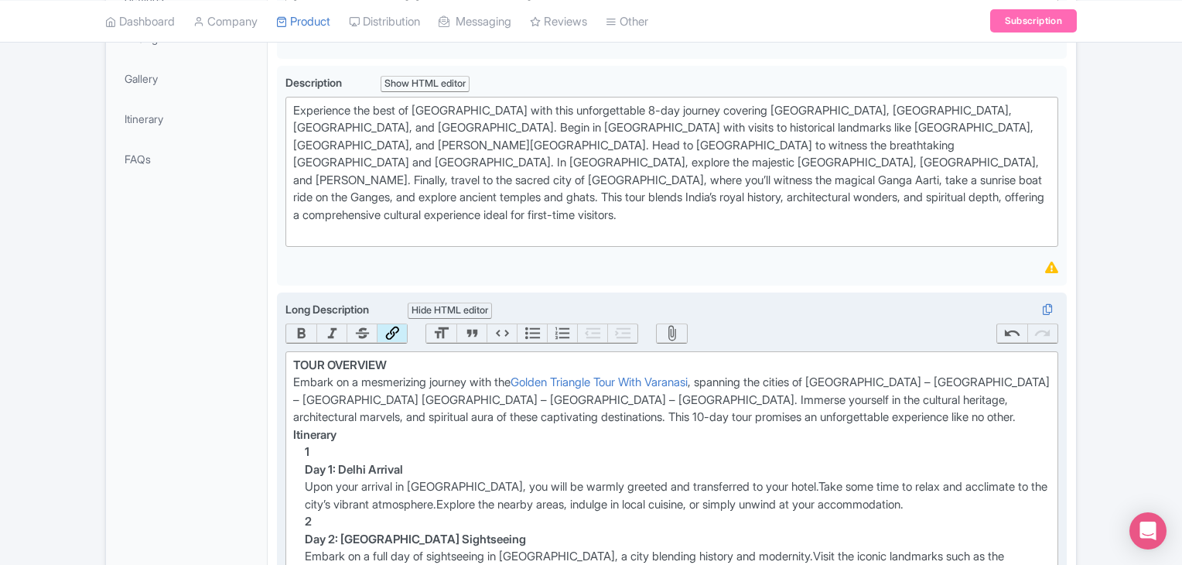
click at [295, 324] on button "Bold" at bounding box center [301, 333] width 30 height 19
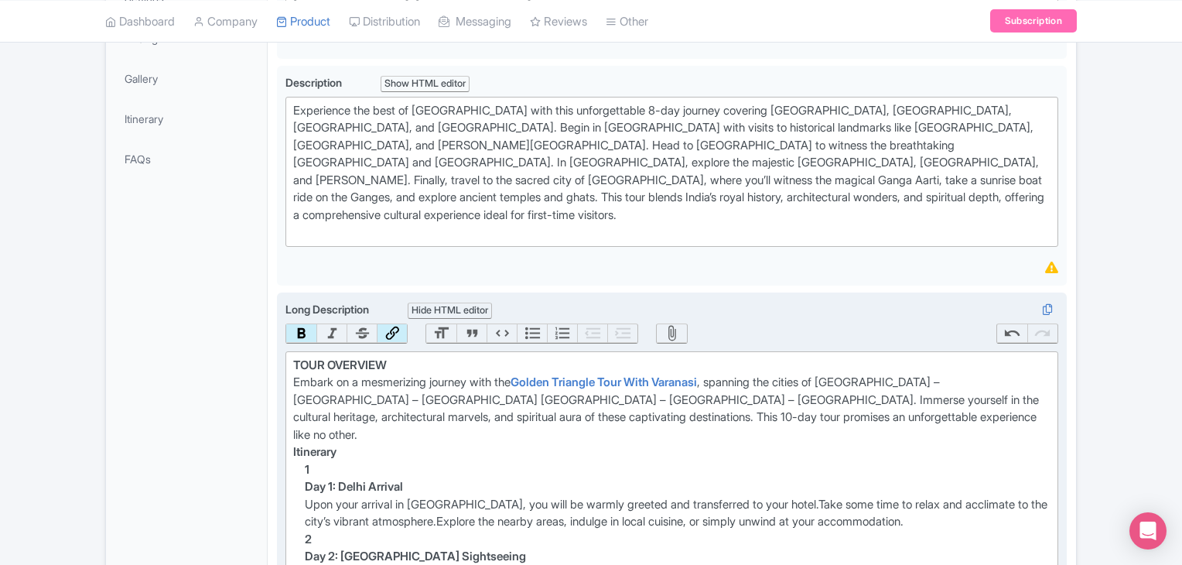
click at [489, 374] on div "Embark on a mesmerizing journey with the Golden Triangle Tour With Varanasi , s…" at bounding box center [672, 409] width 758 height 70
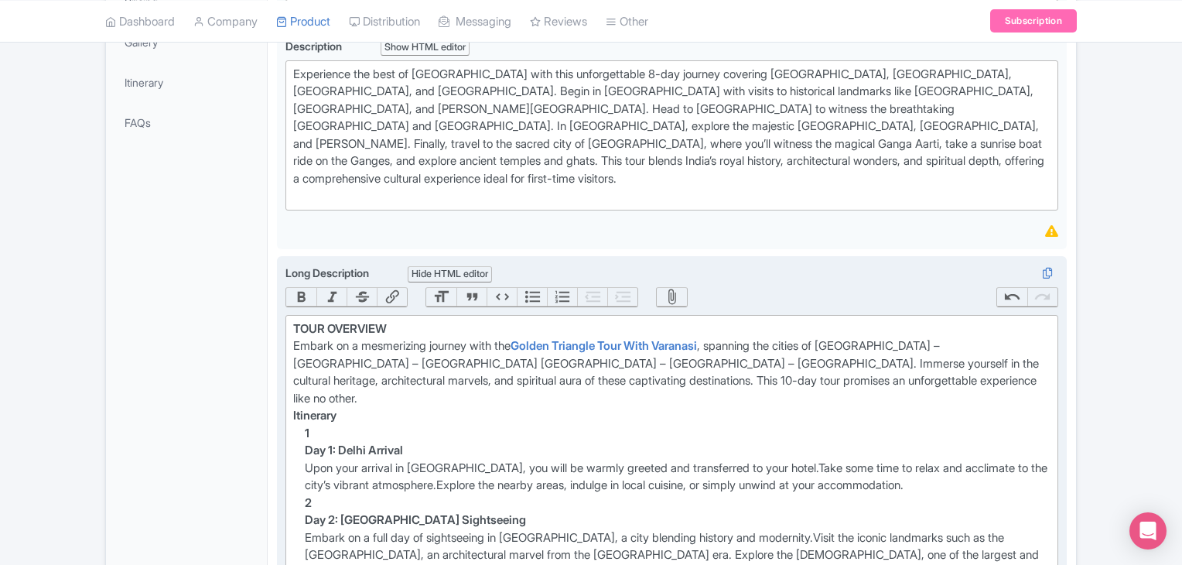
scroll to position [361, 0]
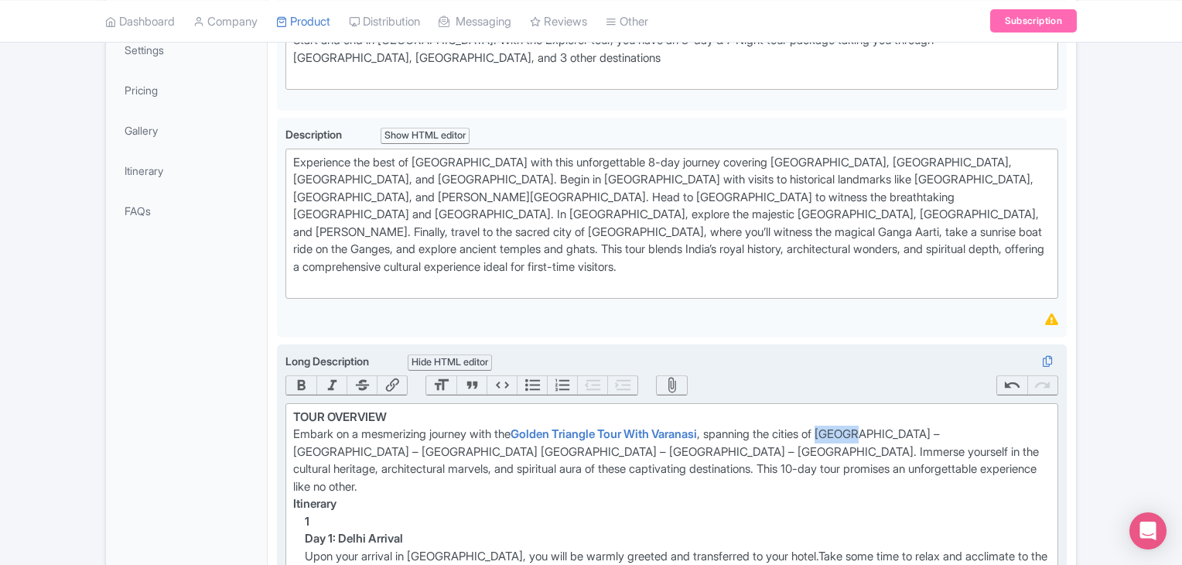
drag, startPoint x: 852, startPoint y: 389, endPoint x: 889, endPoint y: 386, distance: 37.3
click at [889, 426] on div "Embark on a mesmerizing journey with the Golden Triangle Tour With Varanasi , s…" at bounding box center [672, 461] width 758 height 70
click at [389, 376] on button "Link" at bounding box center [392, 385] width 30 height 19
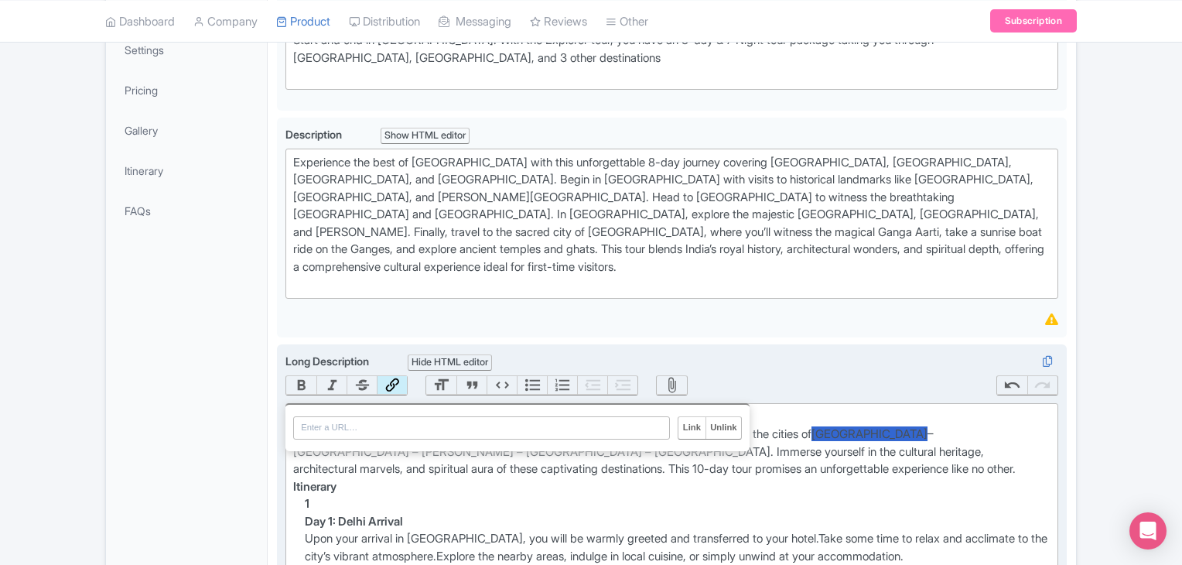
paste input "https://kamalaviationtours.com/golden-triangle-tour-with-varanasi.html"
type input "https://kamalaviationtours.com/golden-triangle-tour-with-varanasi.html"
click at [689, 417] on input "Link" at bounding box center [692, 428] width 26 height 22
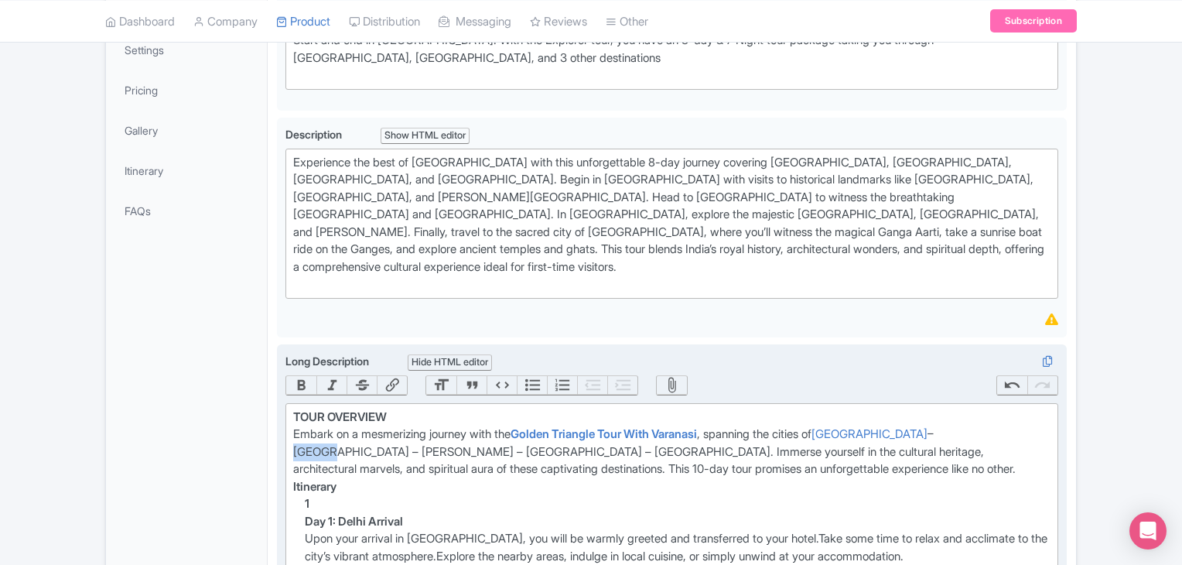
drag, startPoint x: 899, startPoint y: 395, endPoint x: 940, endPoint y: 394, distance: 41.0
click at [940, 426] on div "Embark on a mesmerizing journey with the Golden Triangle Tour With Varanasi , s…" at bounding box center [672, 452] width 758 height 53
click at [384, 376] on button "Link" at bounding box center [392, 385] width 30 height 19
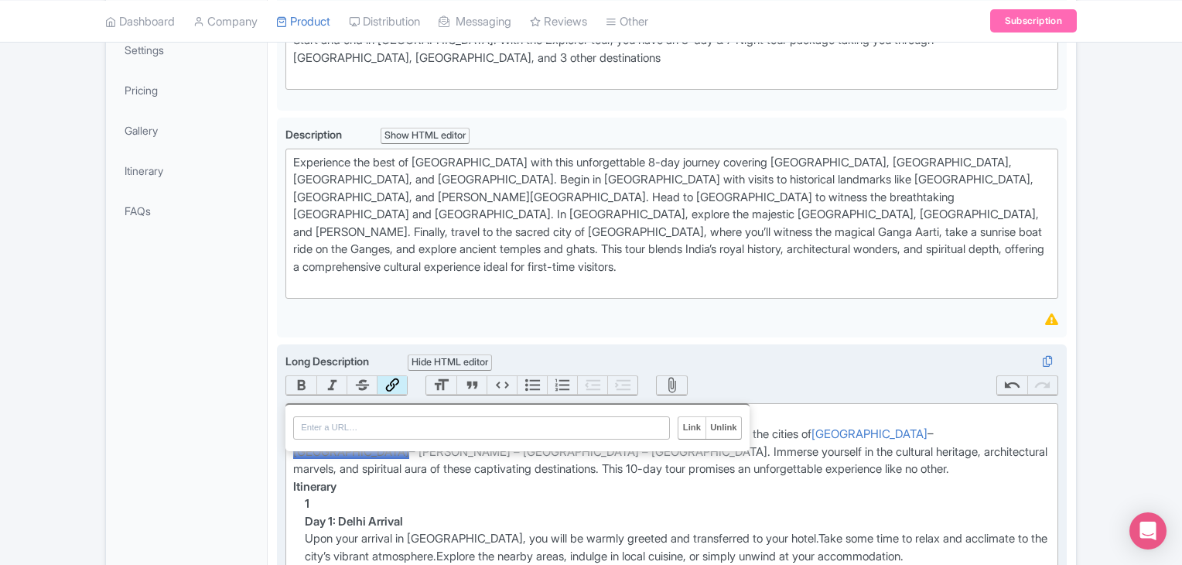
paste input "https://kamalaviationtours.com/golden-triangle-tour-with-varanasi.html"
type input "https://kamalaviationtours.com/golden-triangle-tour-with-varanasi.html"
click at [700, 417] on input "Link" at bounding box center [692, 428] width 26 height 22
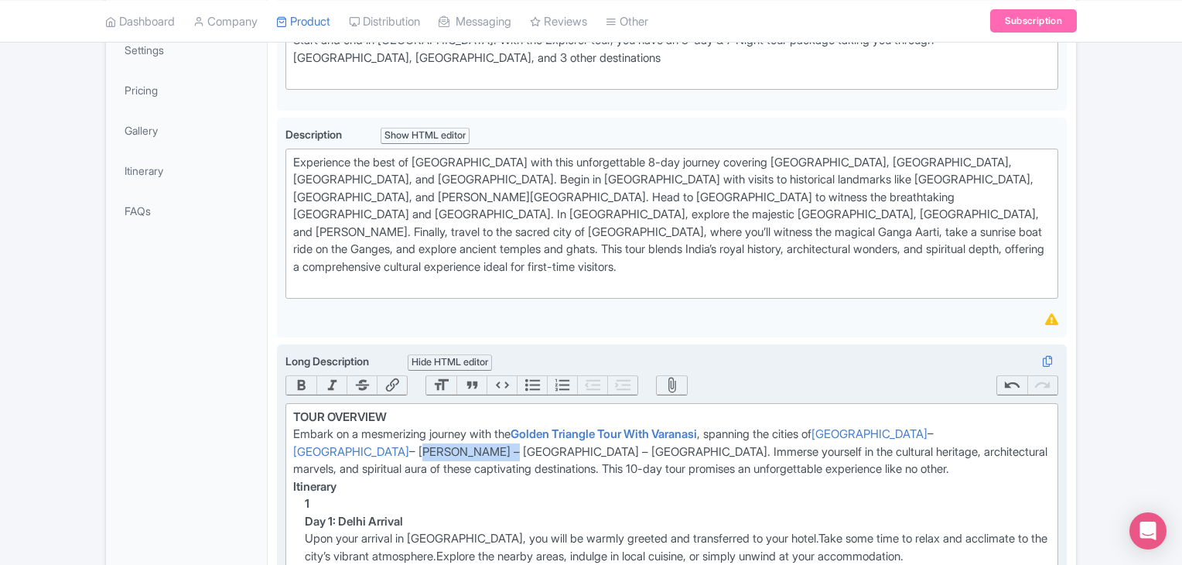
drag, startPoint x: 953, startPoint y: 390, endPoint x: 1058, endPoint y: 395, distance: 104.6
click at [389, 376] on button "Link" at bounding box center [392, 385] width 30 height 19
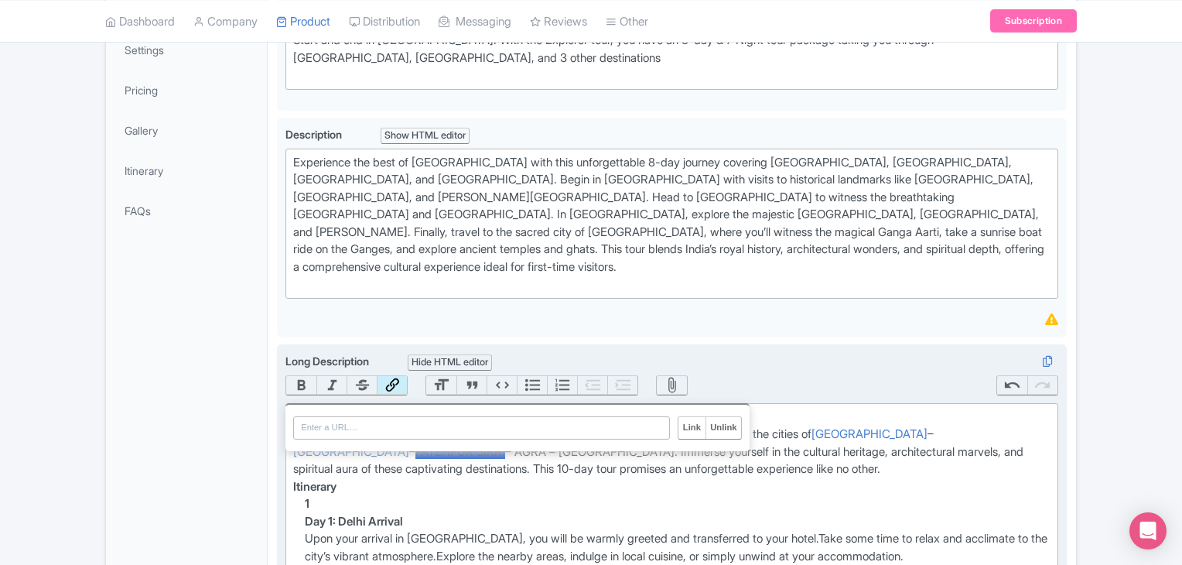
paste input "https://kamalaviationtours.com/golden-triangle-tour-with-varanasi.html"
type input "https://kamalaviationtours.com/golden-triangle-tour-with-varanasi.html"
click at [685, 417] on input "Link" at bounding box center [692, 428] width 26 height 22
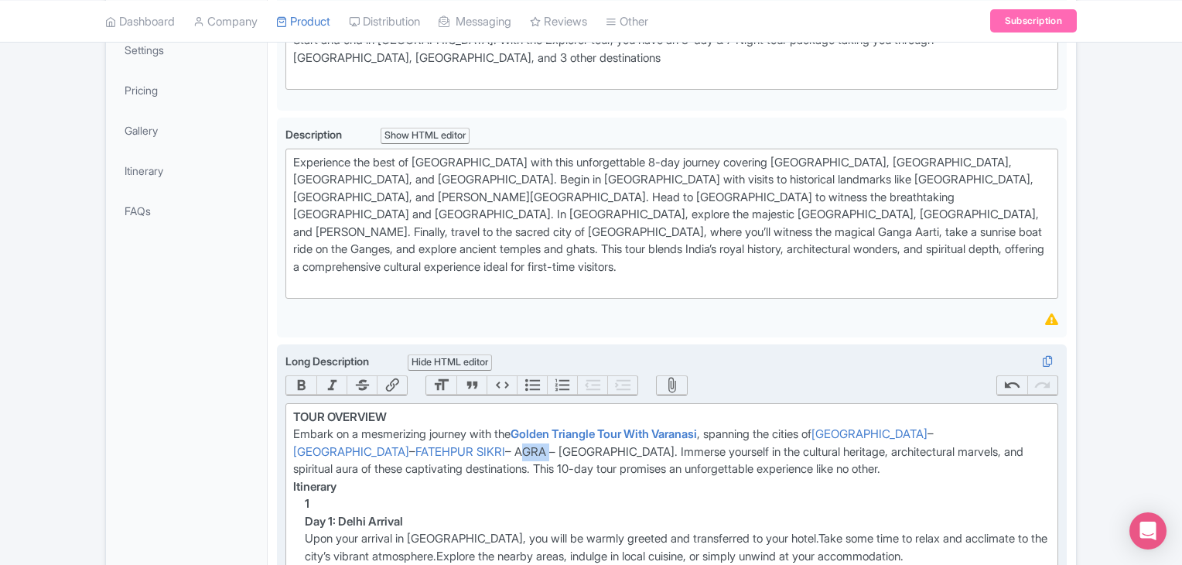
drag, startPoint x: 304, startPoint y: 410, endPoint x: 334, endPoint y: 409, distance: 29.4
click at [334, 426] on div "Embark on a mesmerizing journey with the Golden Triangle Tour With Varanasi , s…" at bounding box center [672, 452] width 758 height 53
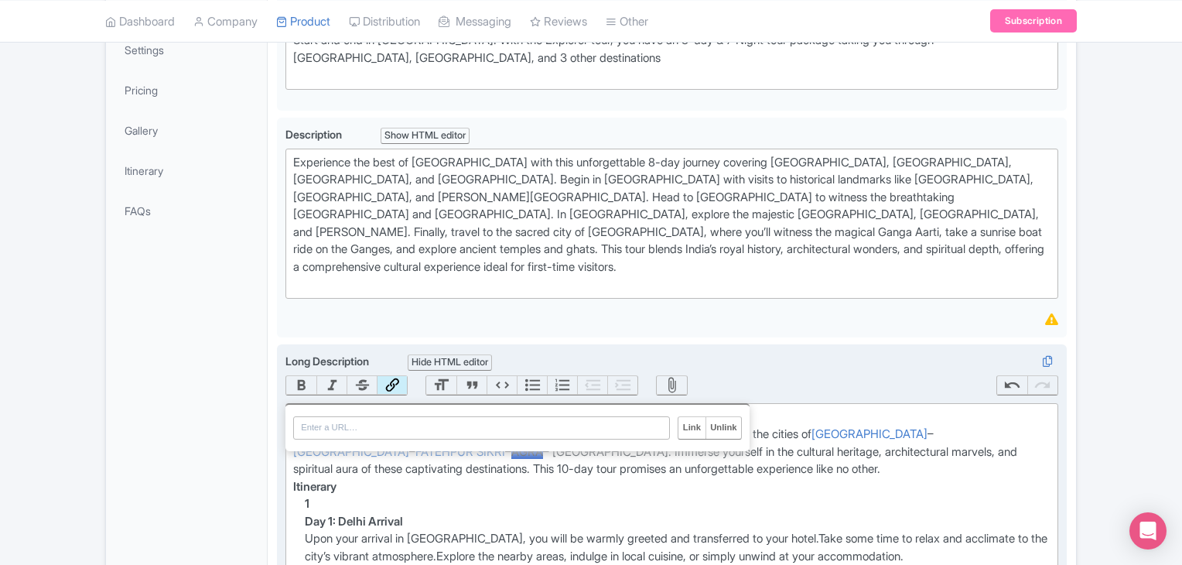
click at [395, 376] on button "Link" at bounding box center [392, 385] width 30 height 19
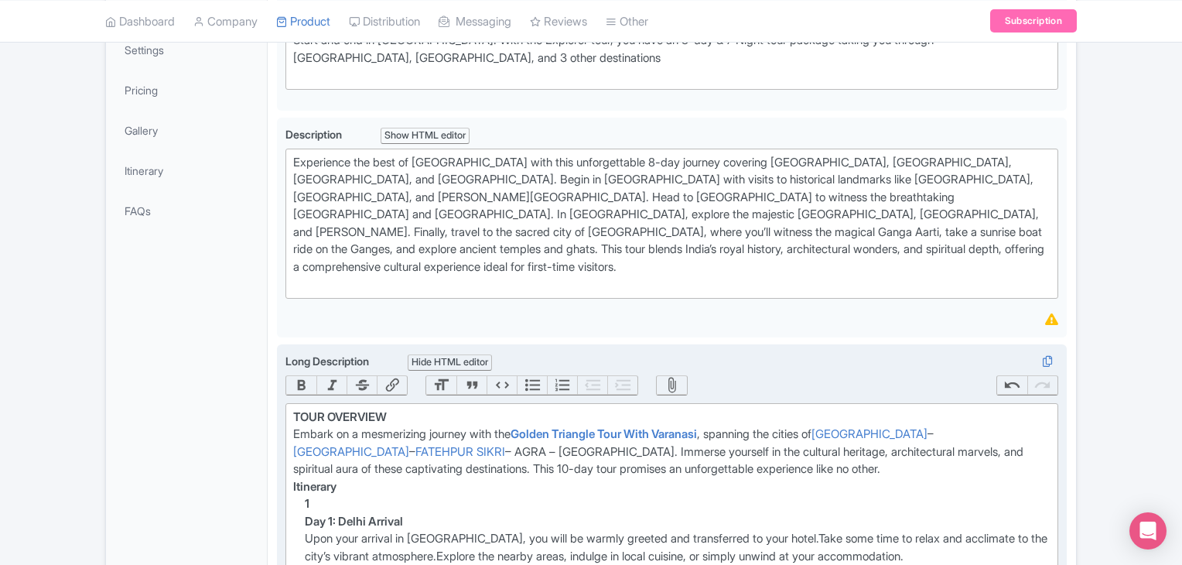
paste trix-editor "https://kamalaviationtours.com/golden-triangle-tour-with-varanasi.html"
type trix-editor "<div><strong>TOUR OVERVIEW</strong></div><div>Embark on a mesmerizing journey w…"
click at [486, 426] on div "Embark on a mesmerizing journey with the Golden Triangle Tour With Varanasi , s…" at bounding box center [672, 452] width 758 height 53
drag, startPoint x: 330, startPoint y: 412, endPoint x: 315, endPoint y: 414, distance: 14.8
click at [321, 426] on div "Embark on a mesmerizing journey with the Golden Triangle Tour With Varanasi , s…" at bounding box center [672, 452] width 758 height 53
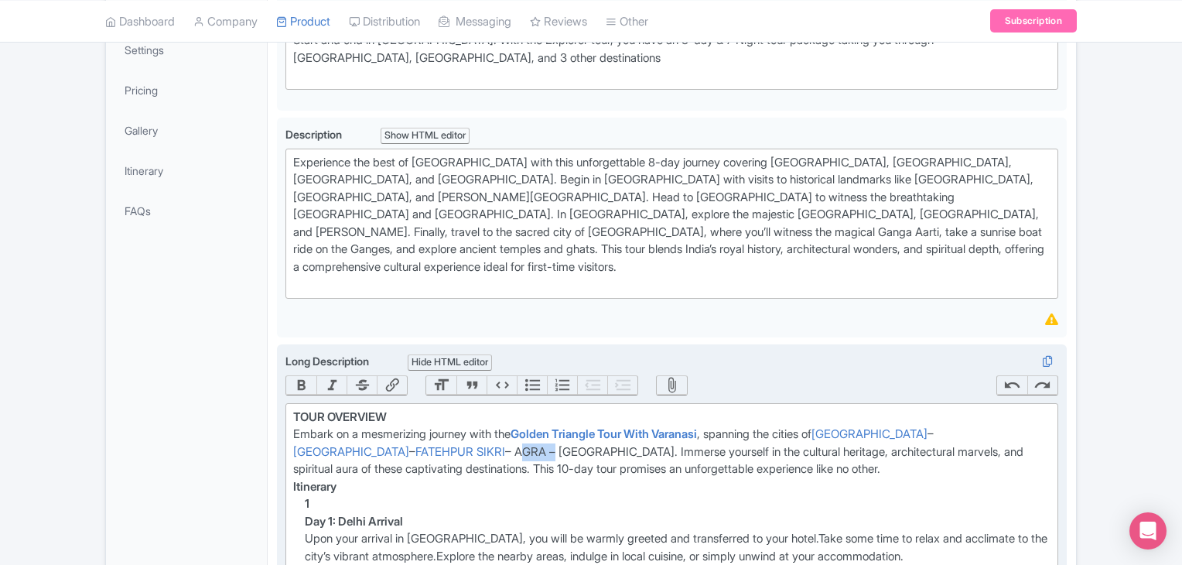
drag, startPoint x: 303, startPoint y: 412, endPoint x: 338, endPoint y: 407, distance: 36.0
click at [338, 426] on div "Embark on a mesmerizing journey with the Golden Triangle Tour With Varanasi , s…" at bounding box center [672, 452] width 758 height 53
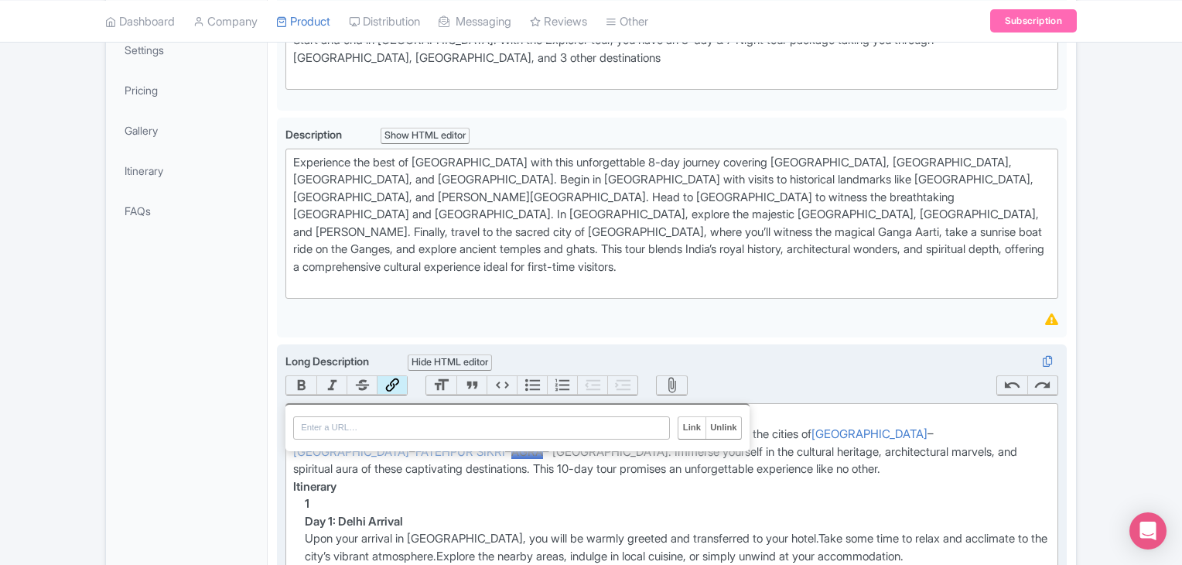
click at [395, 376] on button "Link" at bounding box center [392, 385] width 30 height 19
paste input "https://kamalaviationtours.com/golden-triangle-tour-with-varanasi.html"
type input "https://kamalaviationtours.com/golden-triangle-tour-with-varanasi.html"
click at [689, 417] on input "Link" at bounding box center [692, 428] width 26 height 22
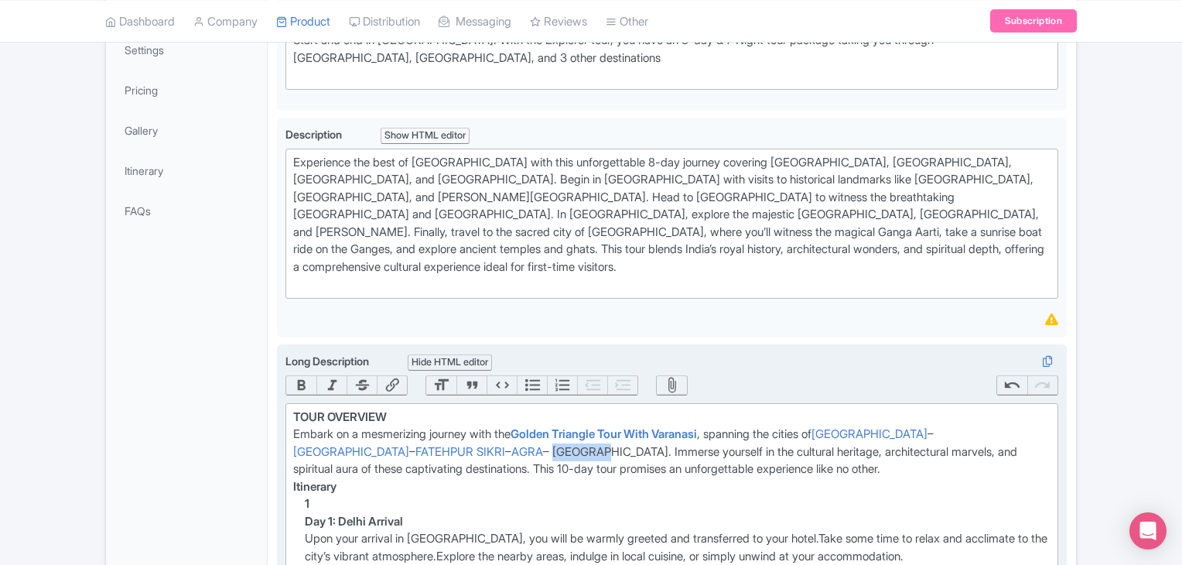
drag, startPoint x: 348, startPoint y: 408, endPoint x: 405, endPoint y: 409, distance: 56.5
click at [405, 426] on div "Embark on a mesmerizing journey with the Golden Triangle Tour With Varanasi , s…" at bounding box center [672, 452] width 758 height 53
click at [381, 376] on button "Link" at bounding box center [392, 385] width 30 height 19
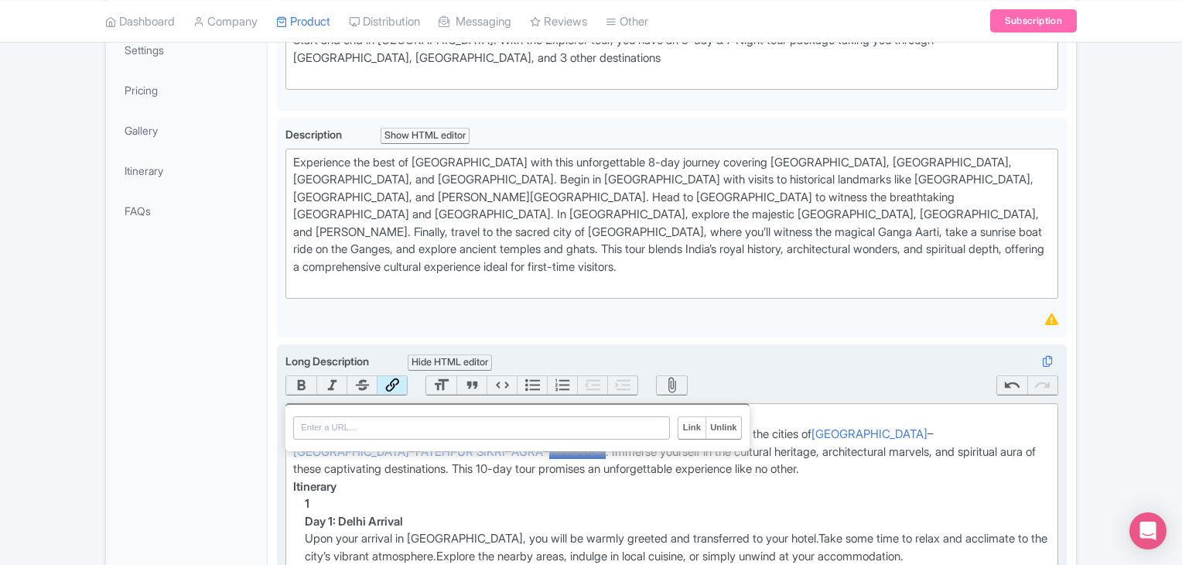
paste input "https://kamalaviationtours.com/golden-triangle-tour-with-varanasi.html"
type input "https://kamalaviationtours.com/golden-triangle-tour-with-varanasi.html"
click at [688, 417] on input "Link" at bounding box center [692, 428] width 26 height 22
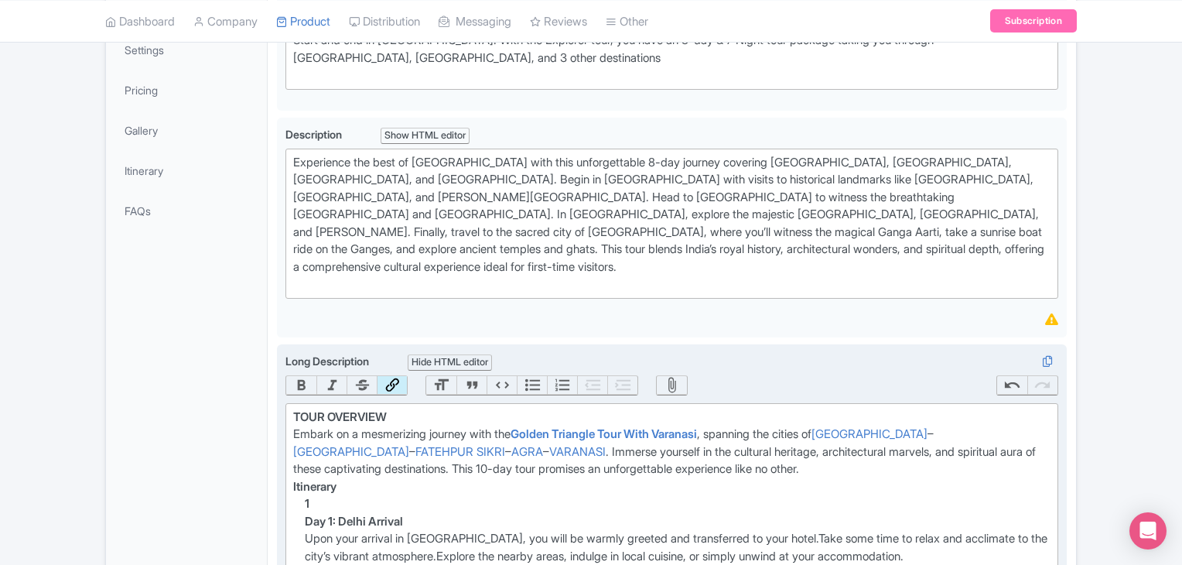
click at [498, 478] on div "Itinerary" at bounding box center [672, 487] width 758 height 18
drag, startPoint x: 306, startPoint y: 411, endPoint x: 334, endPoint y: 403, distance: 29.7
click at [511, 444] on link "AGRA" at bounding box center [527, 451] width 32 height 15
click at [309, 376] on button "Bold" at bounding box center [301, 385] width 30 height 19
drag, startPoint x: 348, startPoint y: 410, endPoint x: 402, endPoint y: 412, distance: 54.2
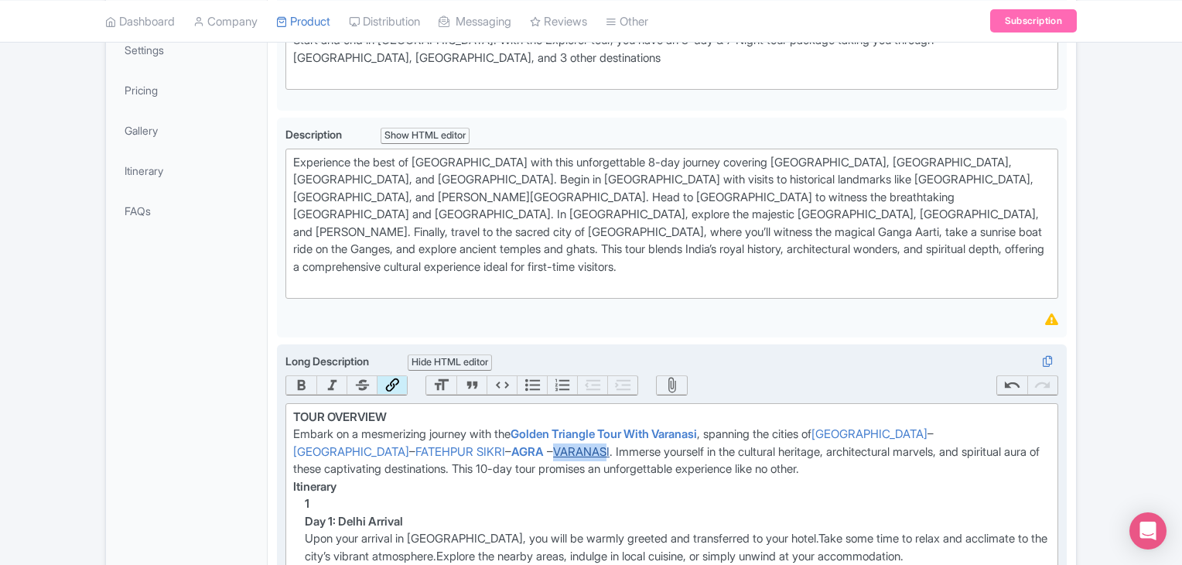
click at [553, 444] on link "VARANASI" at bounding box center [581, 451] width 56 height 15
drag, startPoint x: 409, startPoint y: 410, endPoint x: 349, endPoint y: 416, distance: 59.9
click at [349, 426] on div "Embark on a mesmerizing journey with the Golden Triangle Tour With Varanasi , s…" at bounding box center [672, 452] width 758 height 53
click at [297, 376] on button "Bold" at bounding box center [301, 385] width 30 height 19
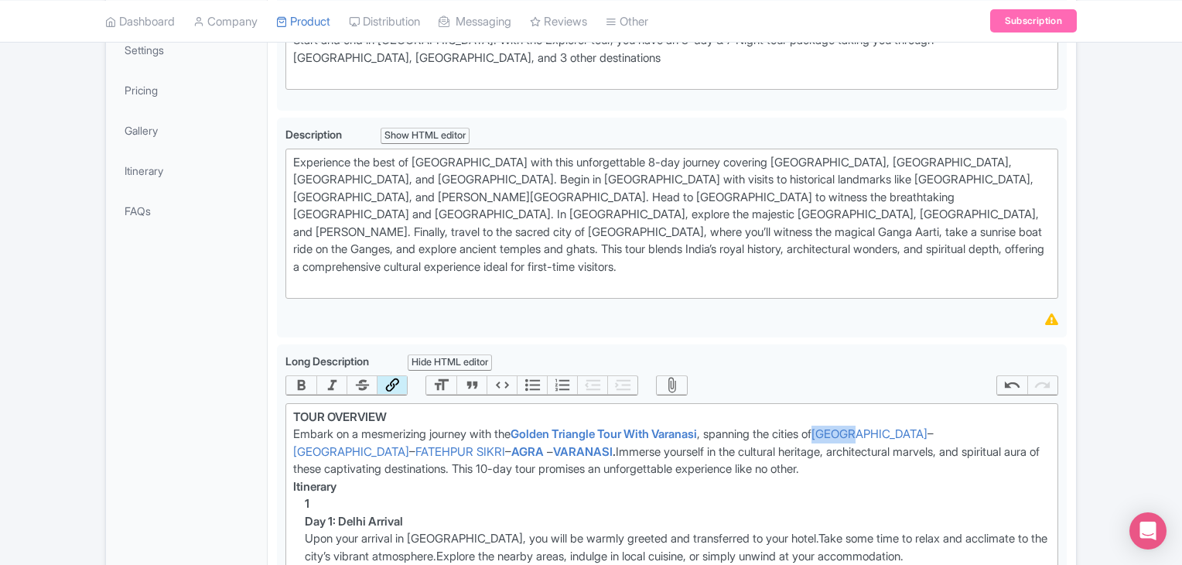
drag, startPoint x: 854, startPoint y: 397, endPoint x: 890, endPoint y: 398, distance: 36.4
click at [890, 426] on div "Embark on a mesmerizing journey with the Golden Triangle Tour With Varanasi , s…" at bounding box center [672, 452] width 758 height 53
click at [310, 376] on button "Bold" at bounding box center [301, 385] width 30 height 19
drag, startPoint x: 901, startPoint y: 392, endPoint x: 941, endPoint y: 391, distance: 39.5
click at [941, 426] on div "Embark on a mesmerizing journey with the Golden Triangle Tour With Varanasi , s…" at bounding box center [672, 452] width 758 height 53
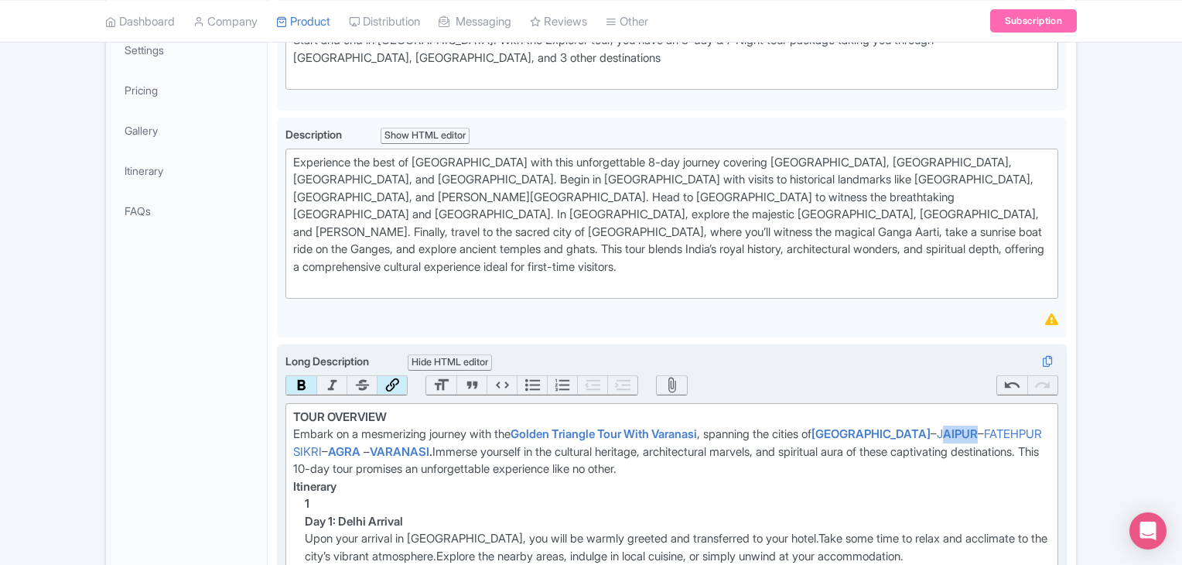
click at [299, 376] on button "Bold" at bounding box center [301, 385] width 30 height 19
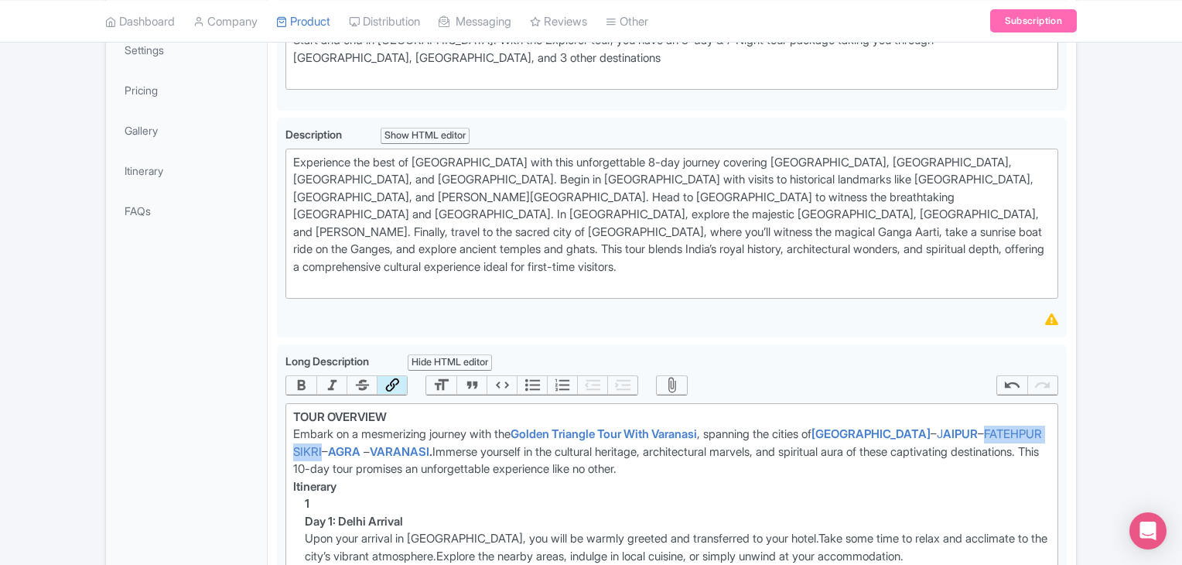
drag, startPoint x: 953, startPoint y: 394, endPoint x: 1055, endPoint y: 400, distance: 102.3
click at [307, 376] on button "Bold" at bounding box center [301, 385] width 30 height 19
click at [433, 478] on div "Itinerary" at bounding box center [672, 487] width 758 height 18
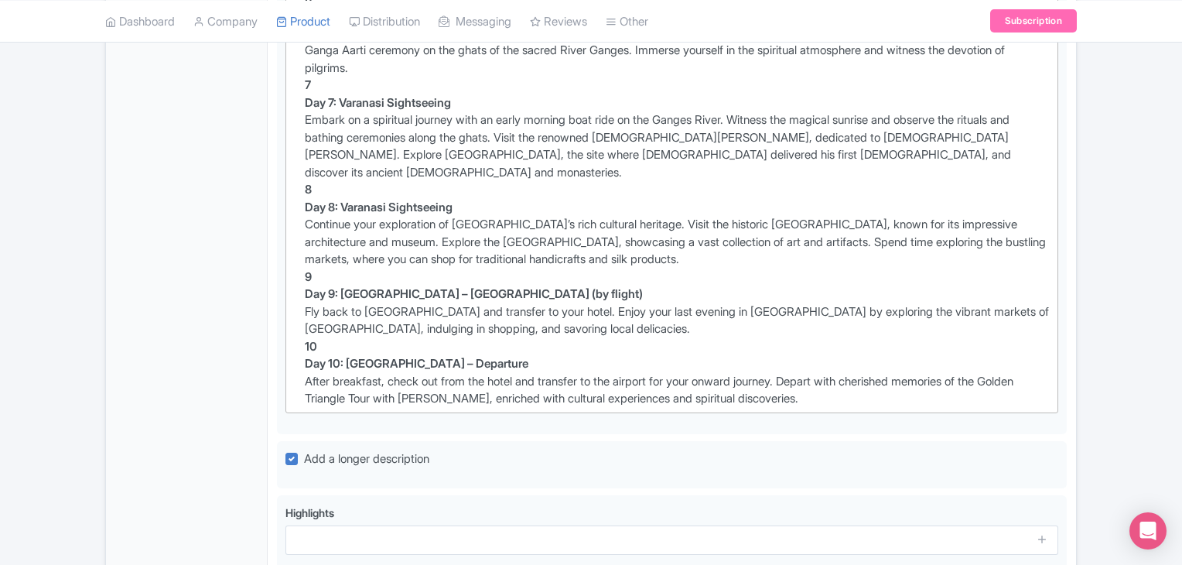
scroll to position [1444, 0]
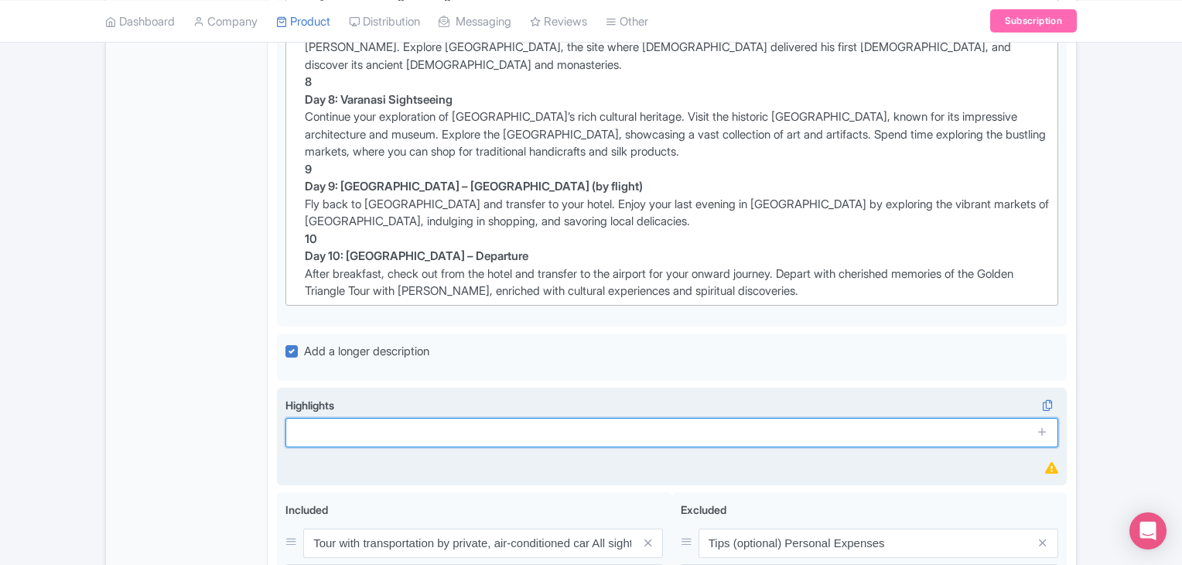
click at [359, 418] on input "text" at bounding box center [672, 432] width 773 height 29
paste input "Golden Triangle Tour with Varanasi, Golden Triangle Tour with Varanasi 2023 - 2…"
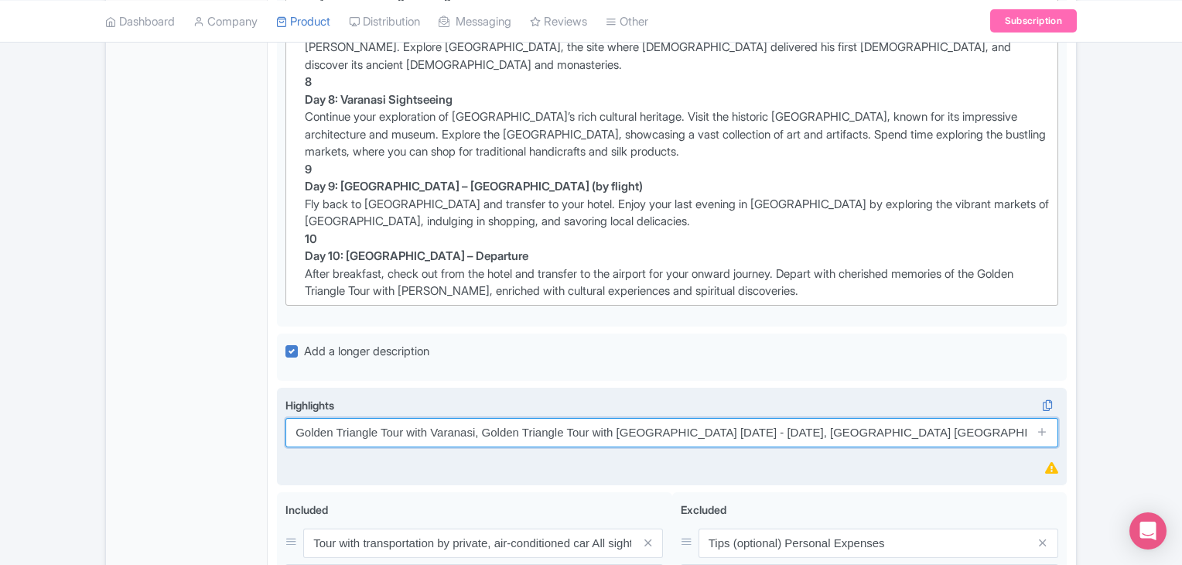
scroll to position [0, 851]
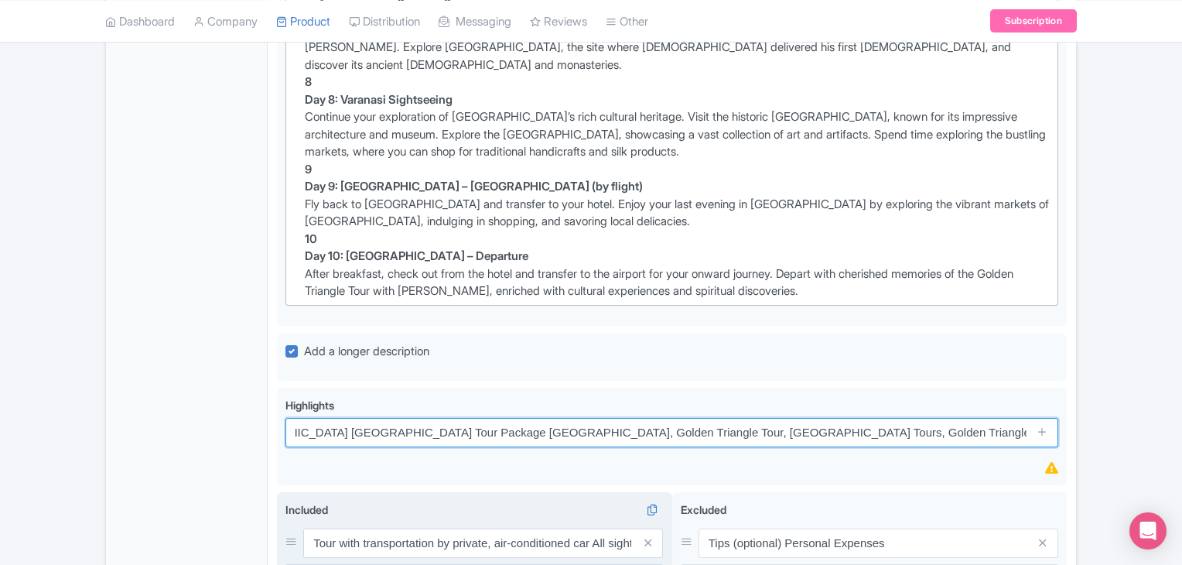
type input "Golden Triangle Tour with Varanasi, Golden Triangle Tour with Varanasi 2023 - 2…"
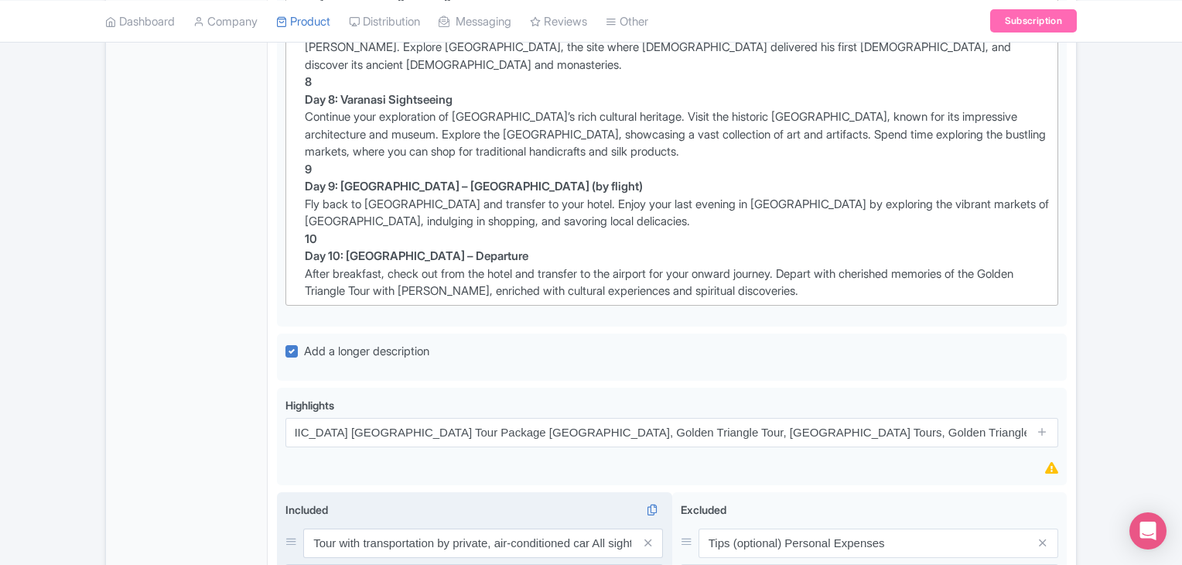
click at [397, 492] on div "Included Tour with transportation by private, air-conditioned car All sightseei…" at bounding box center [474, 562] width 395 height 140
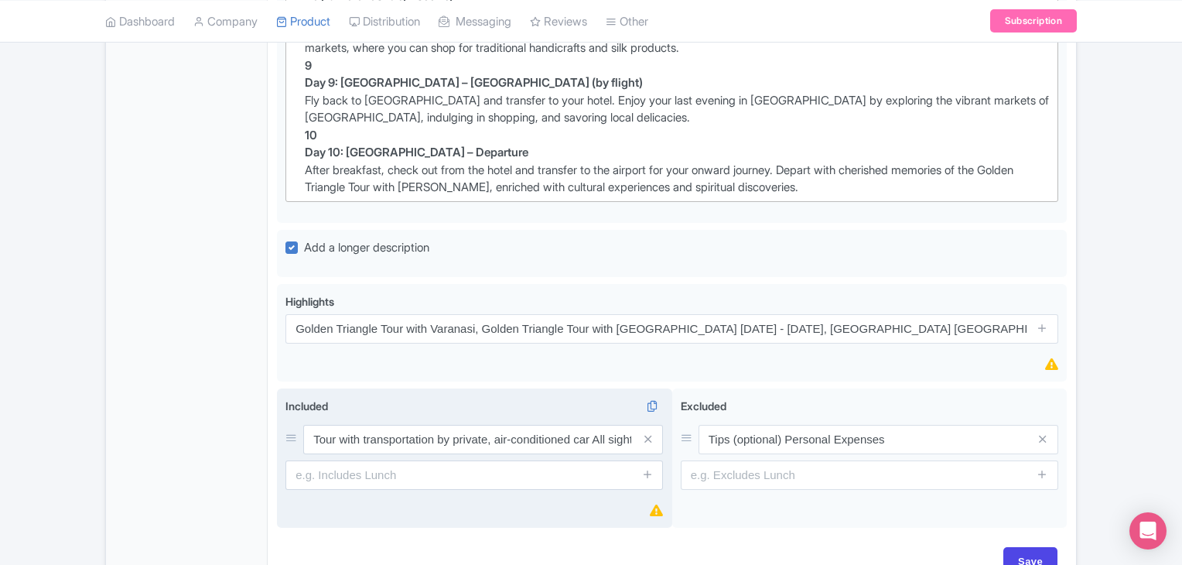
scroll to position [1549, 0]
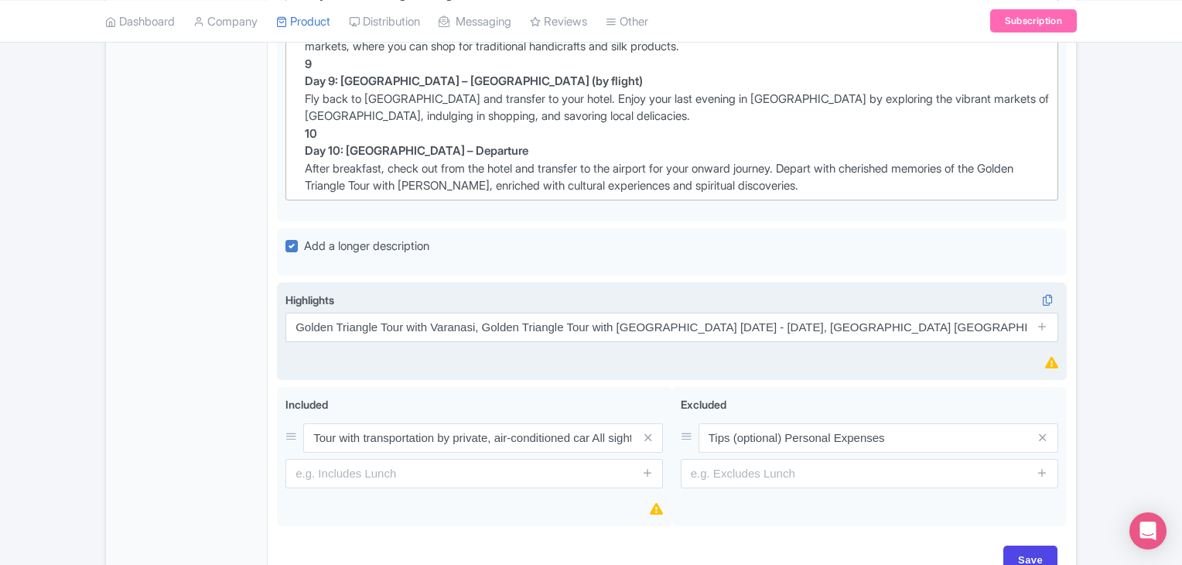
click at [562, 292] on div "Highlights Golden Triangle Tour with Varanasi, Golden Triangle Tour with Varana…" at bounding box center [672, 332] width 773 height 80
click at [1049, 357] on icon at bounding box center [1051, 363] width 13 height 12
click at [1048, 357] on icon at bounding box center [1051, 363] width 13 height 12
click at [1046, 357] on icon at bounding box center [1051, 363] width 13 height 12
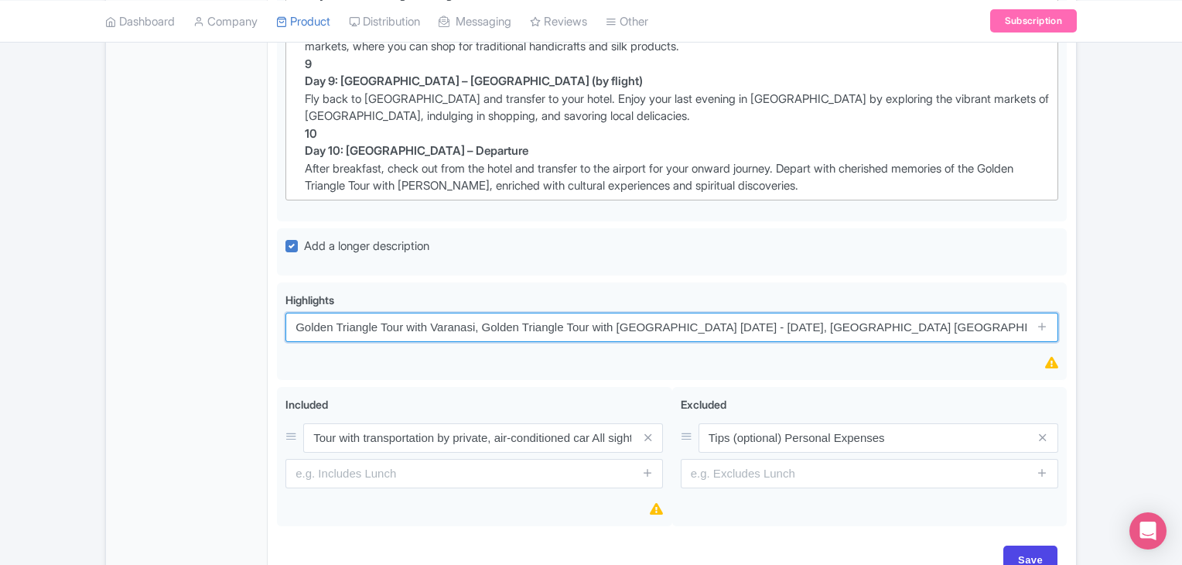
scroll to position [0, 851]
drag, startPoint x: 532, startPoint y: 232, endPoint x: 1188, endPoint y: 282, distance: 658.1
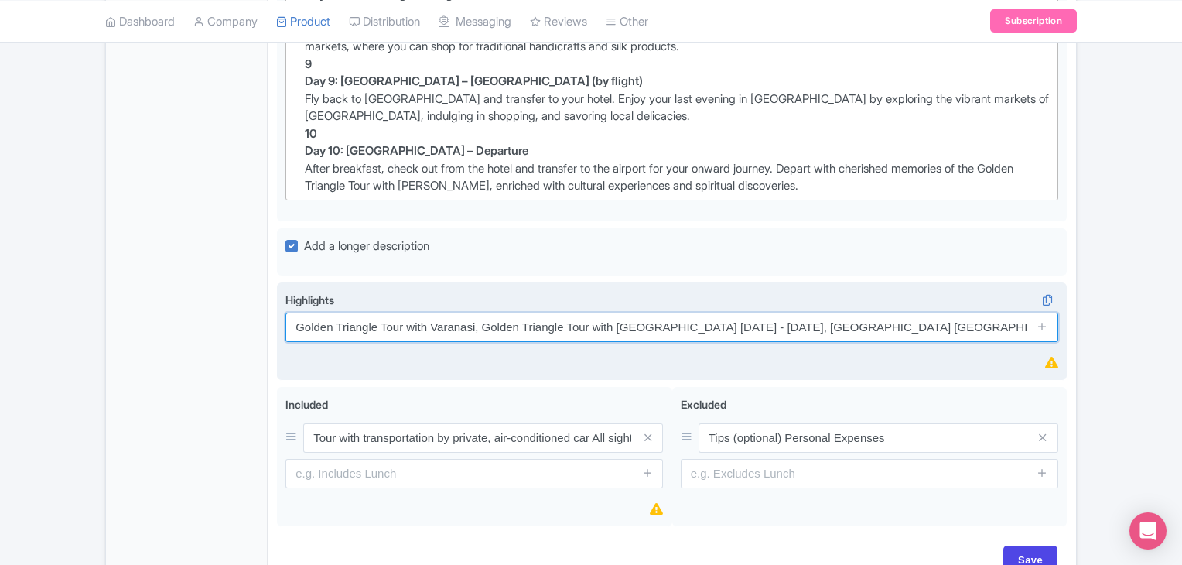
click at [480, 313] on input "Golden Triangle Tour with Varanasi, Golden Triangle Tour with Varanasi 2023 - 2…" at bounding box center [672, 327] width 773 height 29
type input "Update Product"
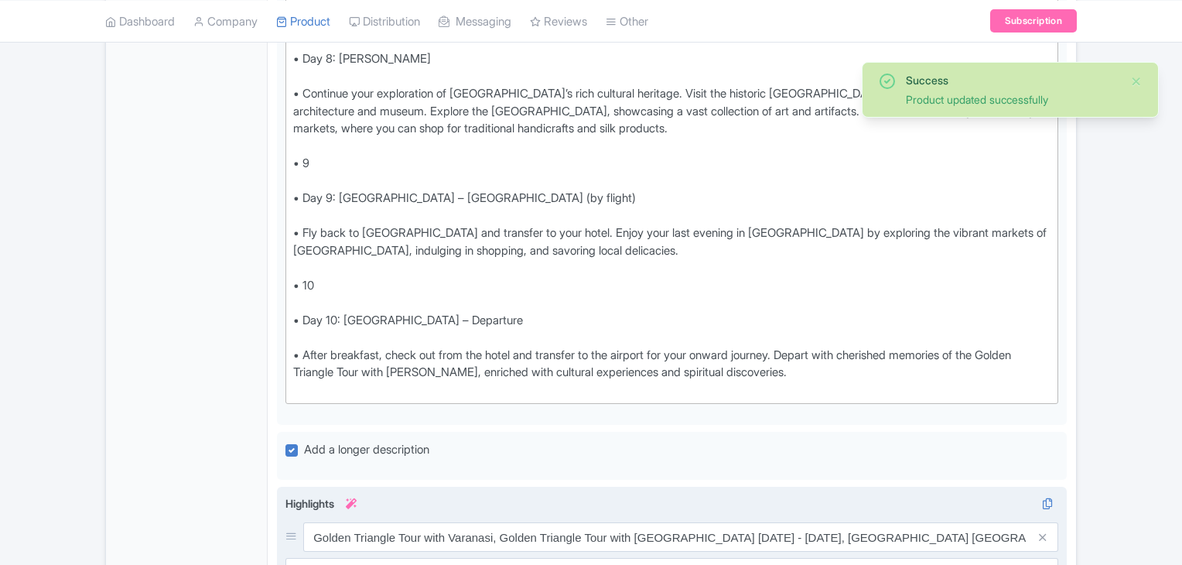
scroll to position [1969, 0]
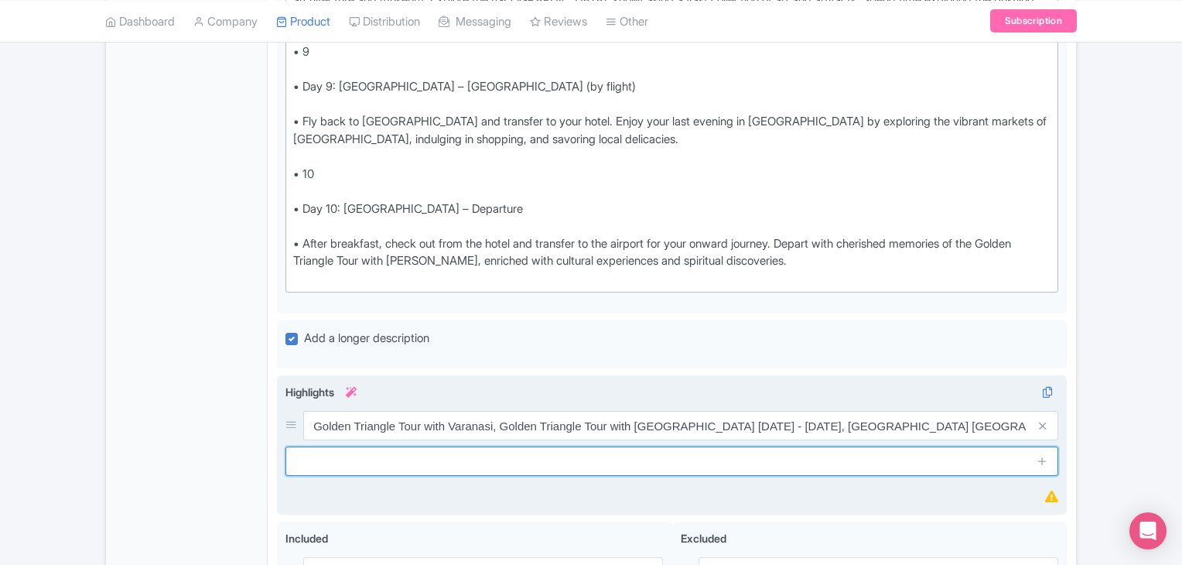
click at [482, 446] on input "text" at bounding box center [672, 460] width 773 height 29
type input "Visit the culture capitals of [GEOGRAPHIC_DATA] including [GEOGRAPHIC_DATA] and…"
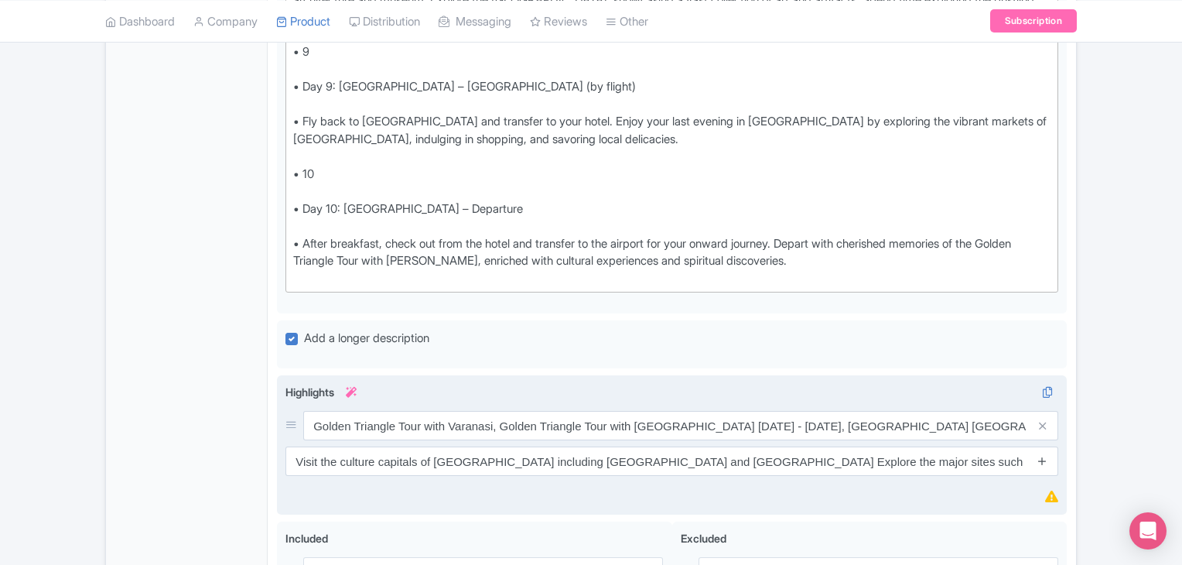
click at [1044, 455] on icon at bounding box center [1043, 461] width 12 height 12
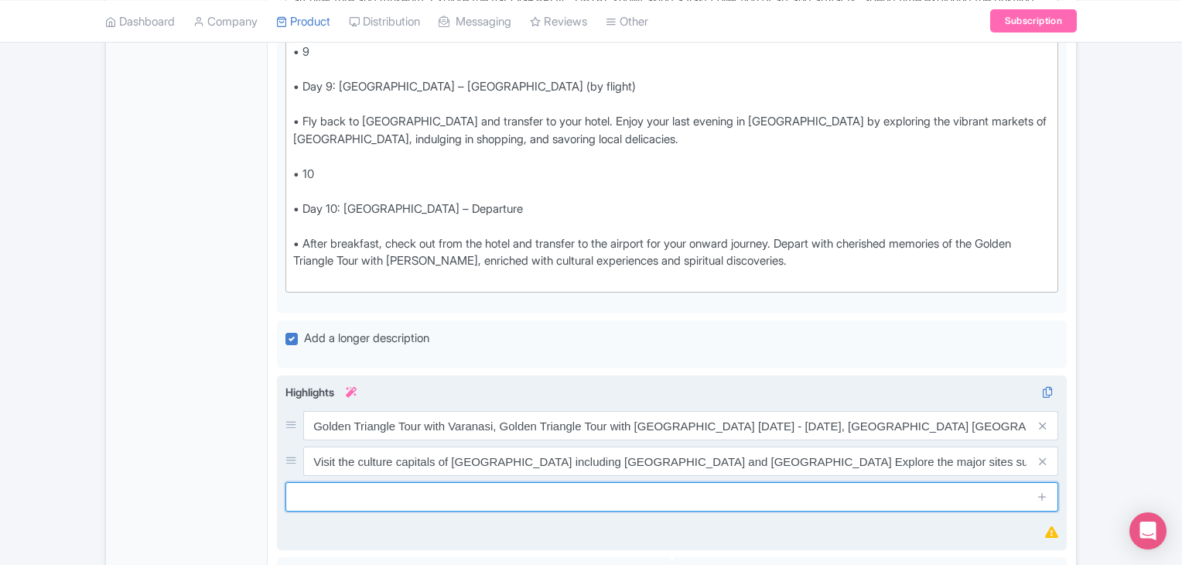
click at [475, 482] on input "text" at bounding box center [672, 496] width 773 height 29
type input "Golden Triangle Tour with Varanasi, Golden Triangle Tour with [GEOGRAPHIC_DATA]…"
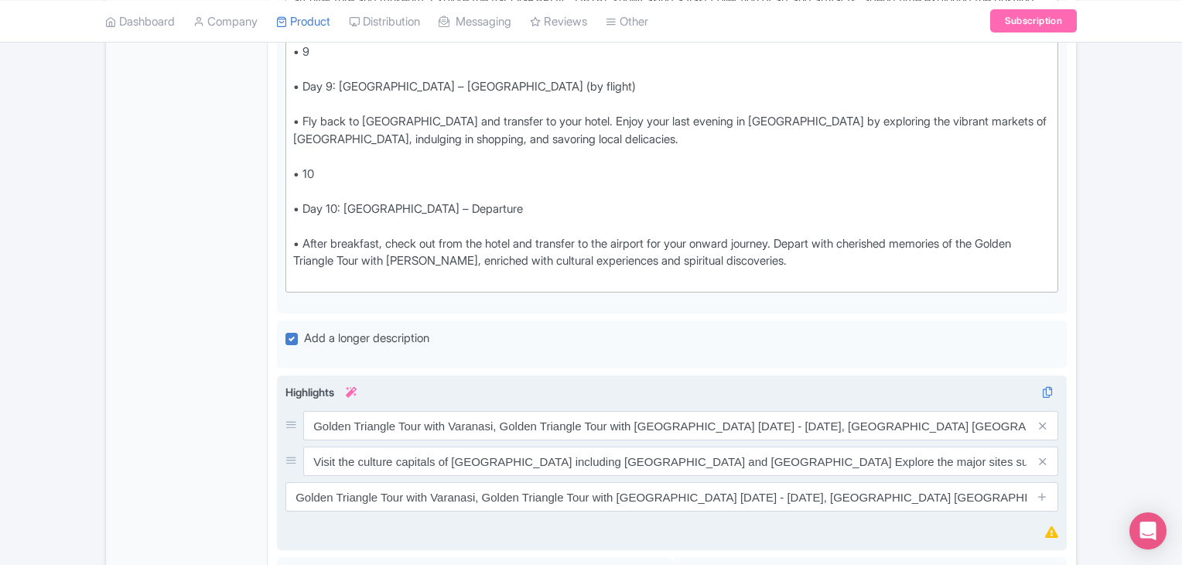
click at [628, 439] on div "Highlights i Golden Triangle Tour with Varanasi, Golden Triangle Tour with Vara…" at bounding box center [672, 463] width 773 height 158
drag, startPoint x: 1042, startPoint y: 419, endPoint x: 1022, endPoint y: 437, distance: 26.8
click at [1040, 491] on icon at bounding box center [1043, 497] width 12 height 12
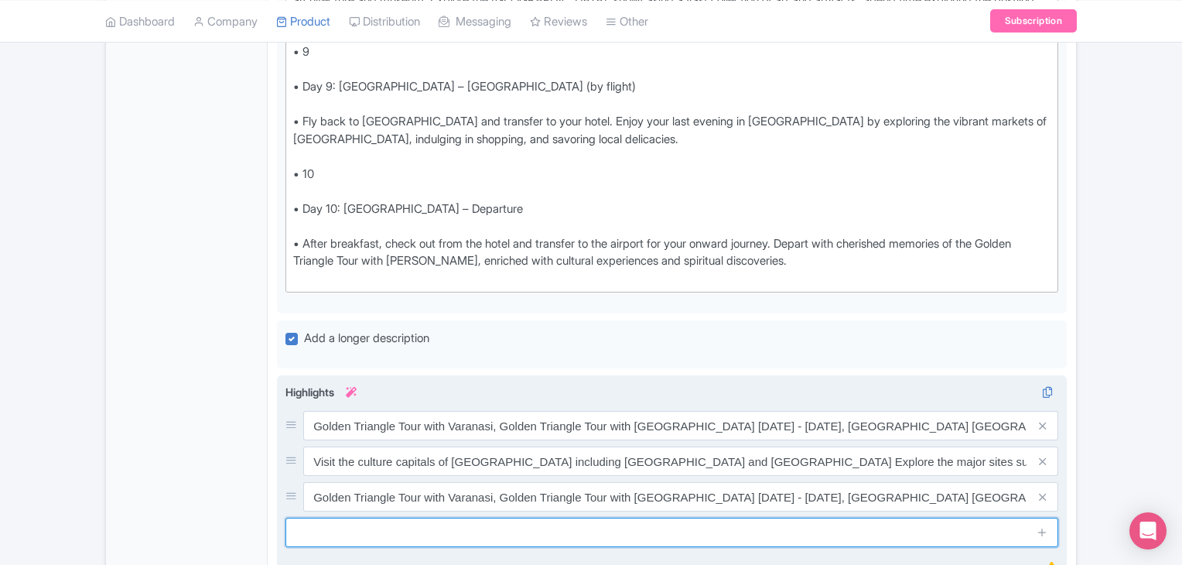
click at [446, 518] on input "text" at bounding box center [672, 532] width 773 height 29
type input "Golden Triangle Tour with Varanasi, Golden Triangle Tour with [GEOGRAPHIC_DATA]…"
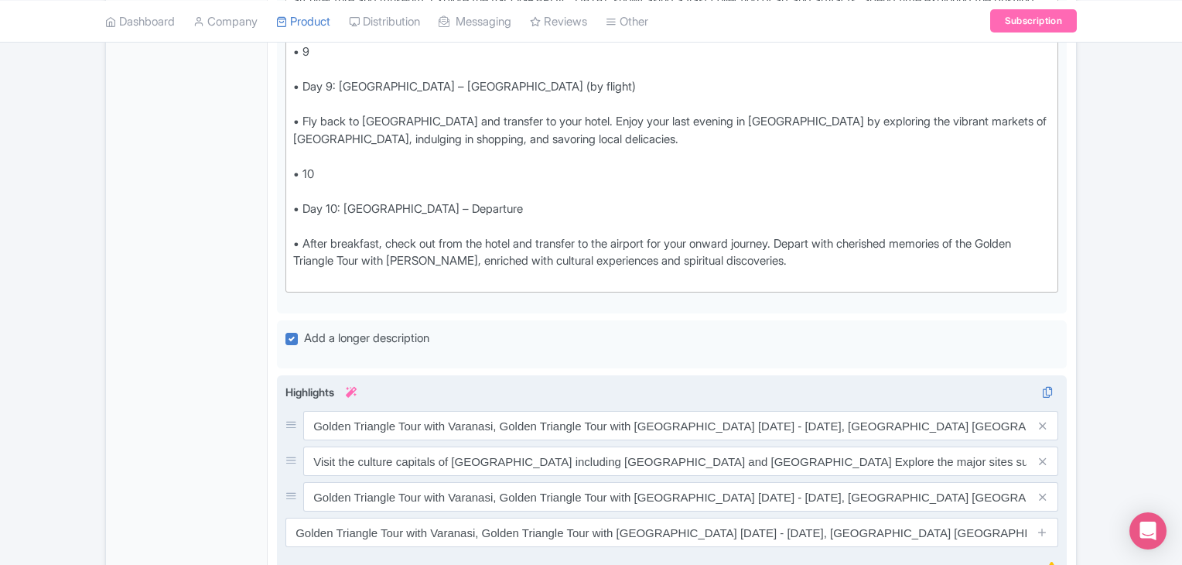
click at [601, 485] on div "Highlights i Golden Triangle Tour with Varanasi, Golden Triangle Tour with Vara…" at bounding box center [672, 480] width 773 height 193
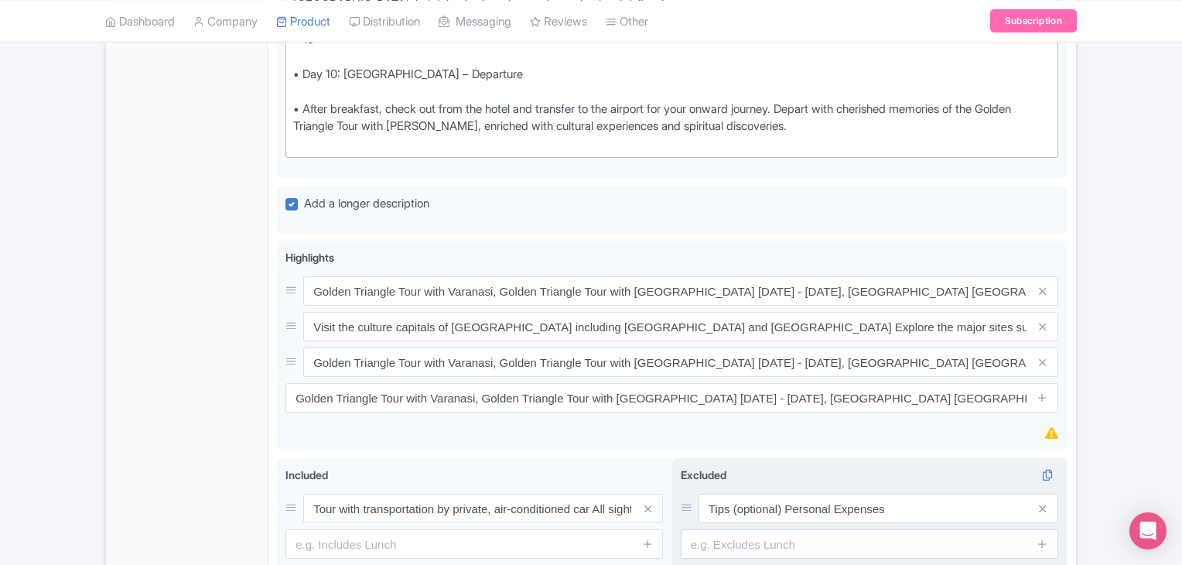
scroll to position [2123, 0]
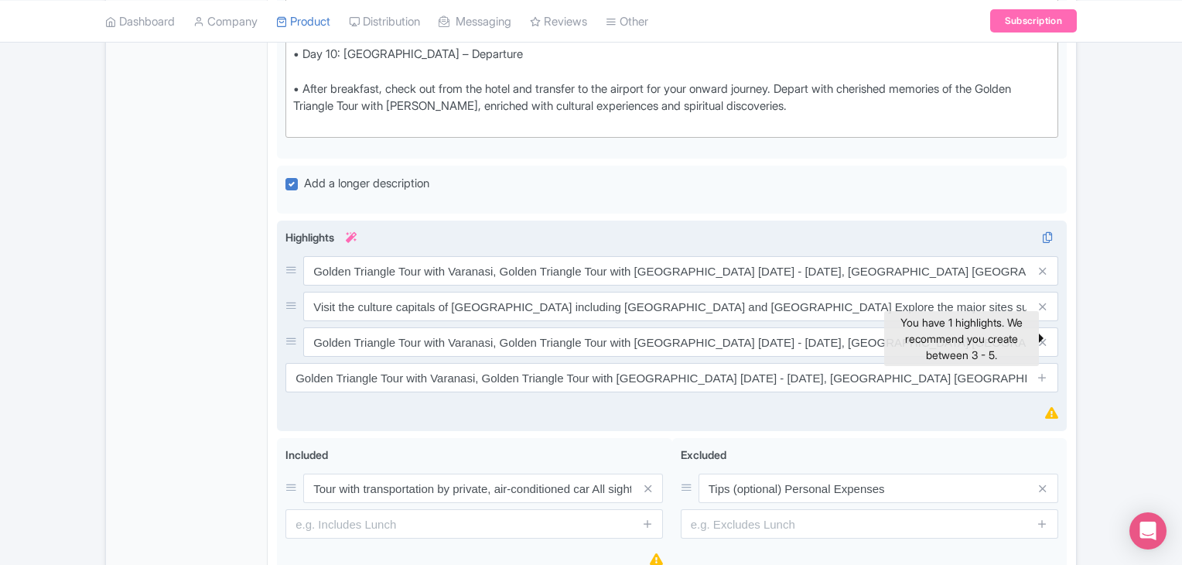
drag, startPoint x: 1056, startPoint y: 341, endPoint x: 1049, endPoint y: 348, distance: 9.8
click at [1054, 405] on span at bounding box center [1051, 414] width 13 height 18
click at [1050, 407] on icon at bounding box center [1051, 413] width 13 height 12
click at [1049, 407] on icon at bounding box center [1051, 413] width 13 height 12
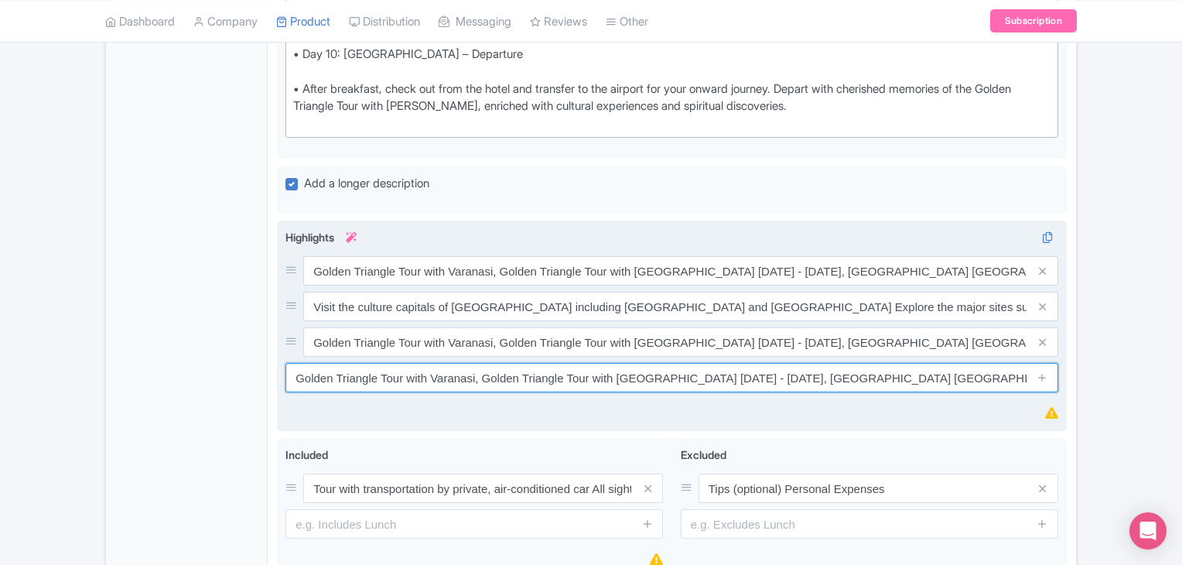
click at [989, 363] on input "Golden Triangle Tour with Varanasi, Golden Triangle Tour with Varanasi 2023 - 2…" at bounding box center [672, 377] width 773 height 29
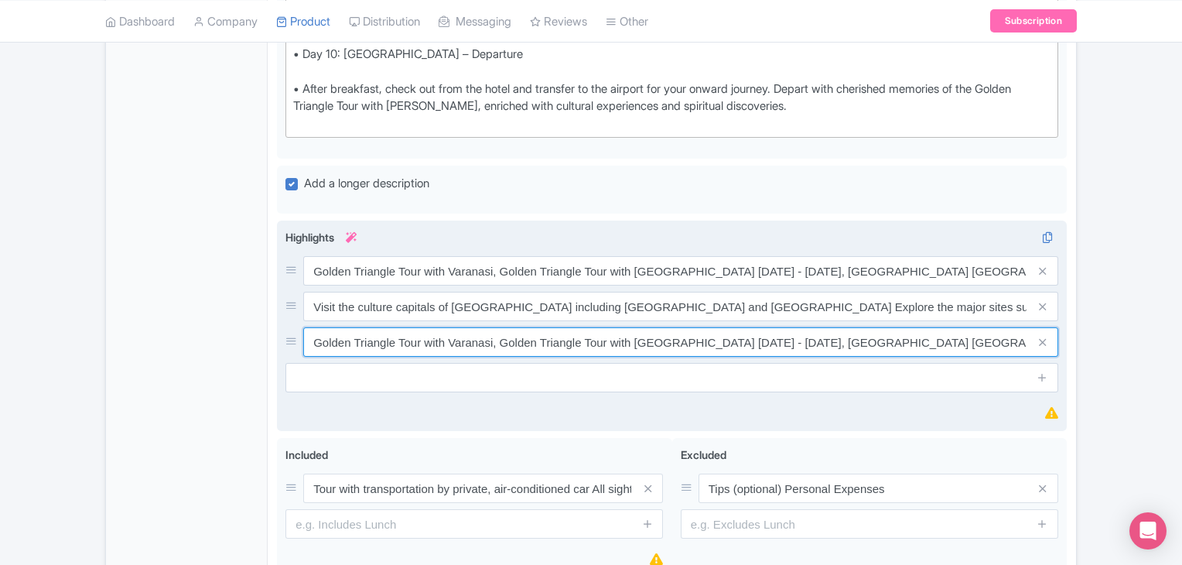
click at [713, 266] on input "Golden Triangle Tour with Varanasi, Golden Triangle Tour with Varanasi 2023 - 2…" at bounding box center [680, 270] width 755 height 29
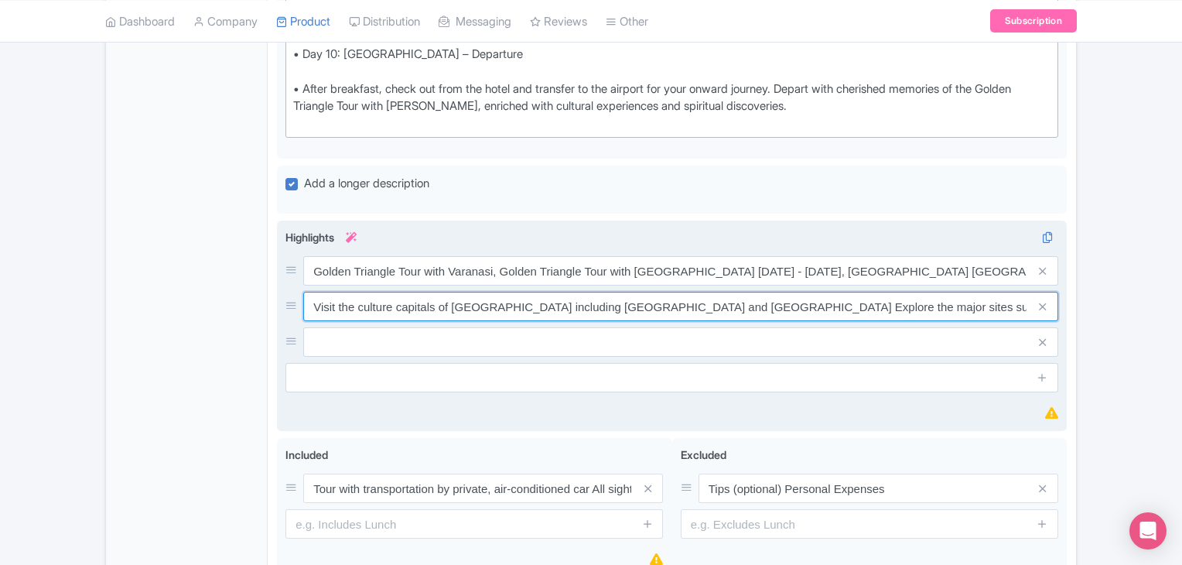
click at [713, 256] on input "Visit the culture capitals of India including Jaipur and Varanasi Explore the m…" at bounding box center [680, 270] width 755 height 29
click at [715, 256] on input "Visit the culture capitals of India including Jaipur and Varanasi Explore the m…" at bounding box center [680, 270] width 755 height 29
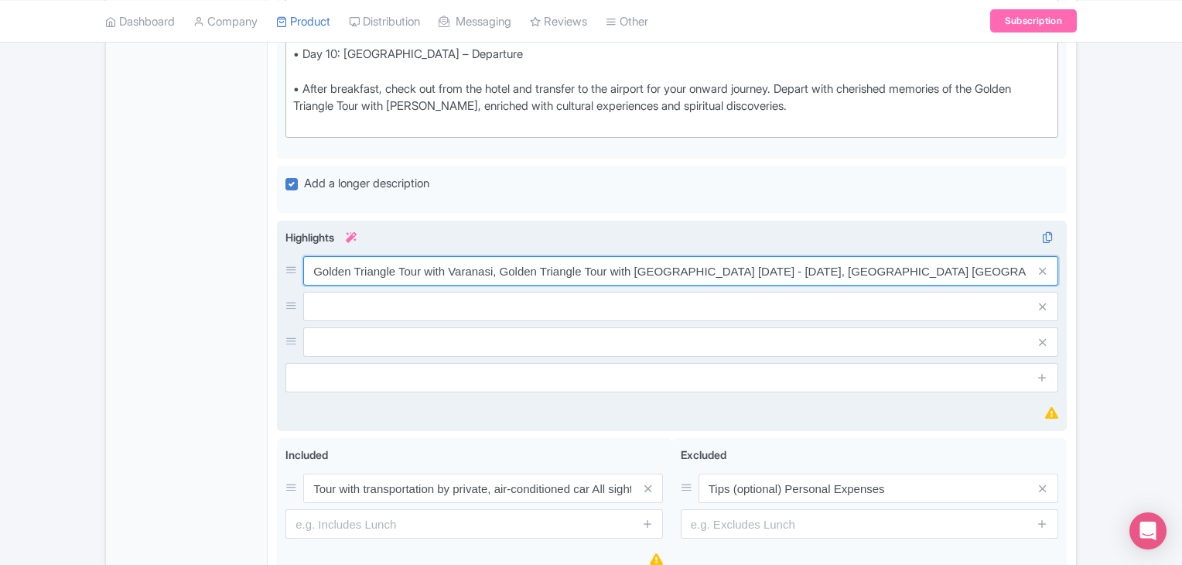
click at [693, 256] on input "Golden Triangle Tour with Varanasi, Golden Triangle Tour with Varanasi 2023 - 2…" at bounding box center [680, 270] width 755 height 29
click at [511, 256] on input "Golden Triangle Tour with Varanasi, Golden Triangle Tour with Varanasi 2023 - 2…" at bounding box center [680, 270] width 755 height 29
drag, startPoint x: 500, startPoint y: 195, endPoint x: 1059, endPoint y: 207, distance: 558.8
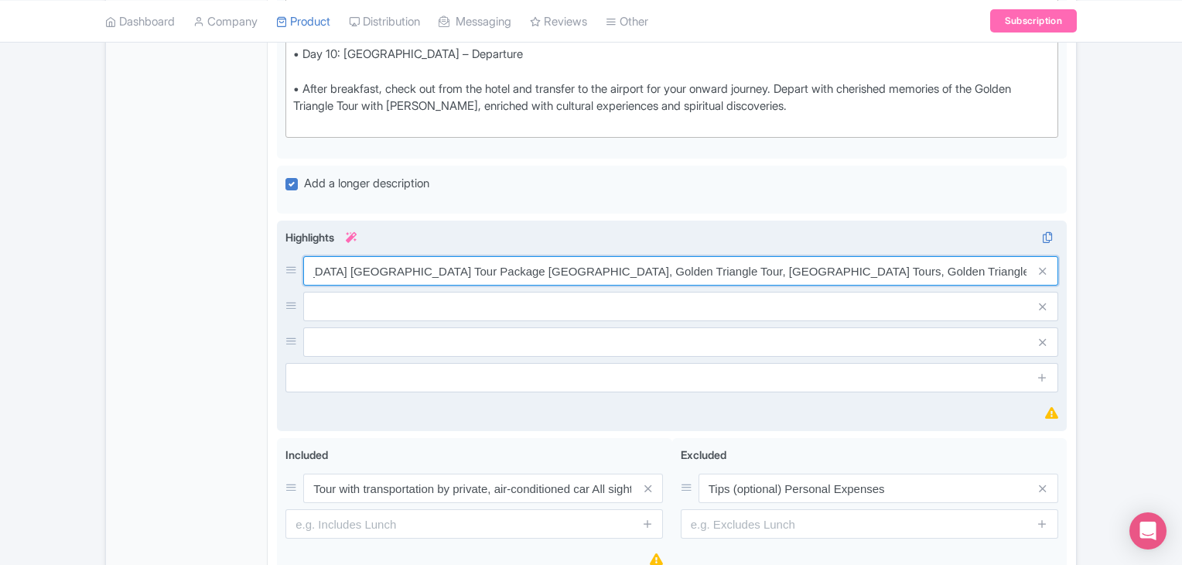
click at [1059, 221] on div "Golden Triangle Tour with Varanasi, Golden Triangle Tour with Varanasi 2023 - 2…" at bounding box center [672, 326] width 790 height 211
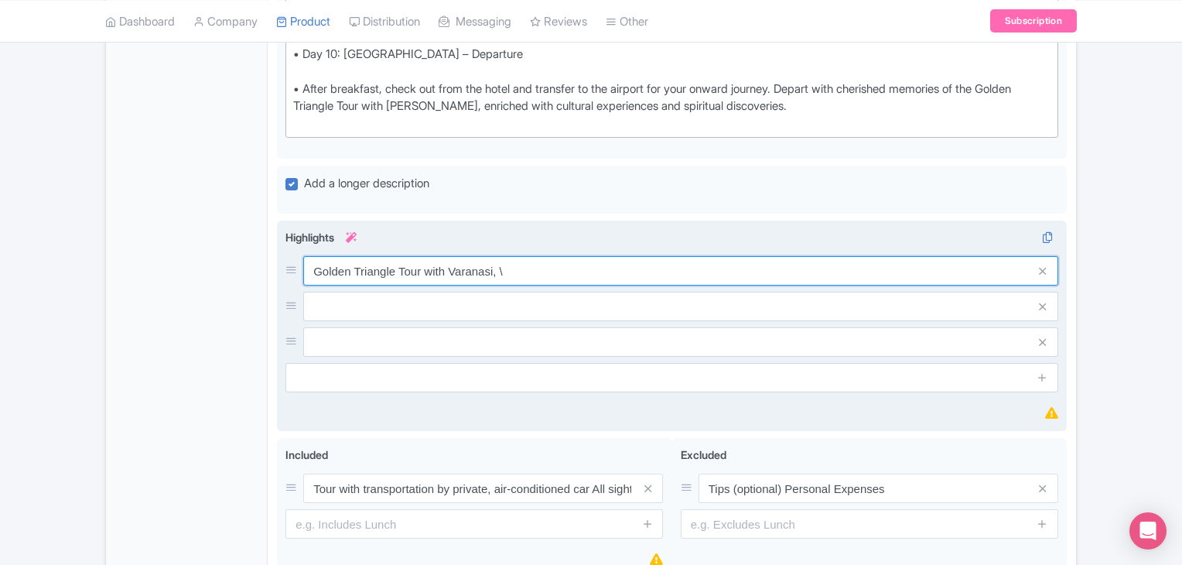
scroll to position [0, 0]
type input "Golden Triangle Tour with [PERSON_NAME],"
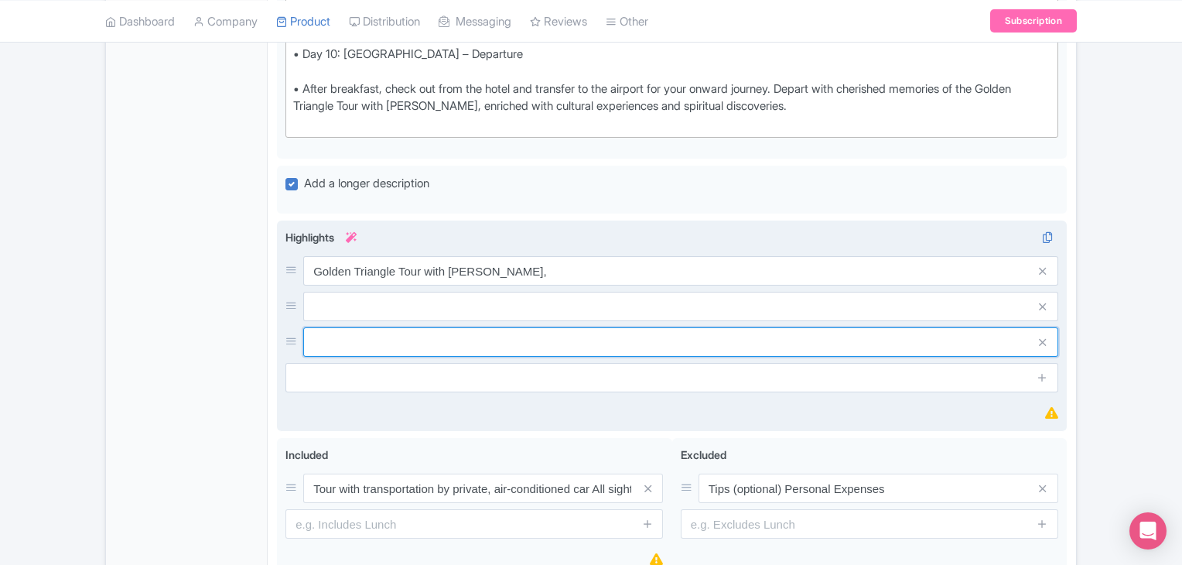
drag, startPoint x: 381, startPoint y: 269, endPoint x: 356, endPoint y: 265, distance: 25.7
click at [380, 269] on input "text" at bounding box center [680, 270] width 755 height 29
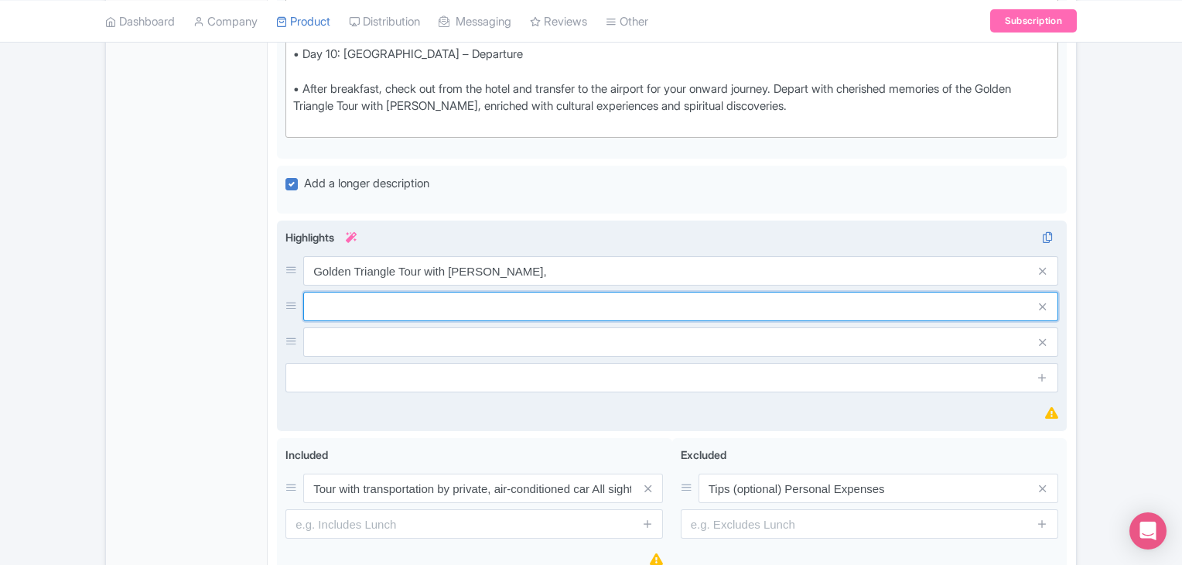
click at [334, 256] on input "text" at bounding box center [680, 270] width 755 height 29
paste input "Golden Triangle Tour with Varanasi [DATE] - [DATE], [GEOGRAPHIC_DATA] [GEOGRAPH…"
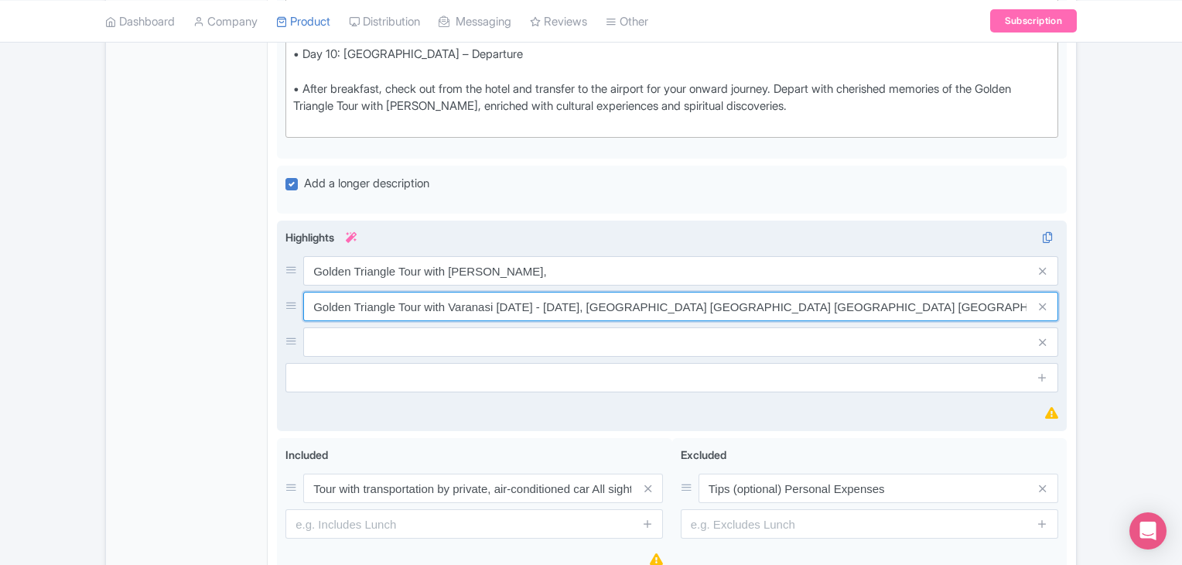
type input "Golden Triangle Tour with Varanasi [DATE] - [DATE], [GEOGRAPHIC_DATA] [GEOGRAPH…"
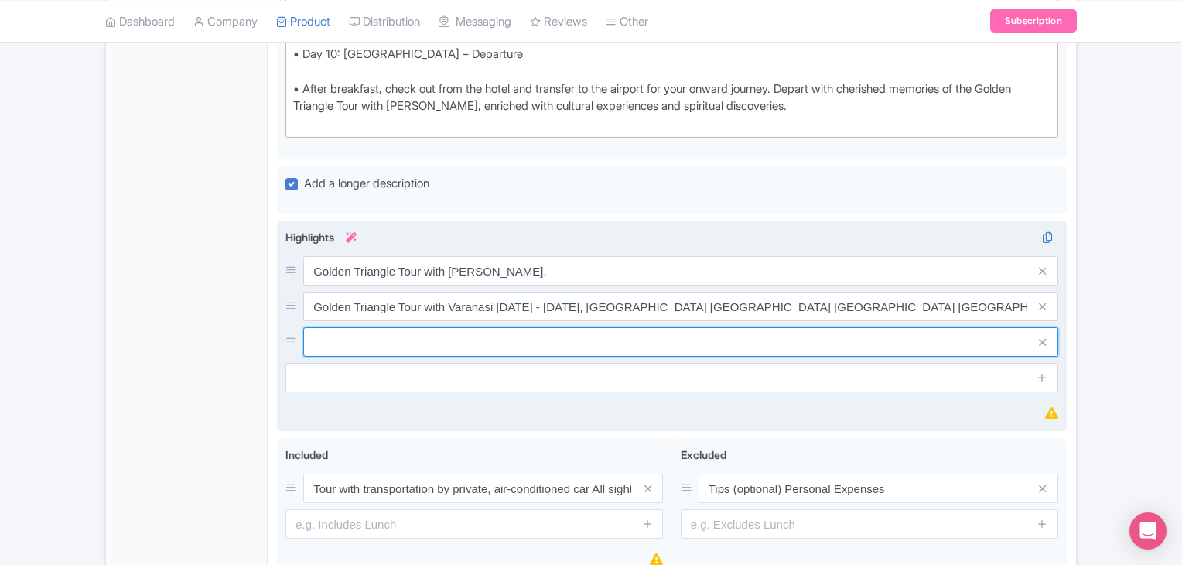
click at [378, 267] on input "text" at bounding box center [680, 270] width 755 height 29
paste input "Delhi Agra Jaipur Tour"
type input "Delhi Agra Jaipur Tour"
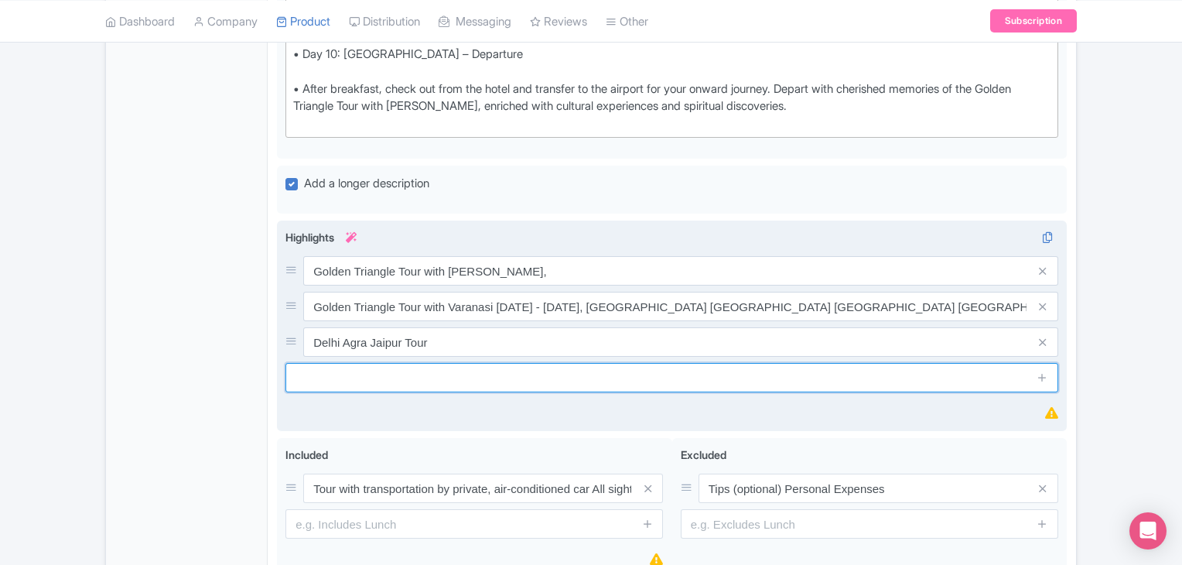
click at [351, 363] on input "text" at bounding box center [672, 377] width 773 height 29
paste input "[GEOGRAPHIC_DATA] Agra Jaipur Tours, Golden Triangle Travel"
type input "[GEOGRAPHIC_DATA] Agra Jaipur Tours, Golden Triangle Travel"
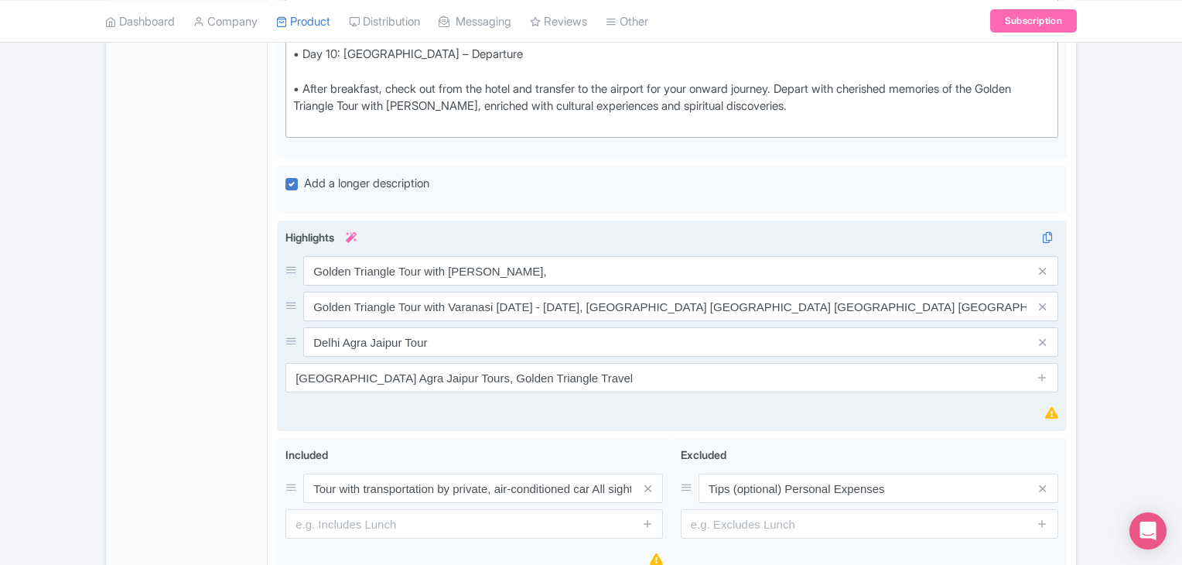
click at [398, 339] on div "Highlights i Golden Triangle Tour with Varanasi, Golden Triangle Tour with Vara…" at bounding box center [672, 325] width 773 height 193
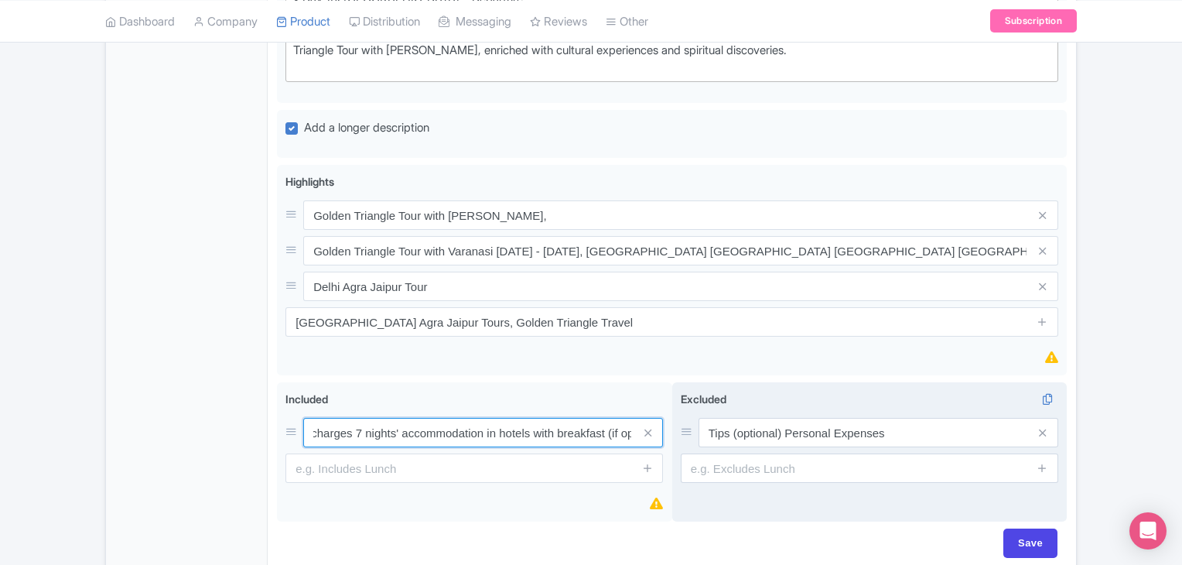
scroll to position [0, 1204]
drag, startPoint x: 443, startPoint y: 352, endPoint x: 741, endPoint y: 358, distance: 298.8
click at [741, 382] on div "Tour with transportation by private, air-conditioned car All sightseeing with p…" at bounding box center [672, 455] width 790 height 146
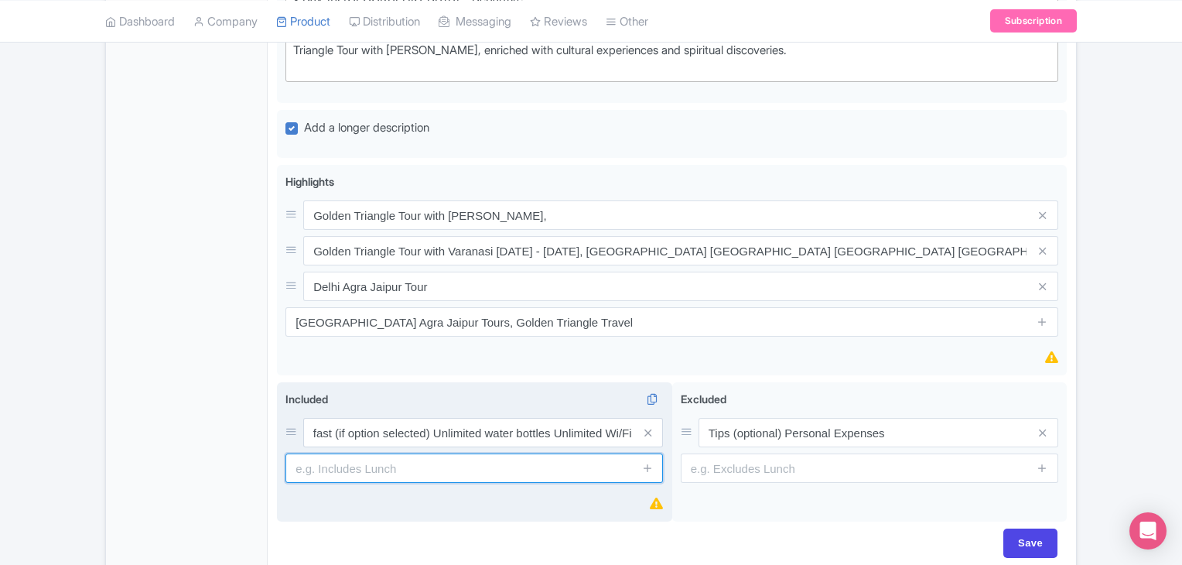
click at [509, 453] on input "text" at bounding box center [475, 467] width 378 height 29
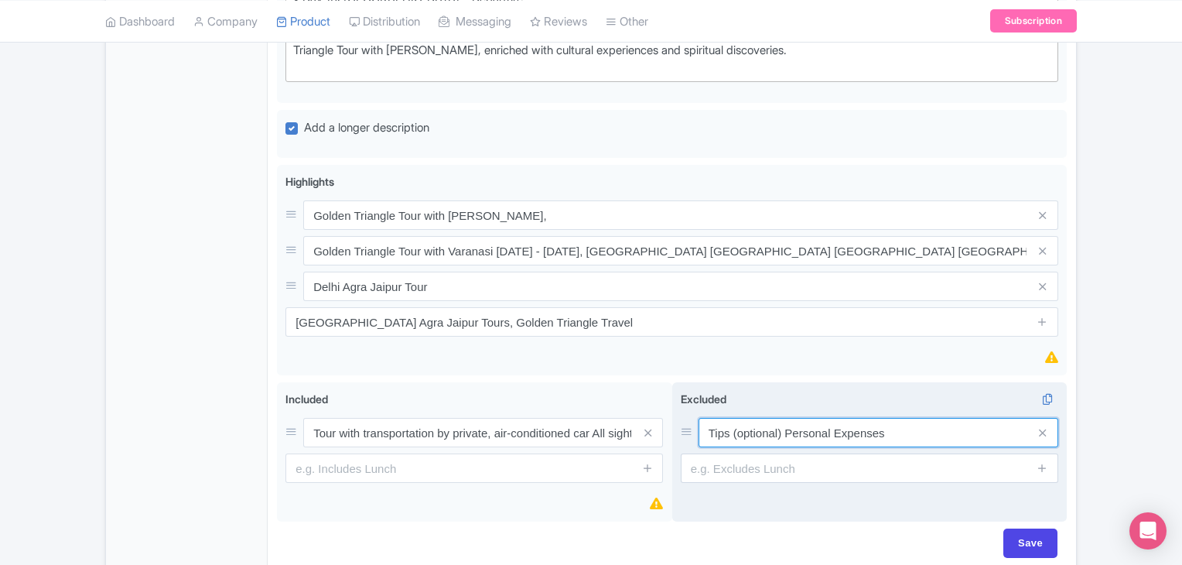
click at [847, 418] on input "Tips (optional) Personal Expenses" at bounding box center [879, 432] width 360 height 29
click at [719, 430] on div "Excluded i Tips (optional) Personal Expenses" at bounding box center [869, 452] width 395 height 140
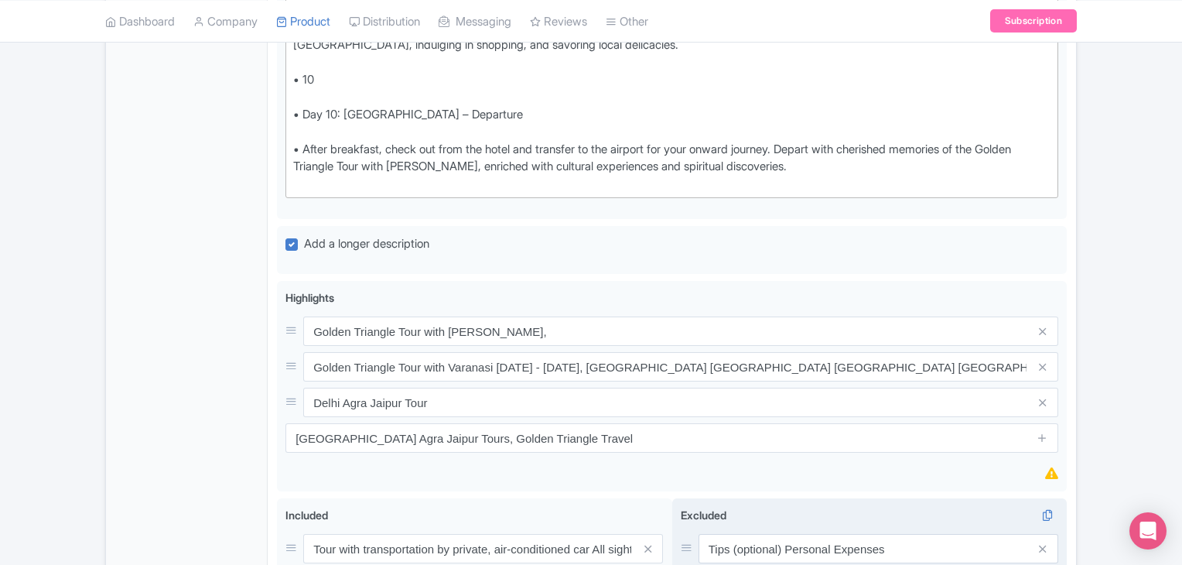
scroll to position [2179, 0]
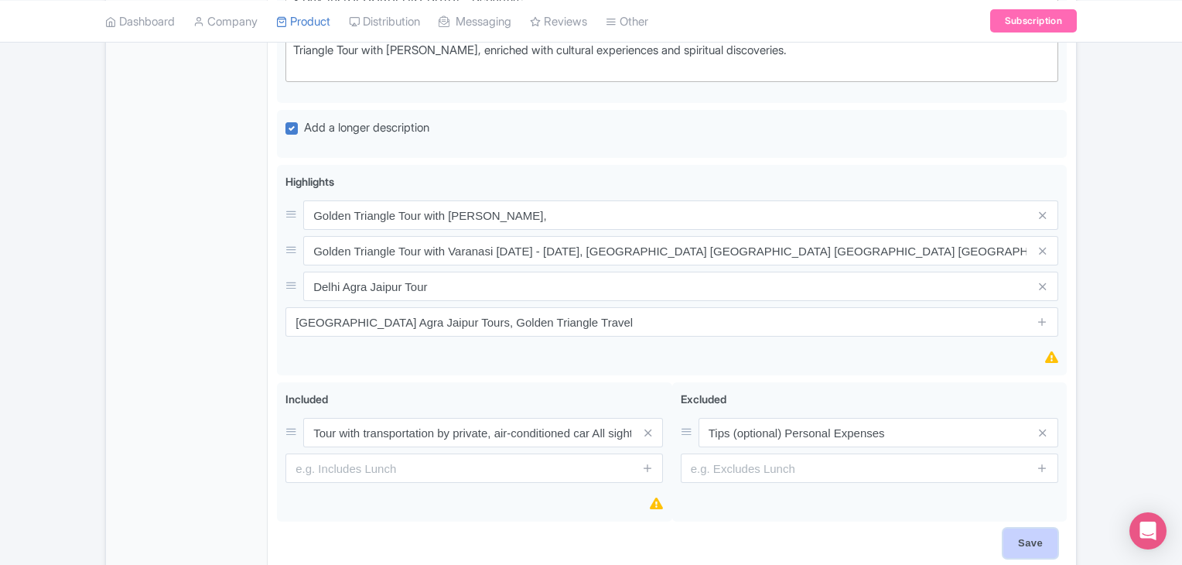
click at [1021, 529] on input "Save" at bounding box center [1031, 543] width 54 height 29
type input "Saving..."
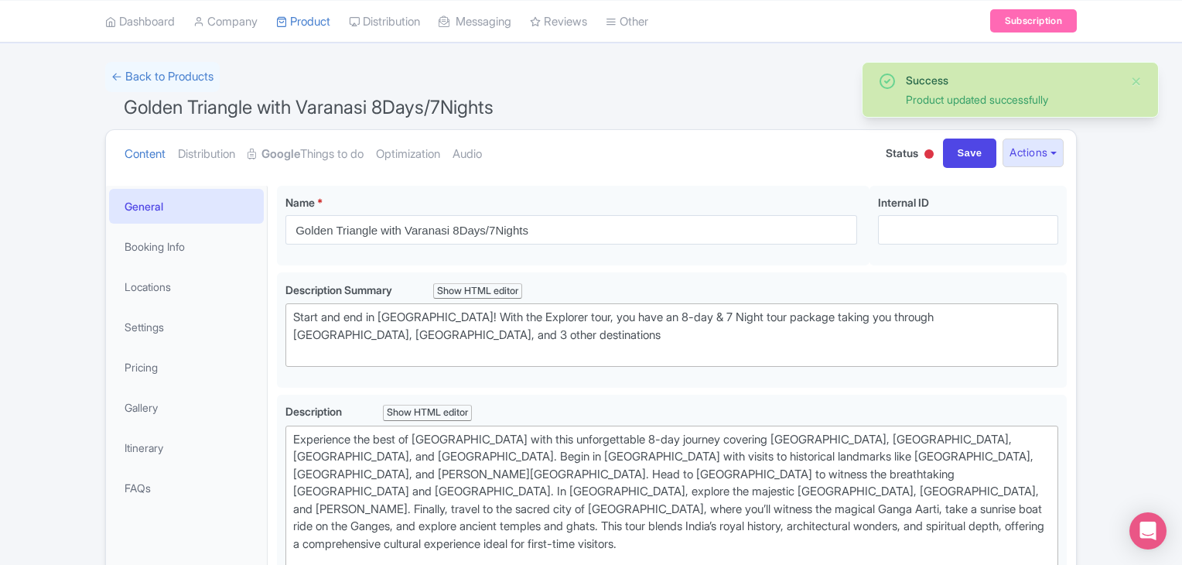
scroll to position [62, 0]
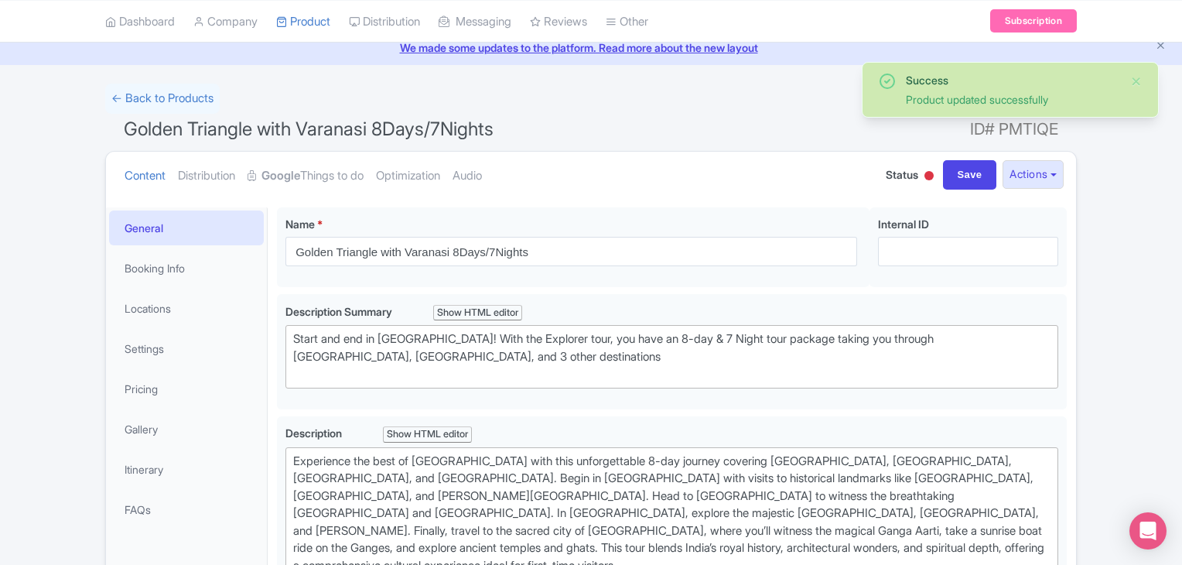
click at [1002, 101] on div "Product updated successfully" at bounding box center [1012, 99] width 212 height 16
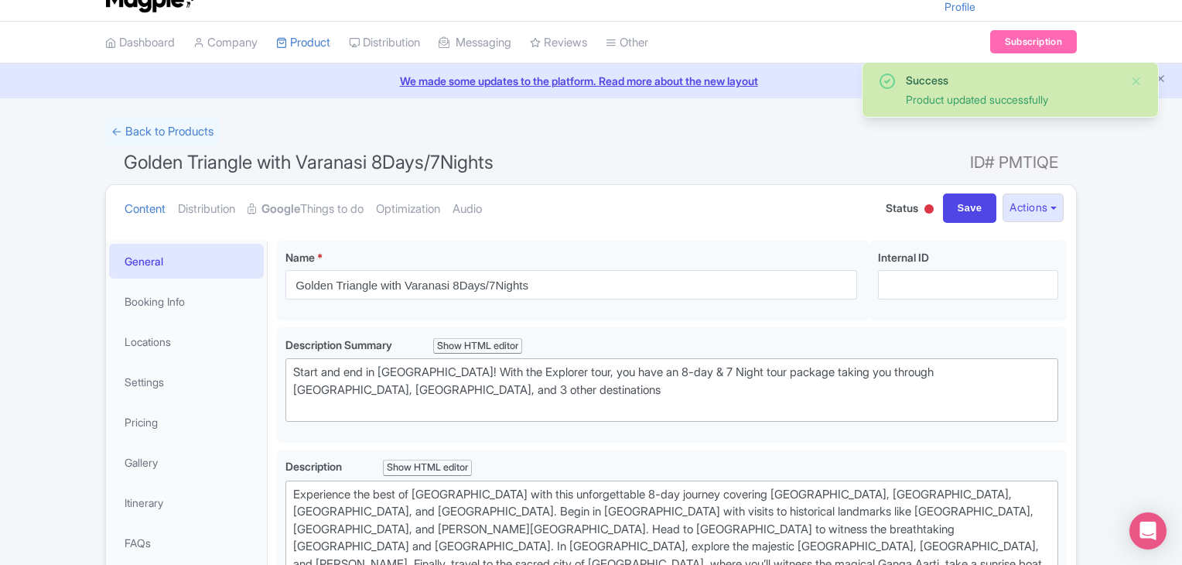
scroll to position [0, 0]
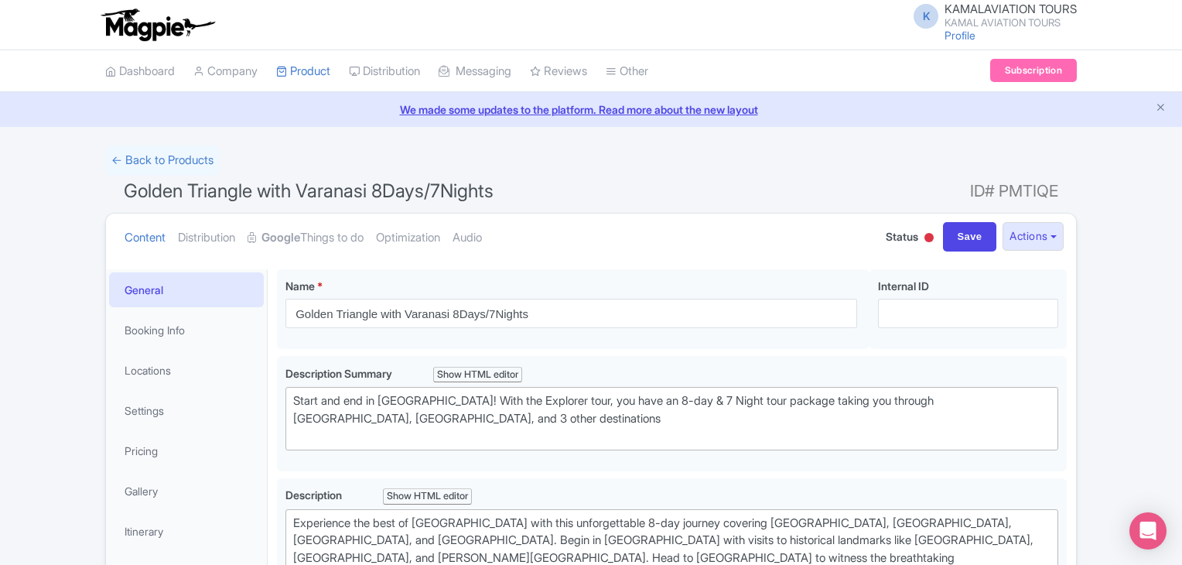
click at [585, 108] on link "We made some updates to the platform. Read more about the new layout" at bounding box center [591, 109] width 1164 height 16
